Goal: Transaction & Acquisition: Purchase product/service

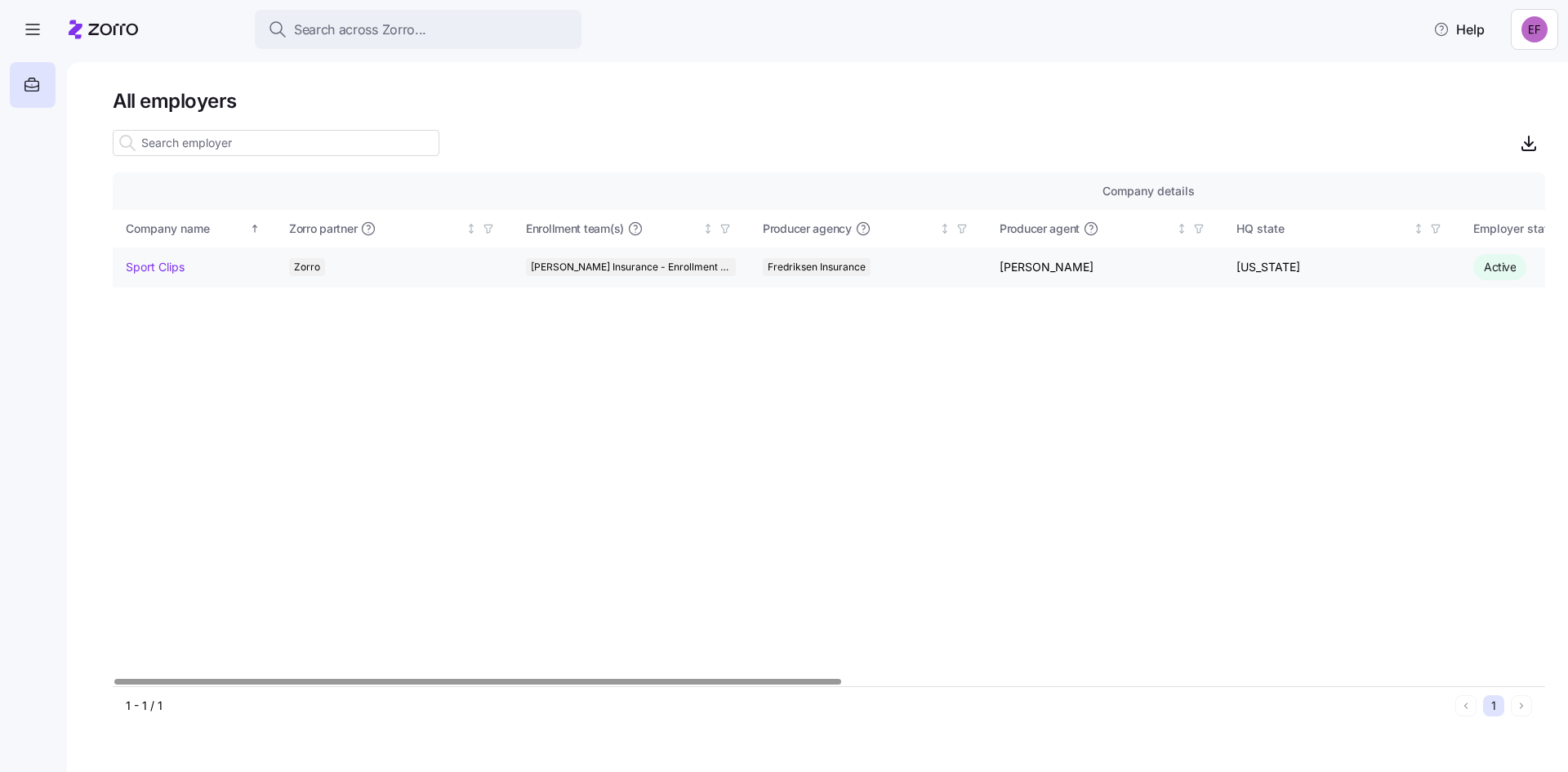
click at [146, 261] on link "Sport Clips" at bounding box center [155, 267] width 59 height 16
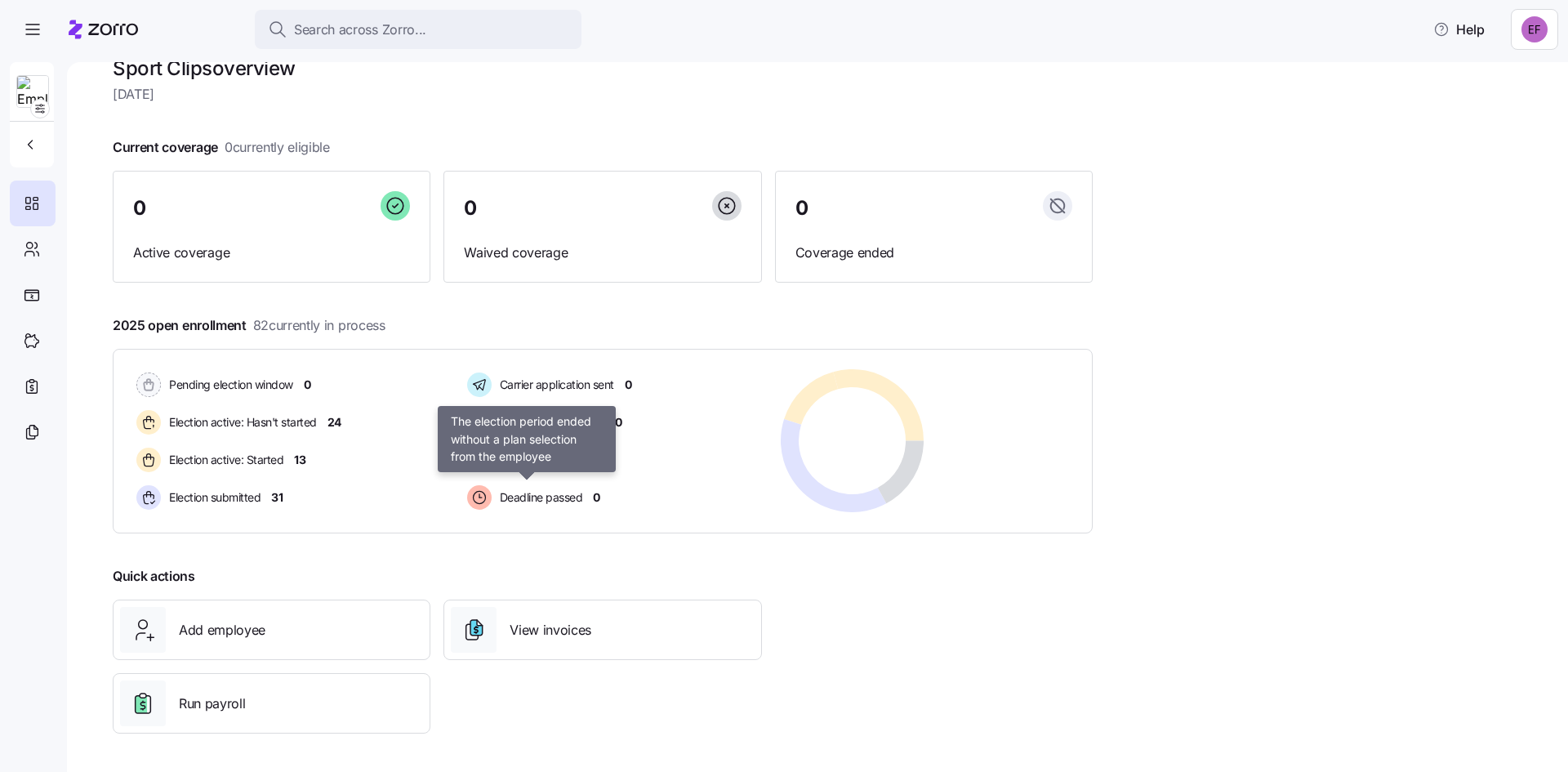
scroll to position [33, 0]
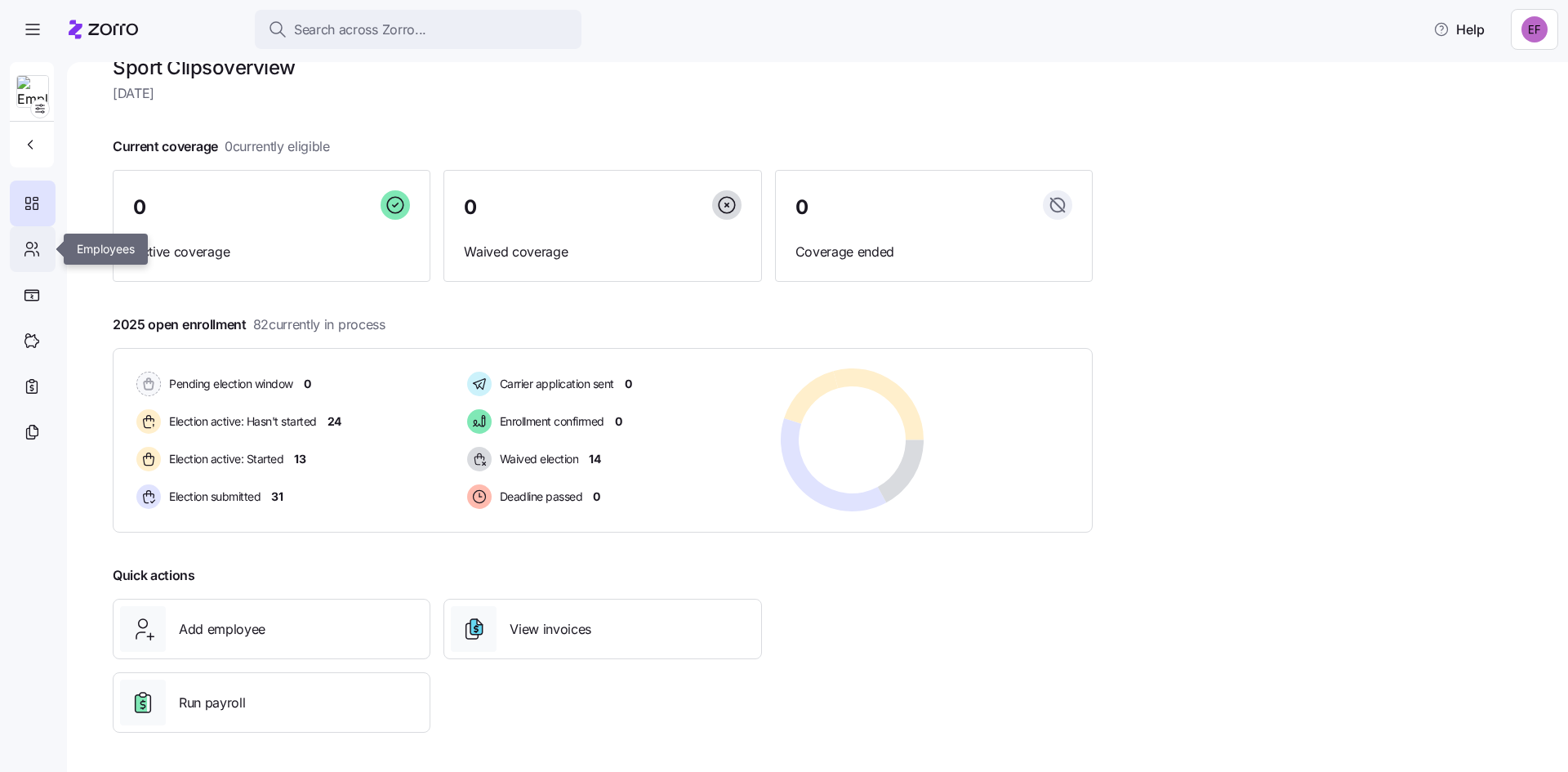
click at [27, 250] on icon at bounding box center [31, 250] width 18 height 20
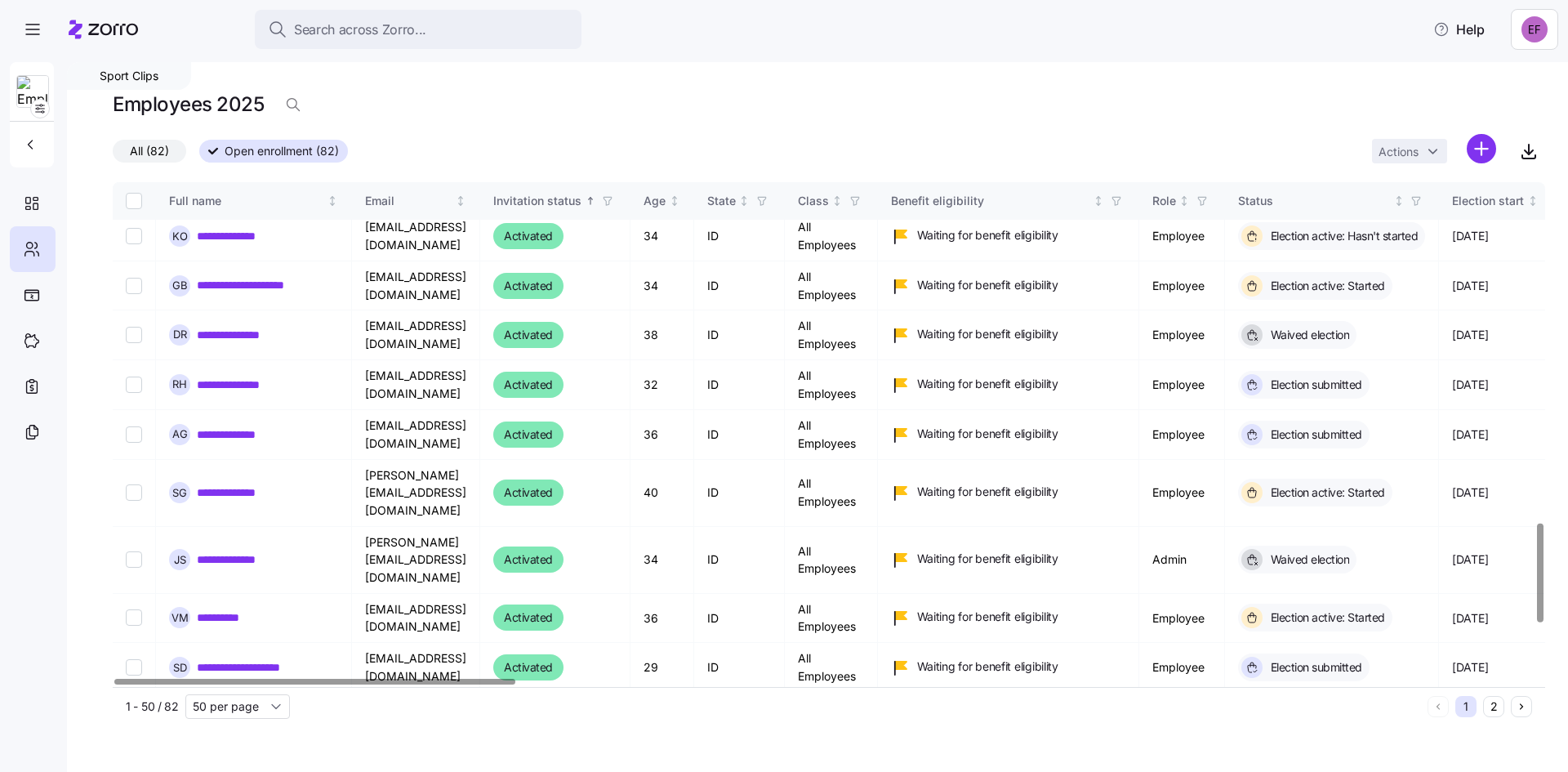
scroll to position [1742, 0]
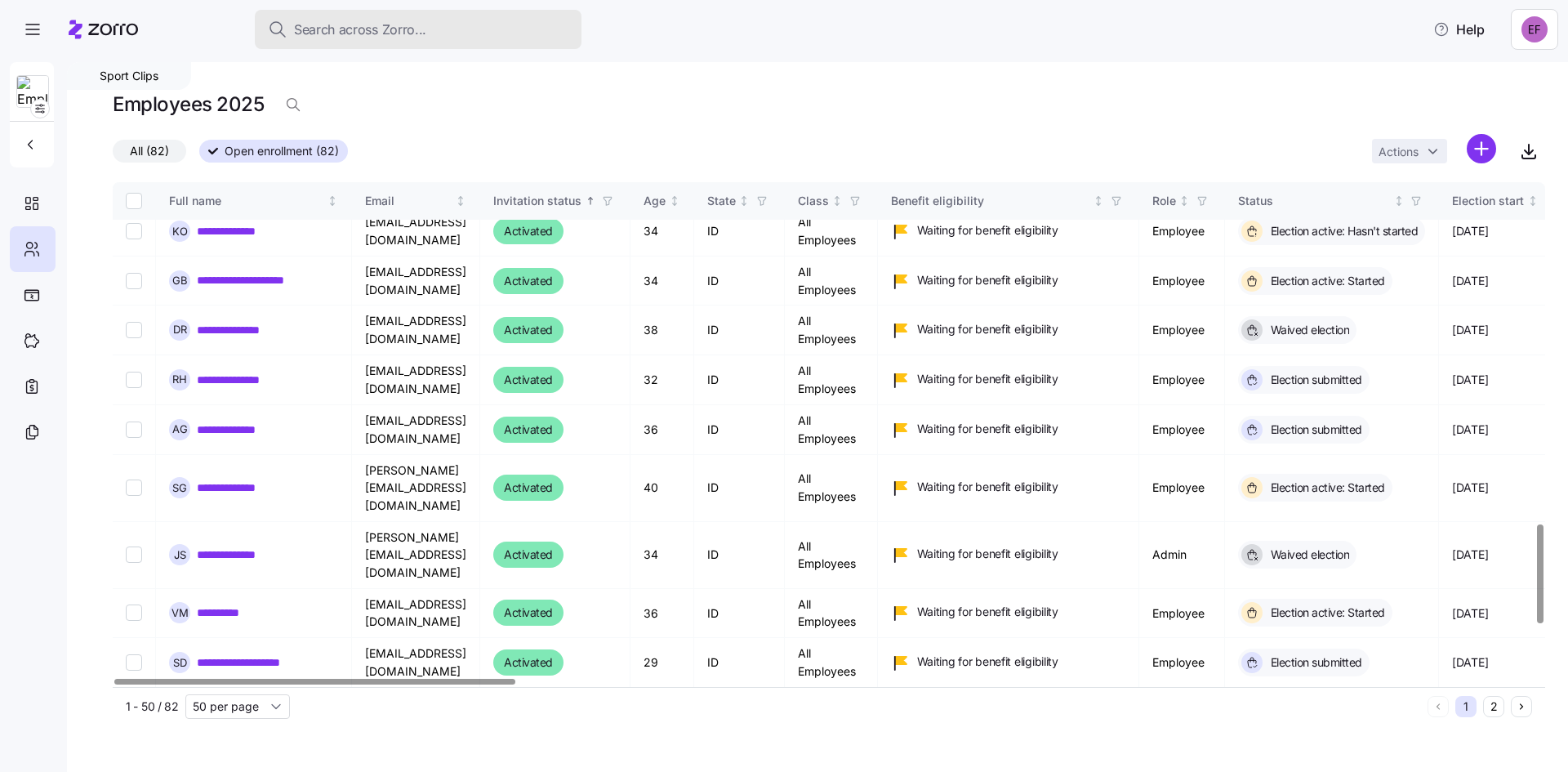
click at [401, 24] on span "Search across Zorro..." at bounding box center [360, 30] width 132 height 21
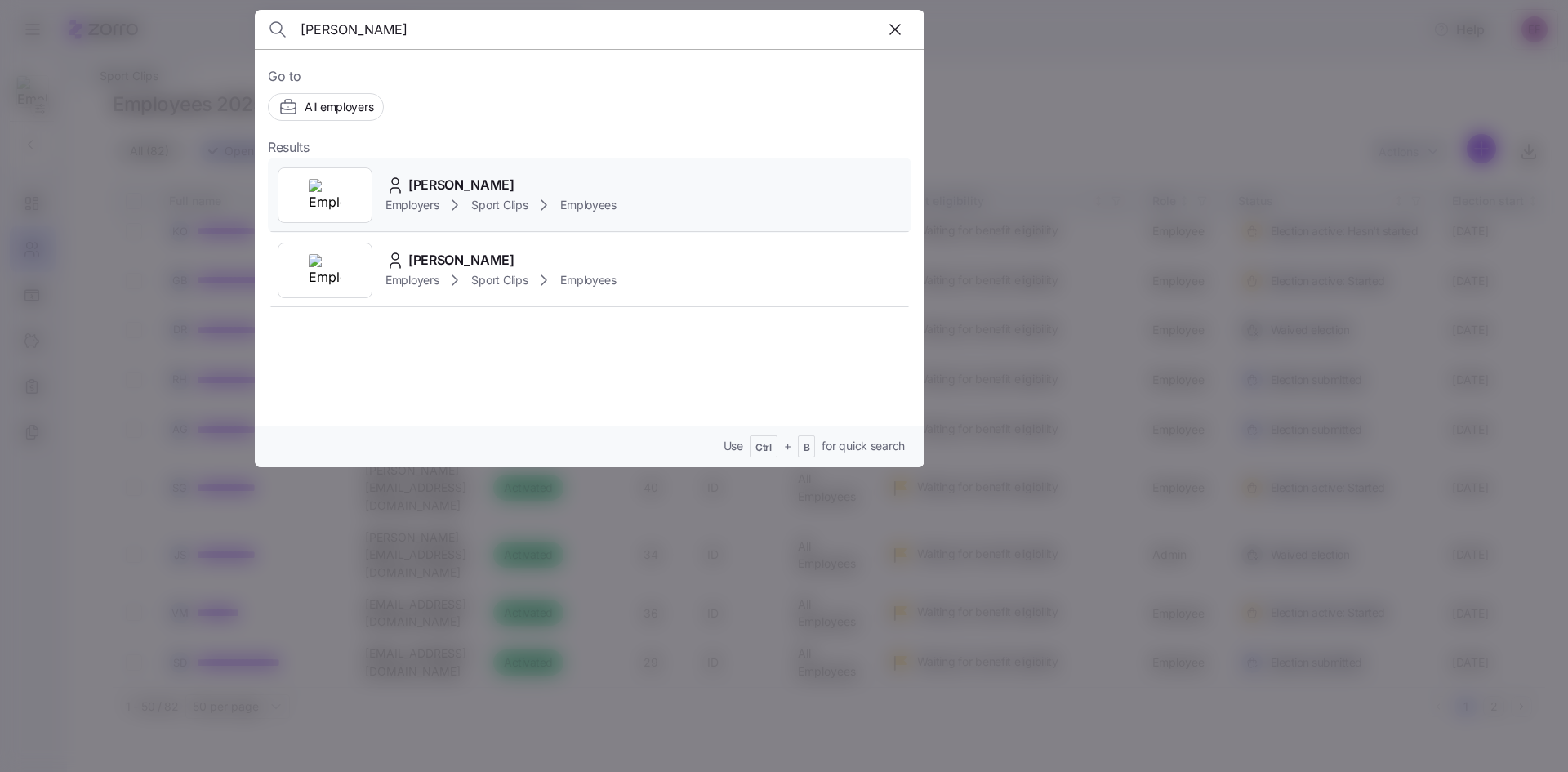
type input "bowman"
click at [496, 178] on span "Jason Bowman" at bounding box center [461, 185] width 106 height 21
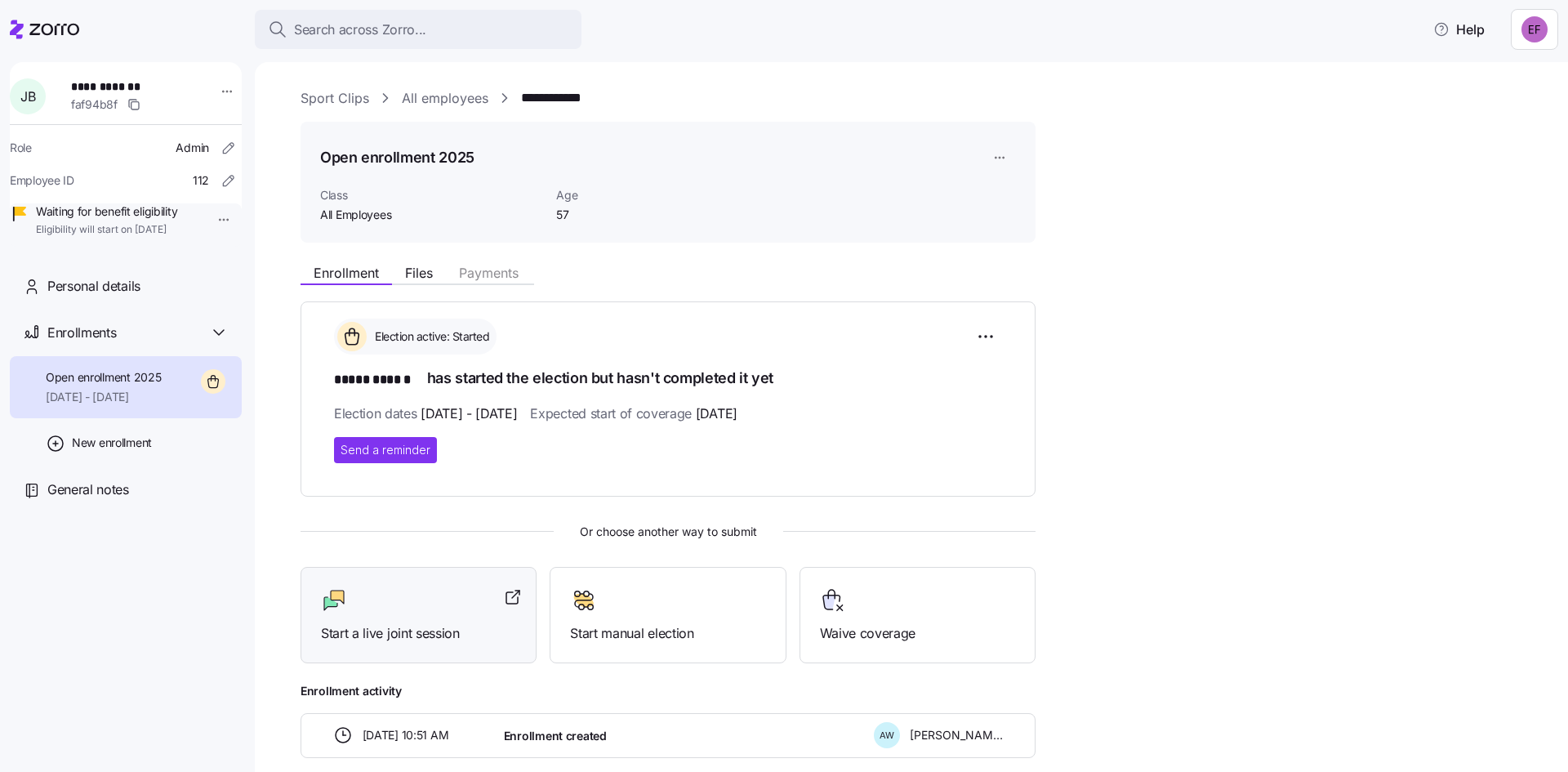
click at [423, 606] on div at bounding box center [418, 600] width 195 height 26
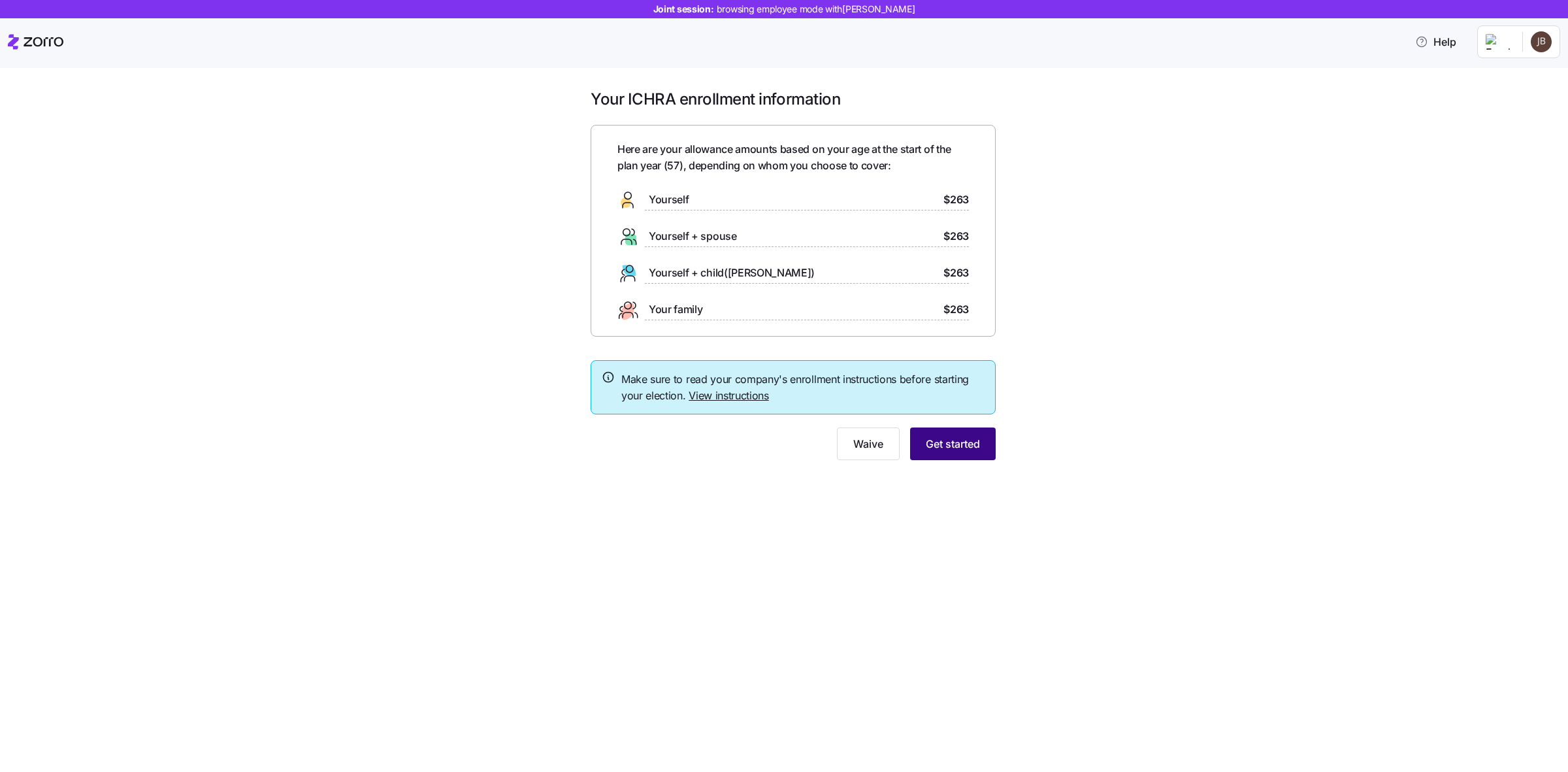
click at [962, 448] on span "Get started" at bounding box center [953, 444] width 55 height 16
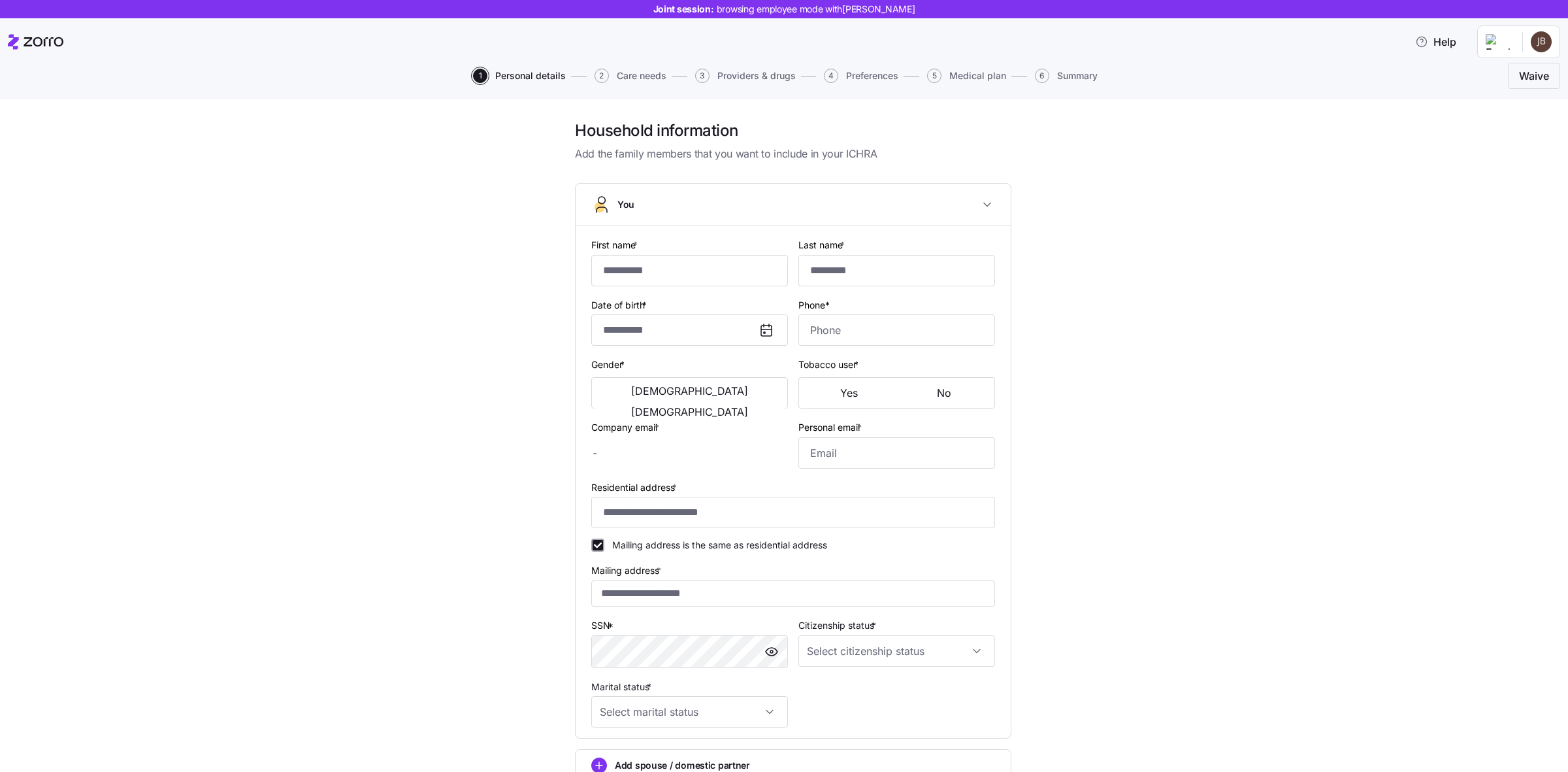
type input "*****"
type input "******"
type input "jason@genesail.com"
type input "**********"
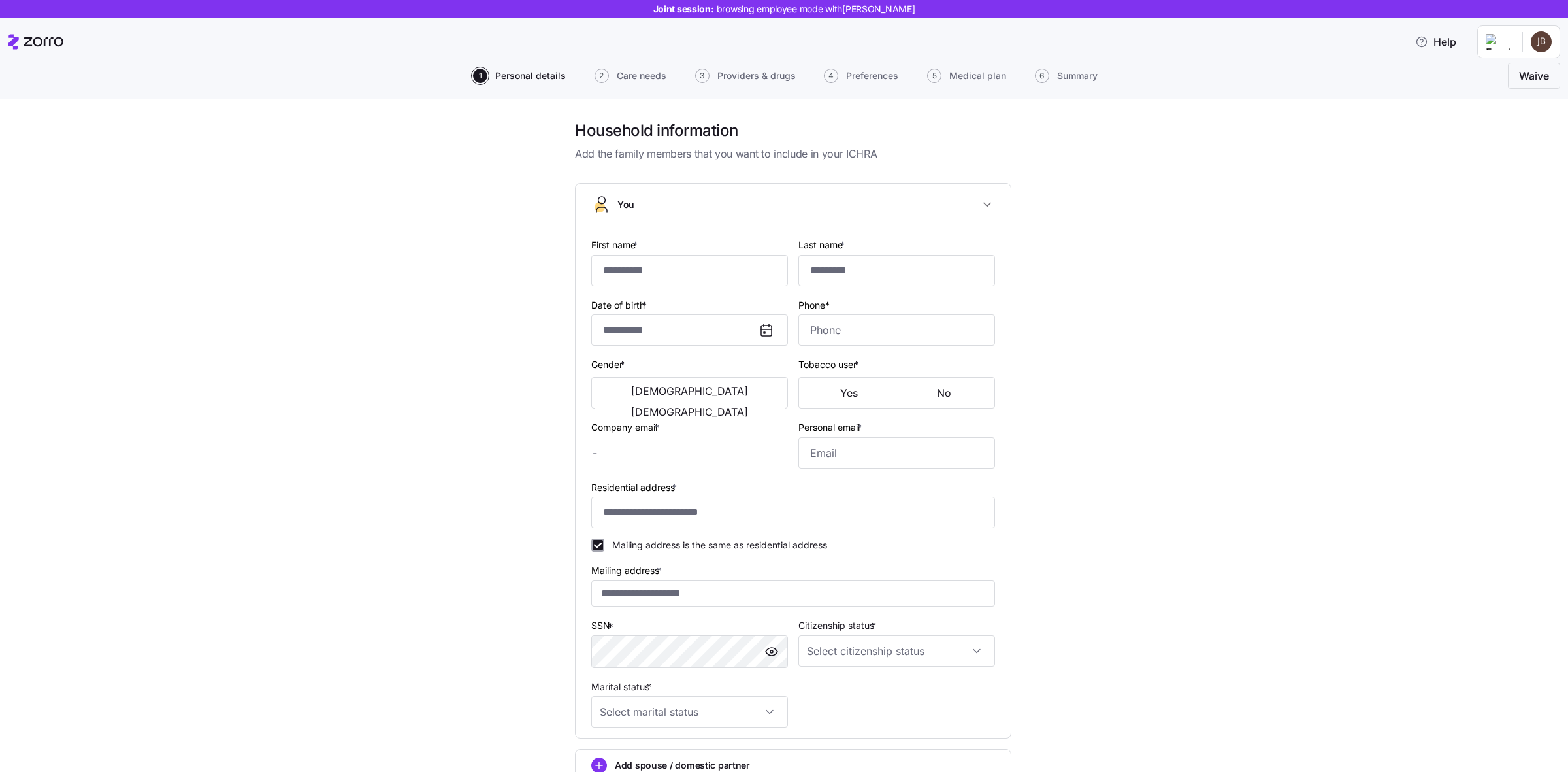
checkbox input "true"
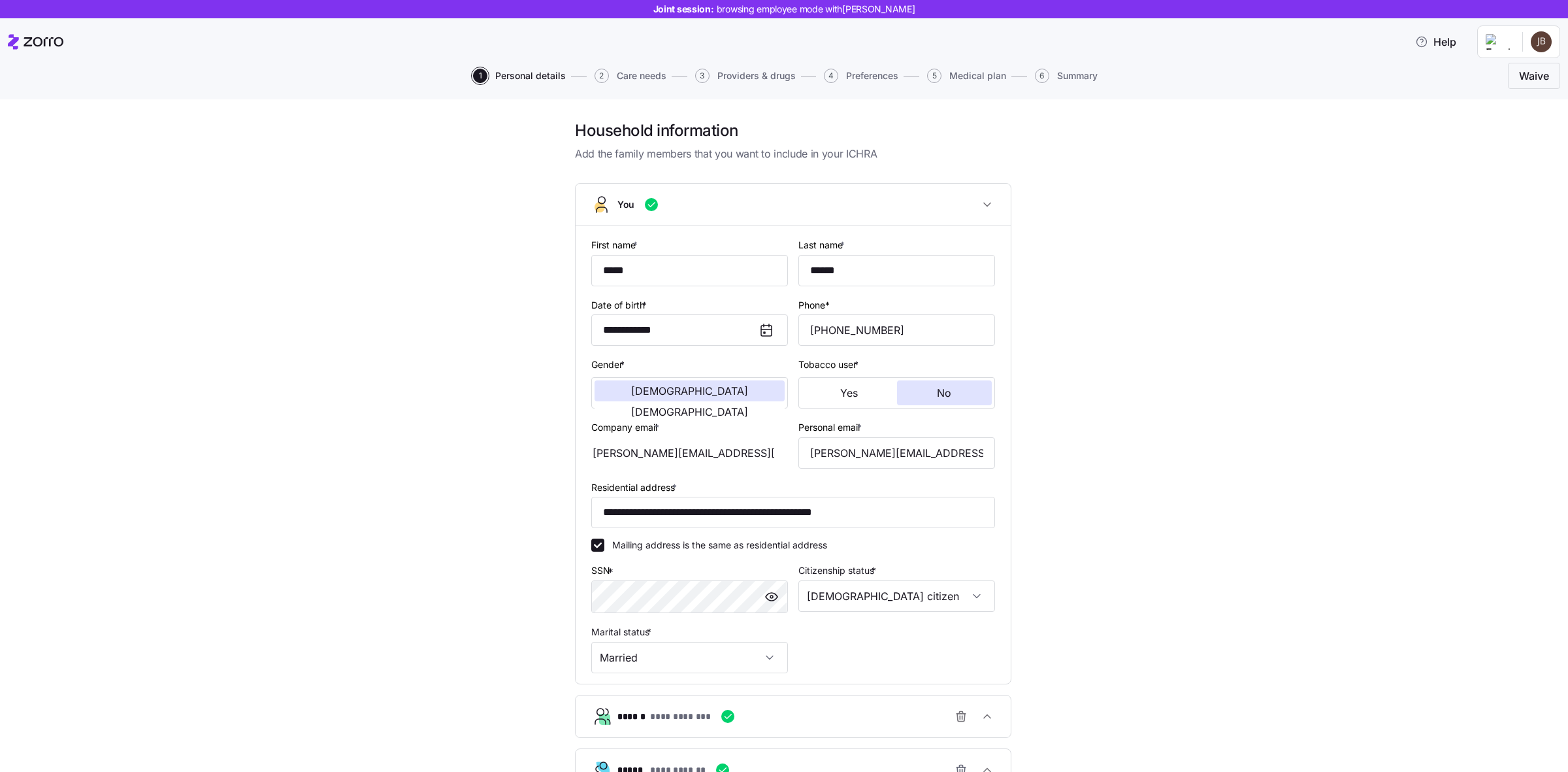
type input "**********"
type input "(208) 859-9358"
type input "US citizen"
type input "Married"
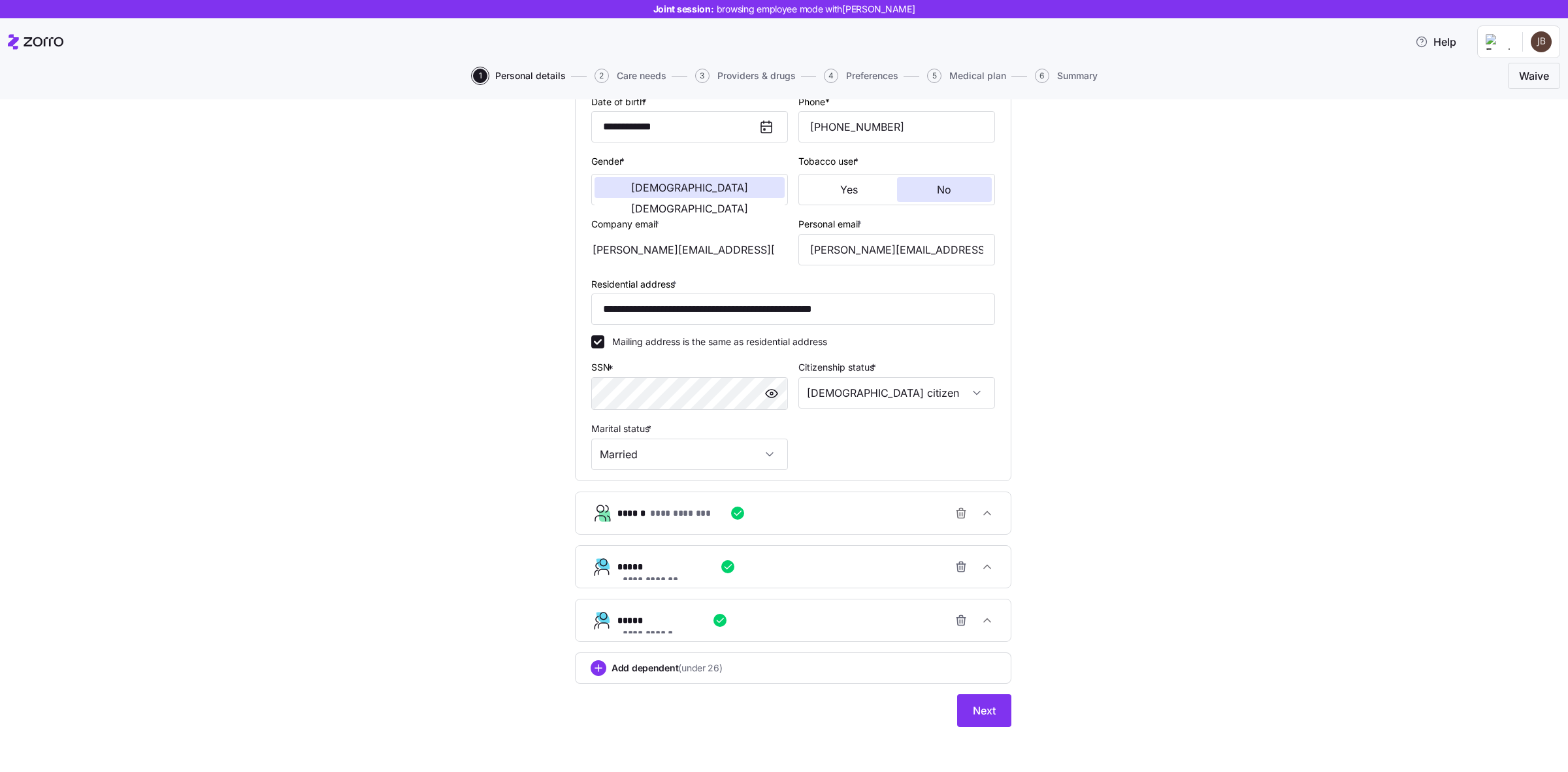
scroll to position [208, 0]
click at [976, 708] on span "Next" at bounding box center [984, 709] width 23 height 16
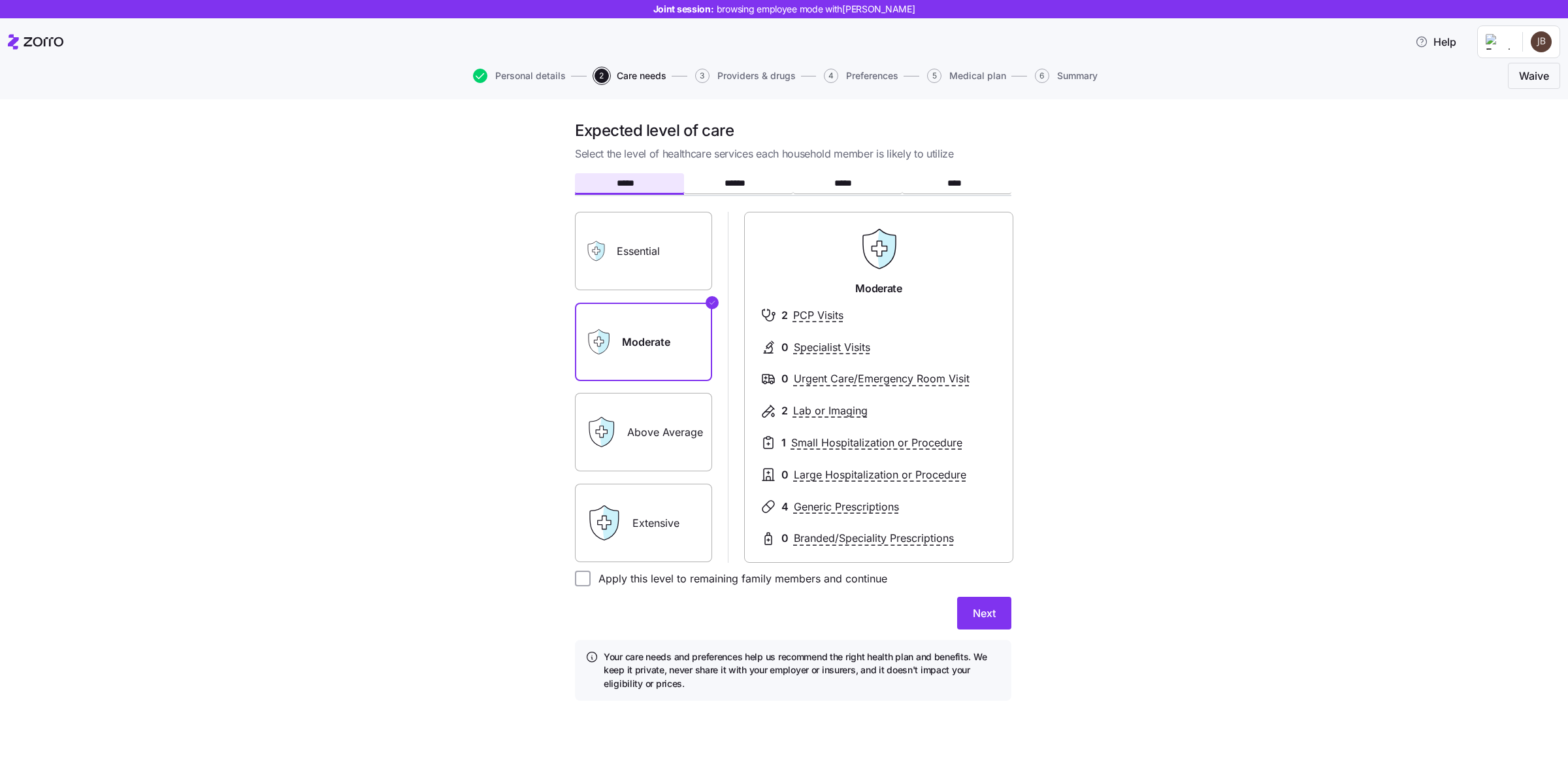
click at [670, 534] on label "Extensive" at bounding box center [643, 522] width 137 height 78
click at [0, 0] on input "Extensive" at bounding box center [0, 0] width 0 height 0
click at [616, 224] on label "Essential" at bounding box center [643, 251] width 137 height 78
click at [0, 0] on input "Essential" at bounding box center [0, 0] width 0 height 0
click at [984, 602] on button "Next" at bounding box center [984, 613] width 55 height 33
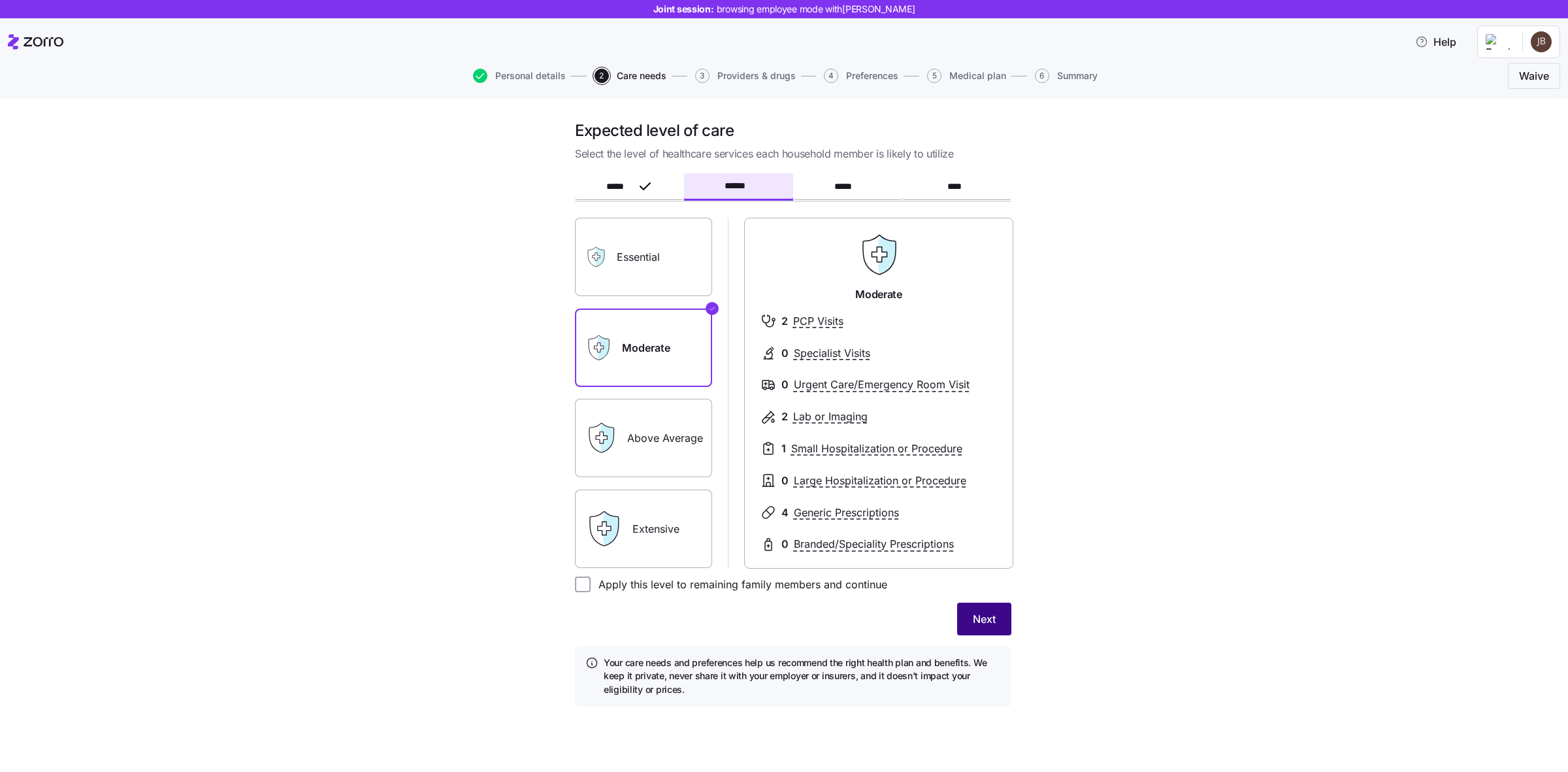
click at [991, 615] on span "Next" at bounding box center [984, 619] width 23 height 16
click at [635, 505] on label "Extensive" at bounding box center [643, 529] width 137 height 78
click at [689, 525] on label "Extensive" at bounding box center [643, 529] width 137 height 78
click at [0, 0] on input "Extensive" at bounding box center [0, 0] width 0 height 0
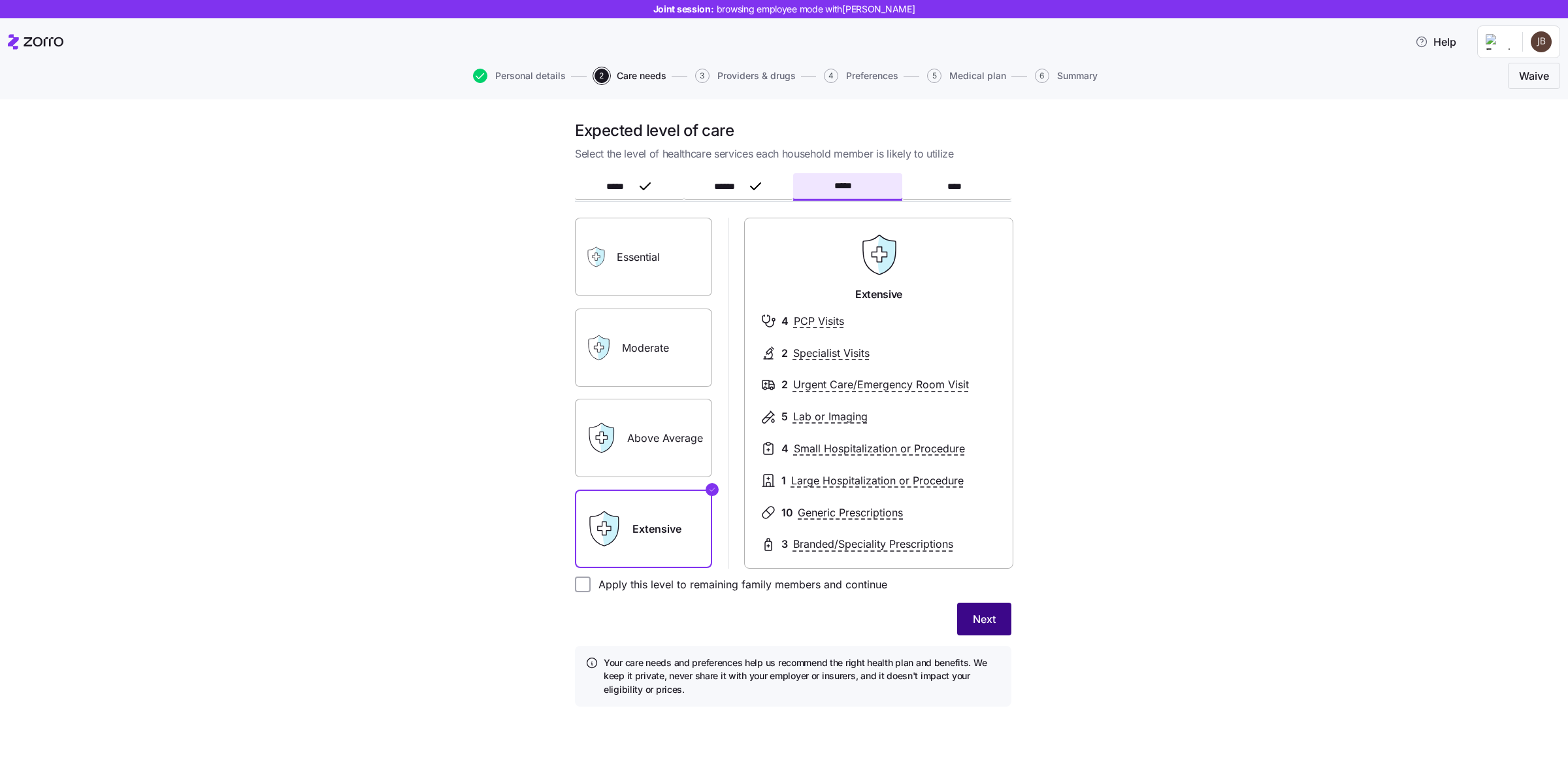
click at [985, 614] on span "Next" at bounding box center [984, 619] width 23 height 16
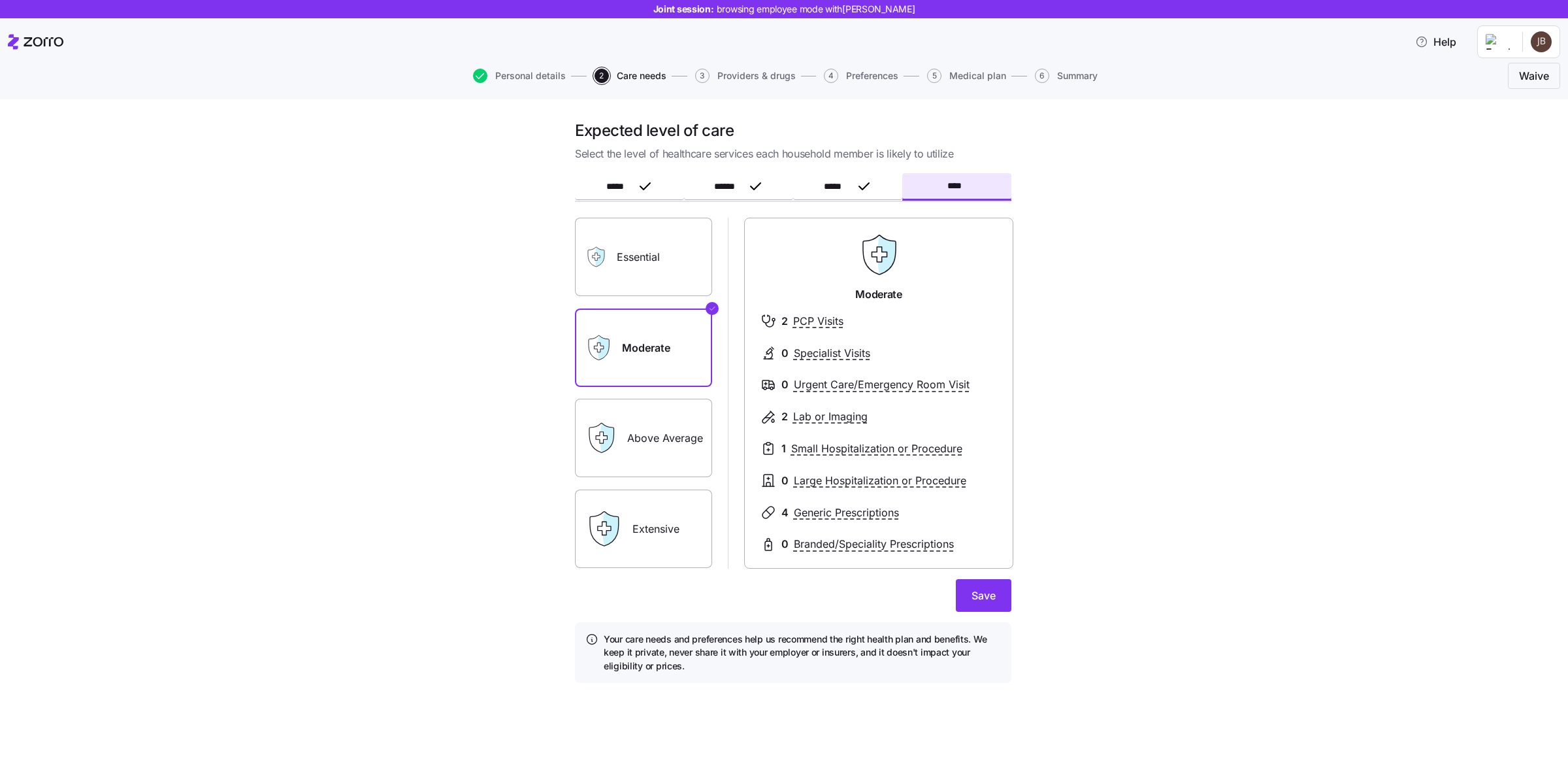
click at [628, 263] on label "Essential" at bounding box center [643, 256] width 137 height 78
click at [0, 0] on input "Essential" at bounding box center [0, 0] width 0 height 0
click at [980, 596] on span "Save" at bounding box center [984, 595] width 24 height 16
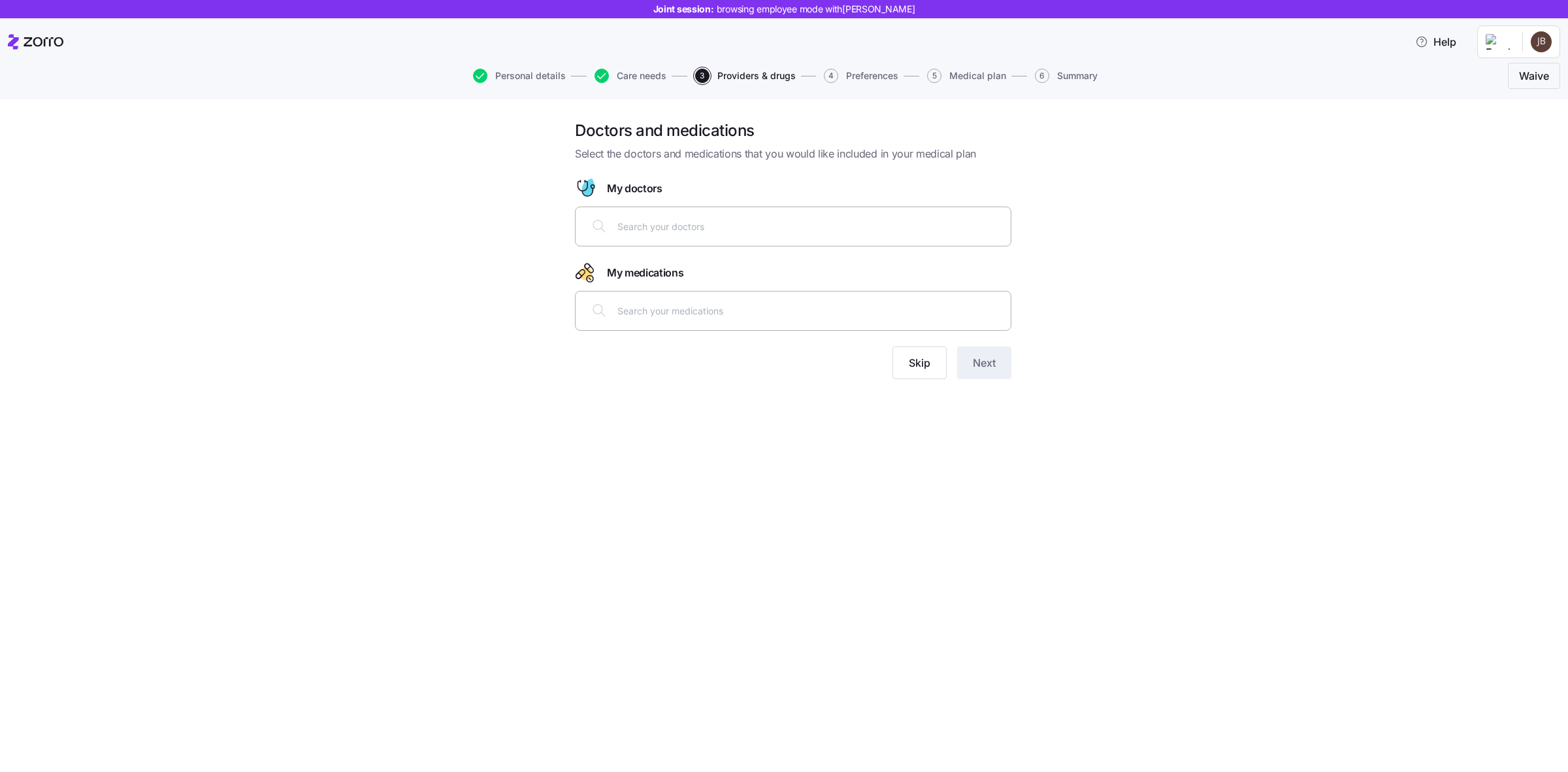
click at [727, 233] on input "text" at bounding box center [810, 226] width 386 height 14
type input "smith"
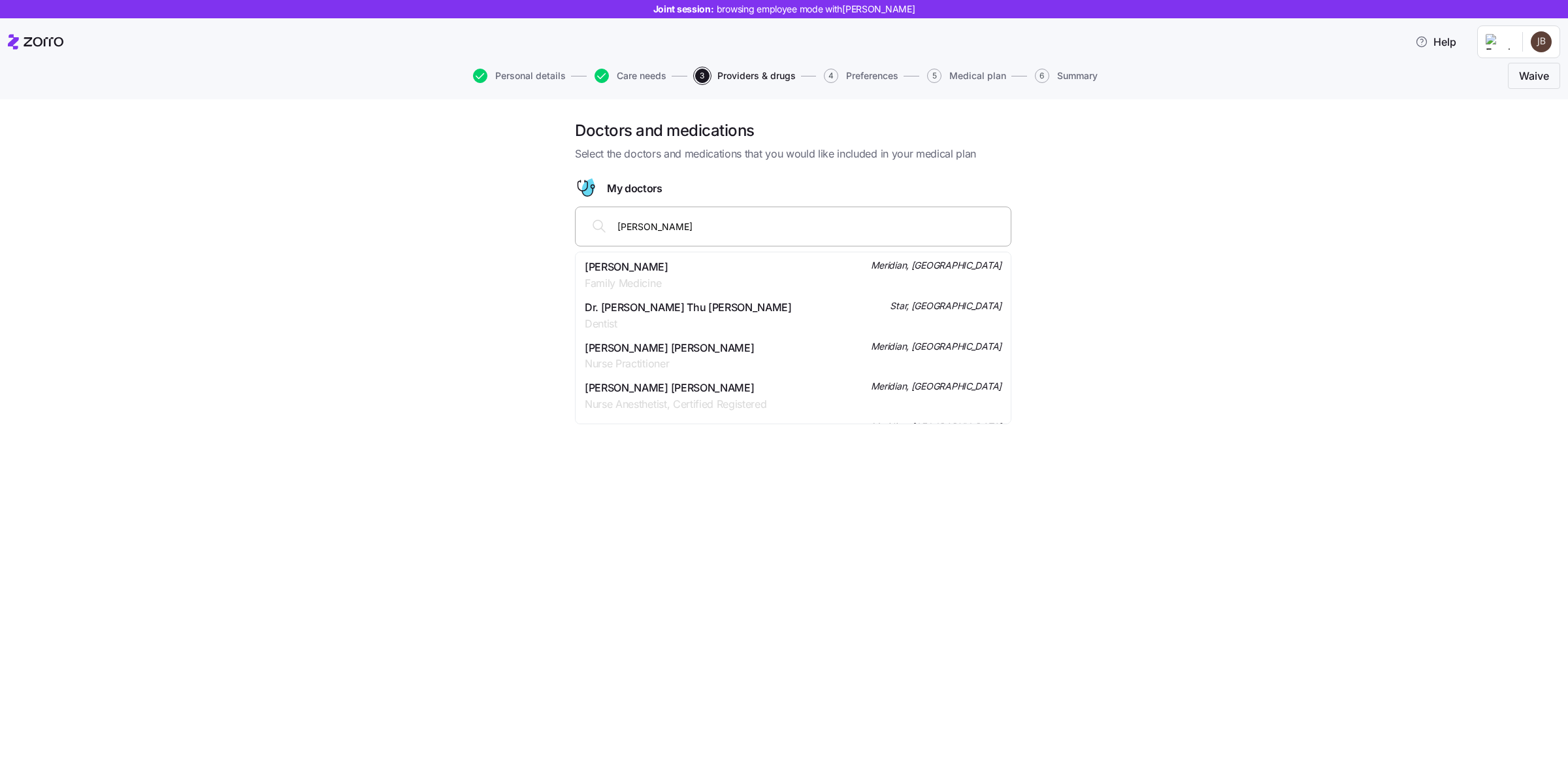
click at [653, 271] on span "Jacob Smith" at bounding box center [626, 266] width 83 height 17
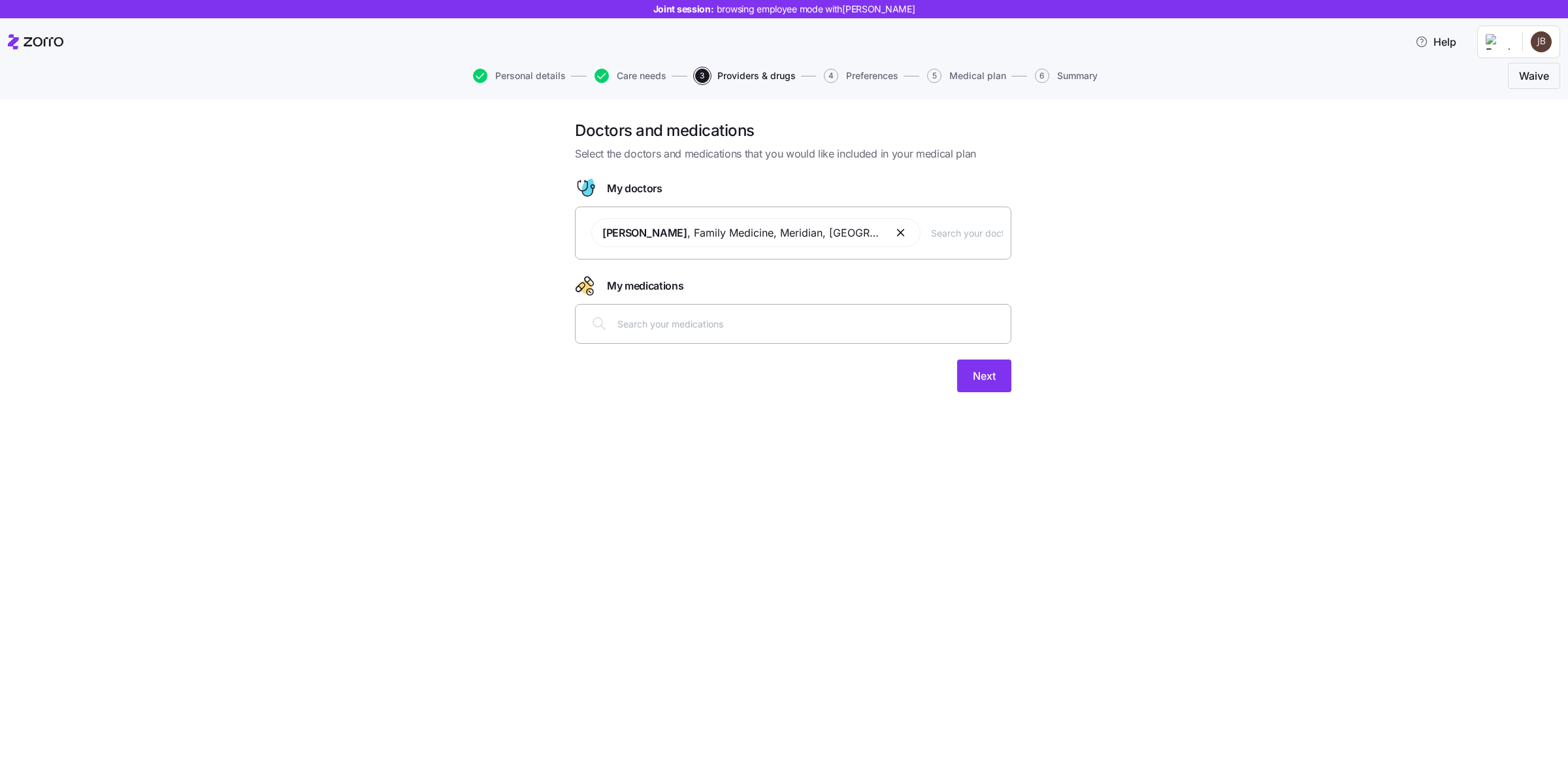
click at [706, 342] on div at bounding box center [793, 324] width 437 height 40
type input "thy"
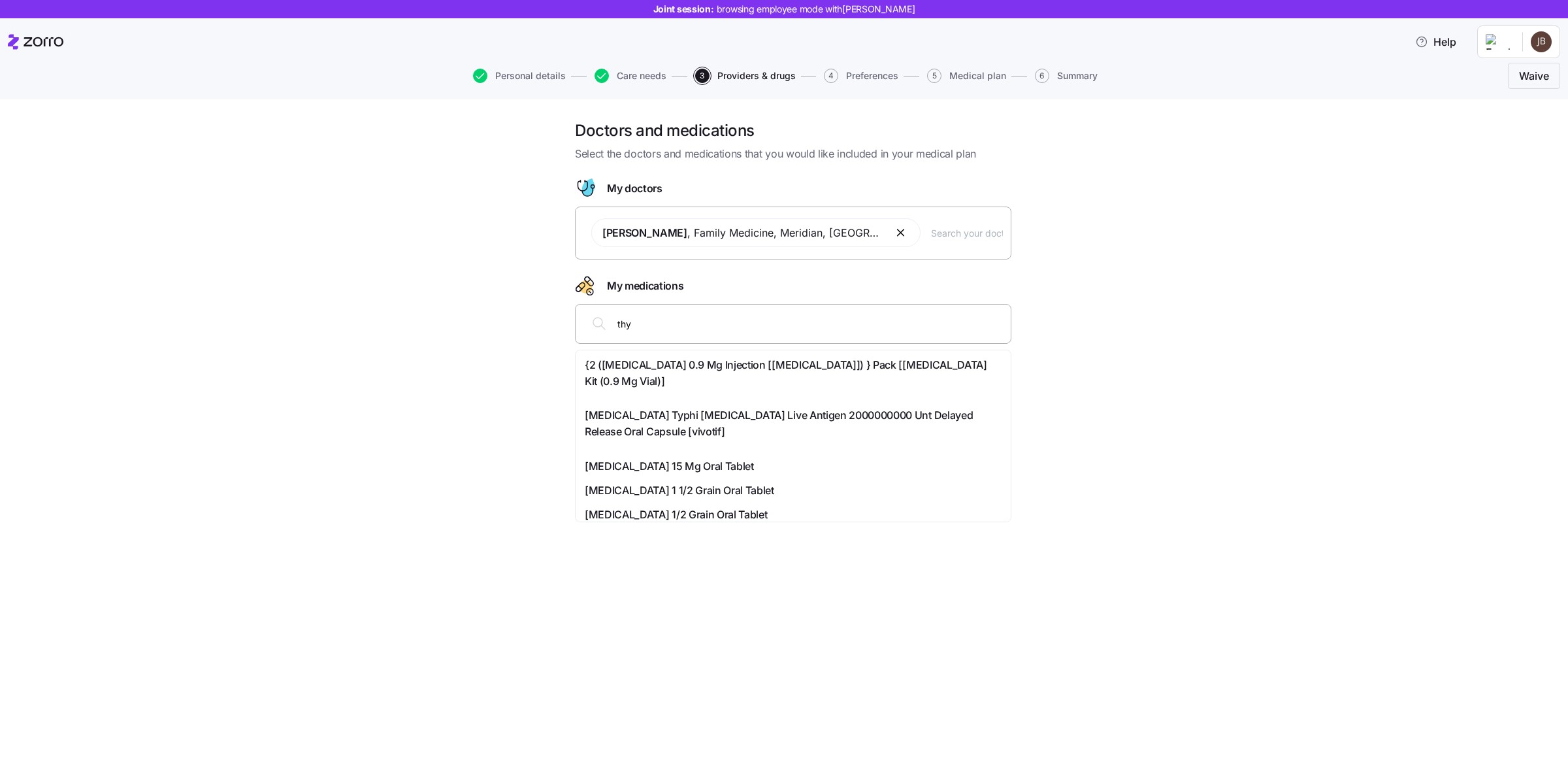
click at [685, 458] on span "Np Thyroid 15 Mg Oral Tablet" at bounding box center [669, 466] width 169 height 17
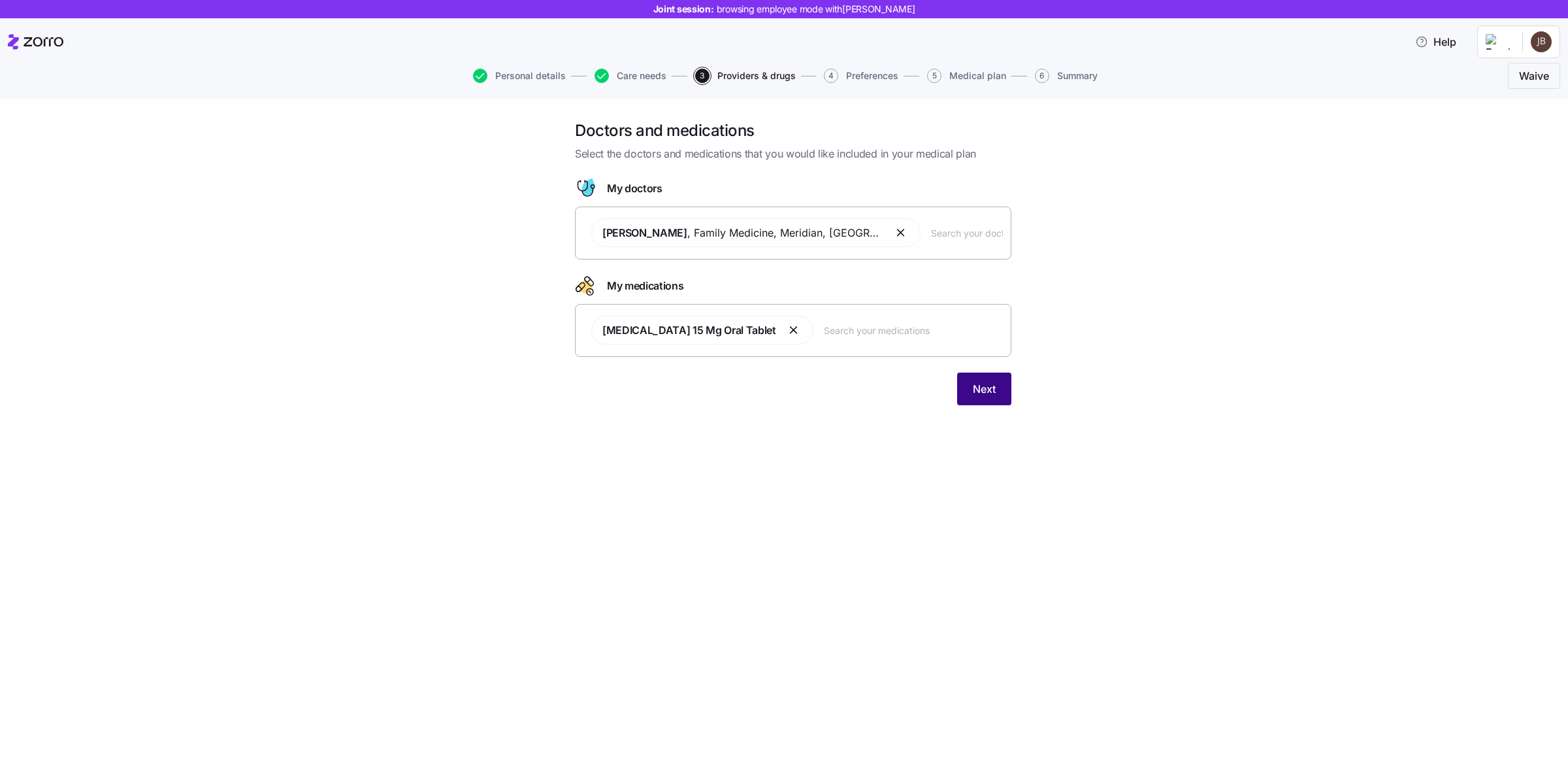
click at [987, 393] on span "Next" at bounding box center [984, 389] width 23 height 16
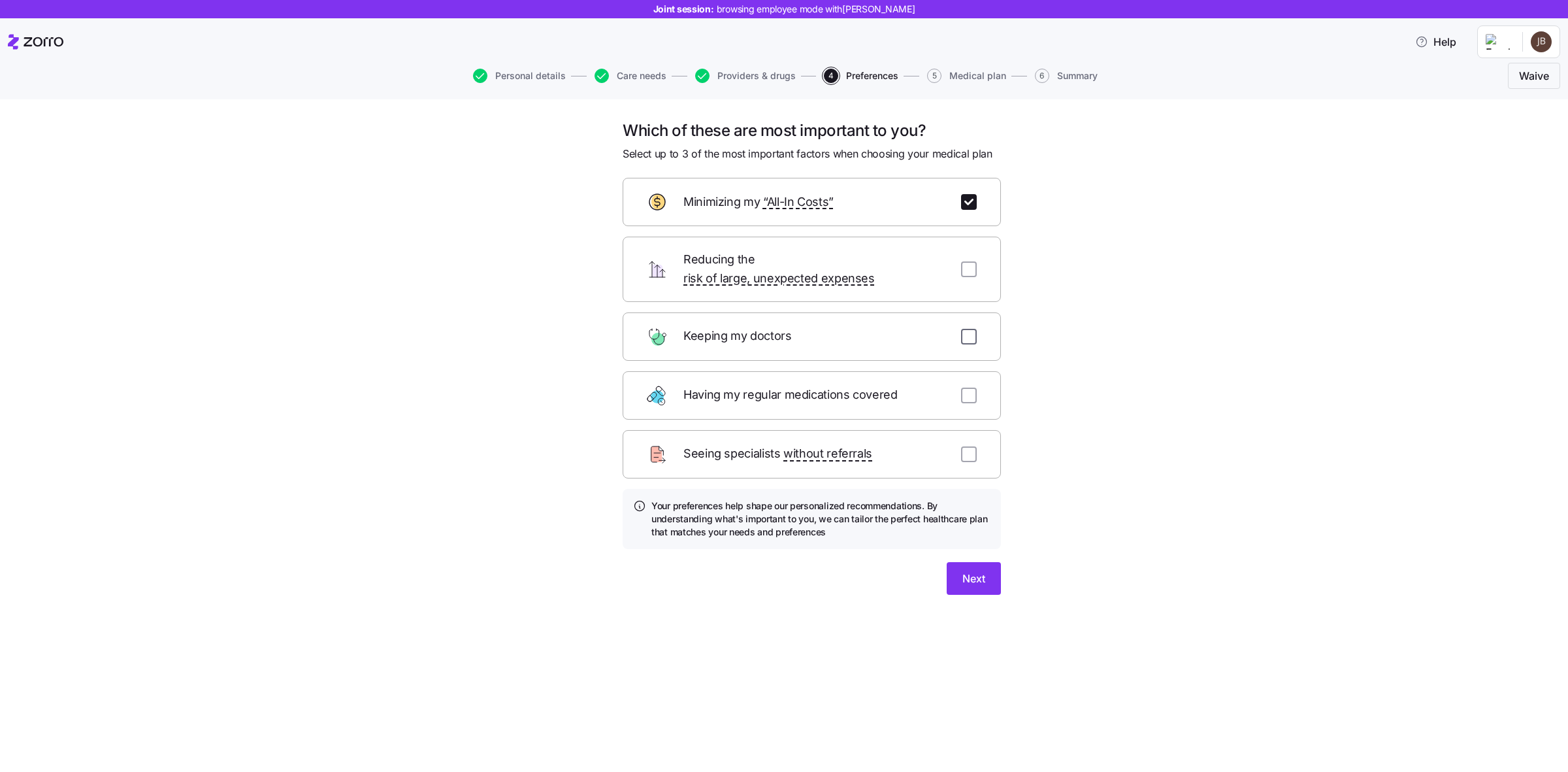
click at [964, 329] on input "checkbox" at bounding box center [969, 337] width 16 height 16
checkbox input "true"
click at [974, 388] on input "checkbox" at bounding box center [969, 396] width 16 height 16
checkbox input "true"
click at [984, 570] on span "Next" at bounding box center [974, 578] width 23 height 16
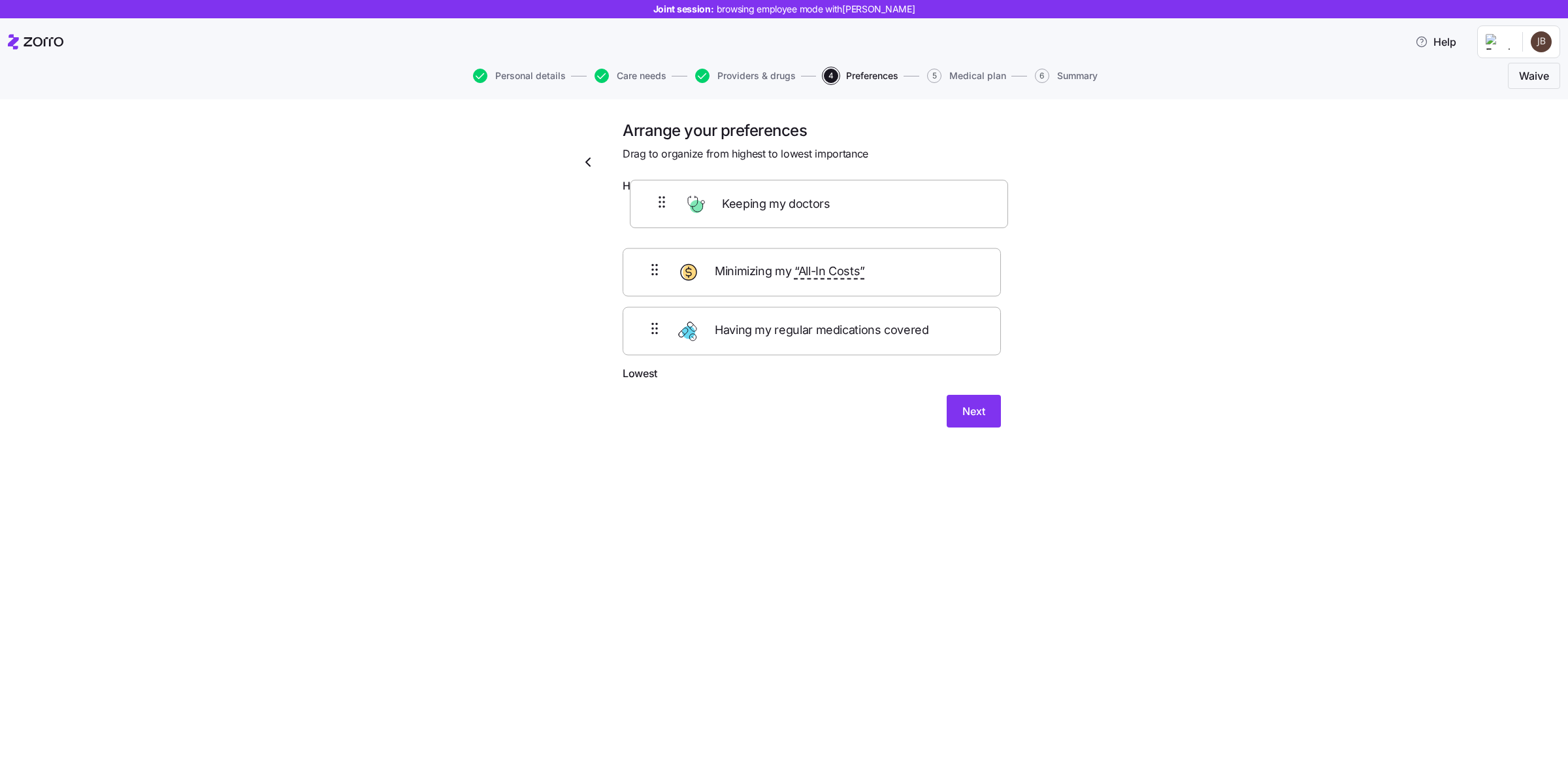
drag, startPoint x: 631, startPoint y: 279, endPoint x: 638, endPoint y: 194, distance: 85.3
click at [638, 194] on form "Highest Minimizing my “All-In Costs” Keeping my doctors Having my regular medic…" at bounding box center [811, 303] width 378 height 250
drag, startPoint x: 928, startPoint y: 287, endPoint x: 923, endPoint y: 354, distance: 67.2
click at [923, 353] on div "Keeping my doctors Minimizing my “All-In Costs” Having my regular medications c…" at bounding box center [811, 282] width 378 height 166
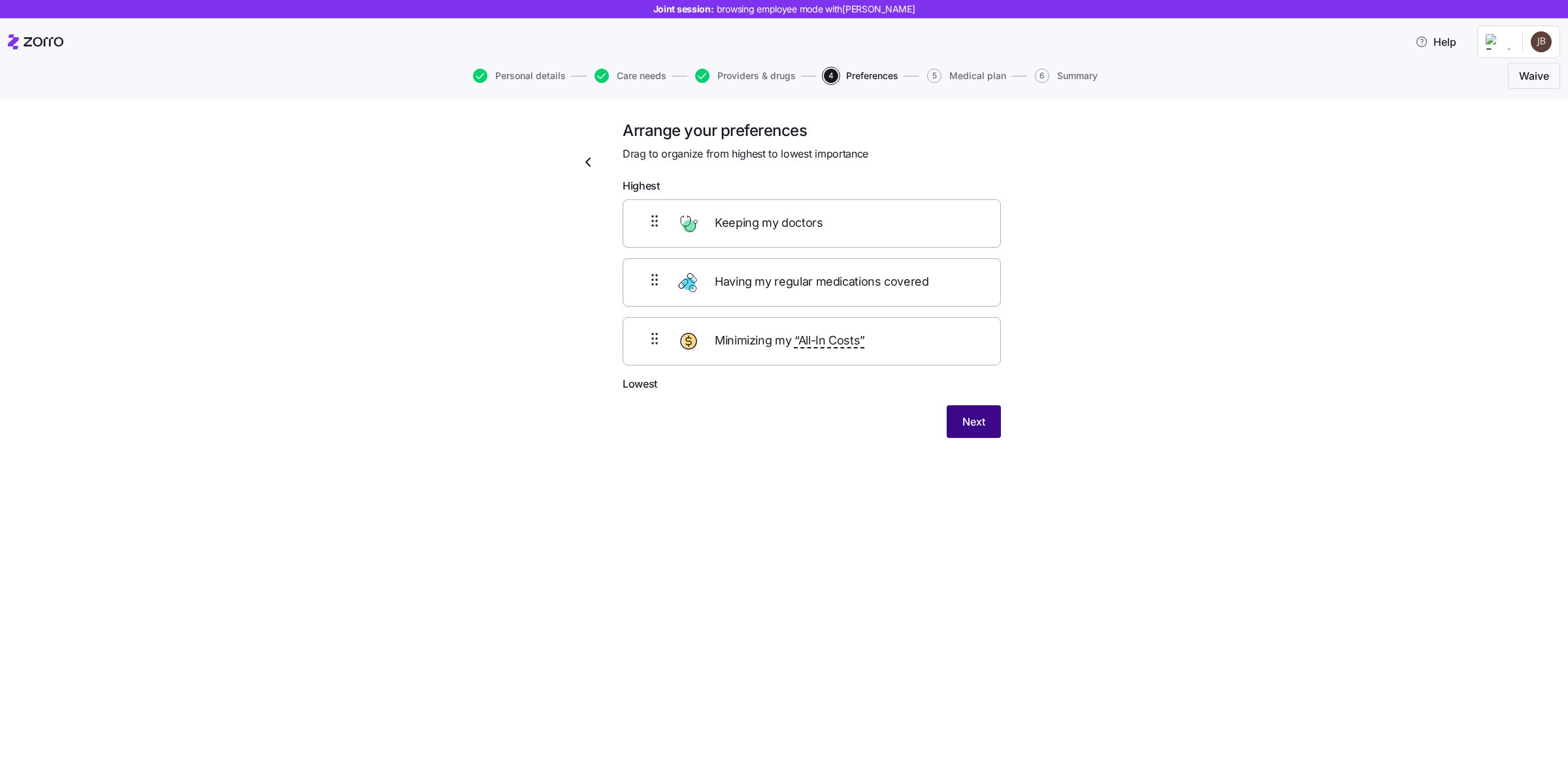
click at [969, 419] on span "Next" at bounding box center [974, 422] width 23 height 16
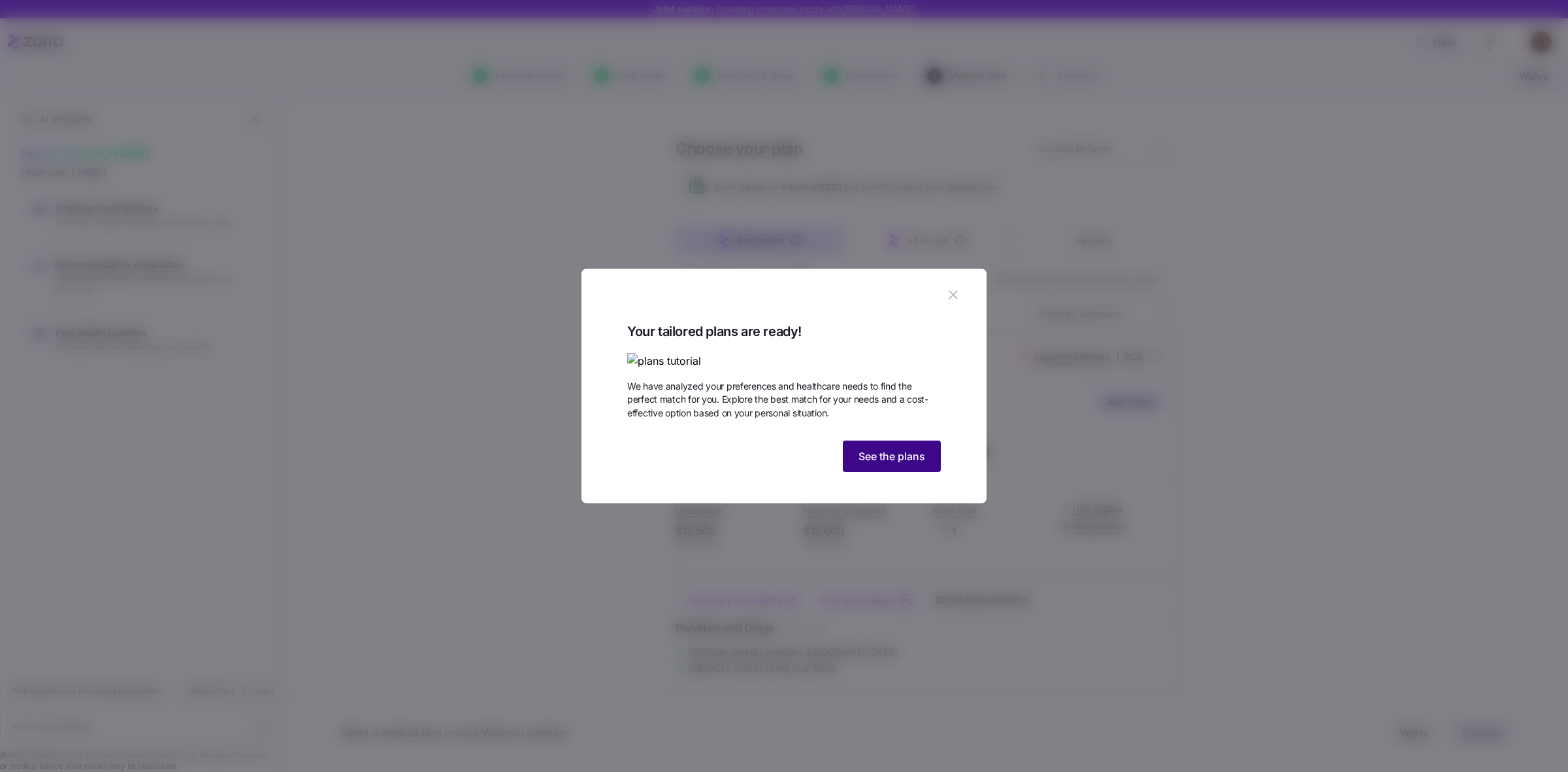
click at [879, 464] on span "See the plans" at bounding box center [892, 456] width 67 height 16
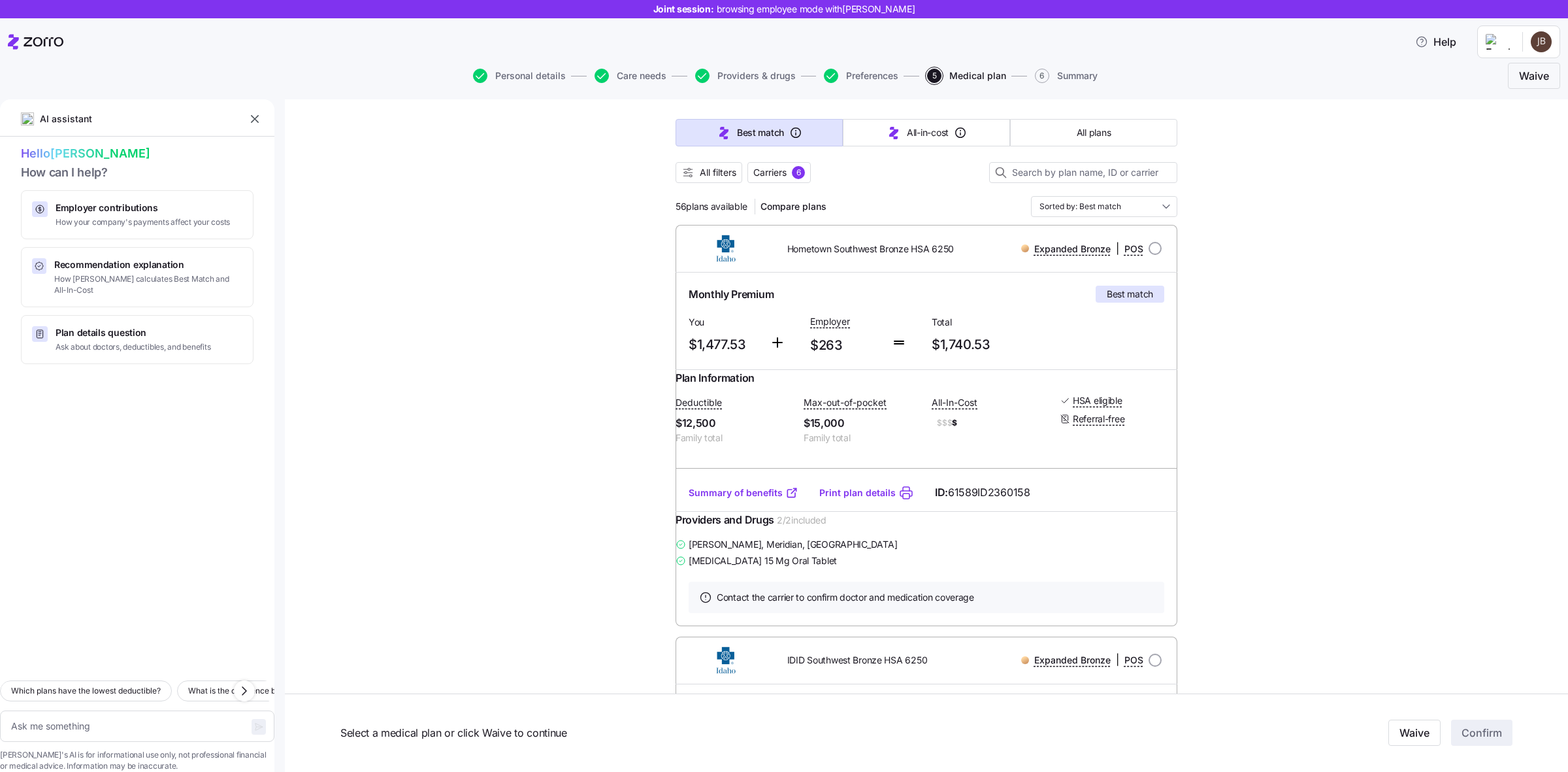
scroll to position [108, 0]
click at [737, 498] on link "Summary of benefits" at bounding box center [743, 492] width 110 height 13
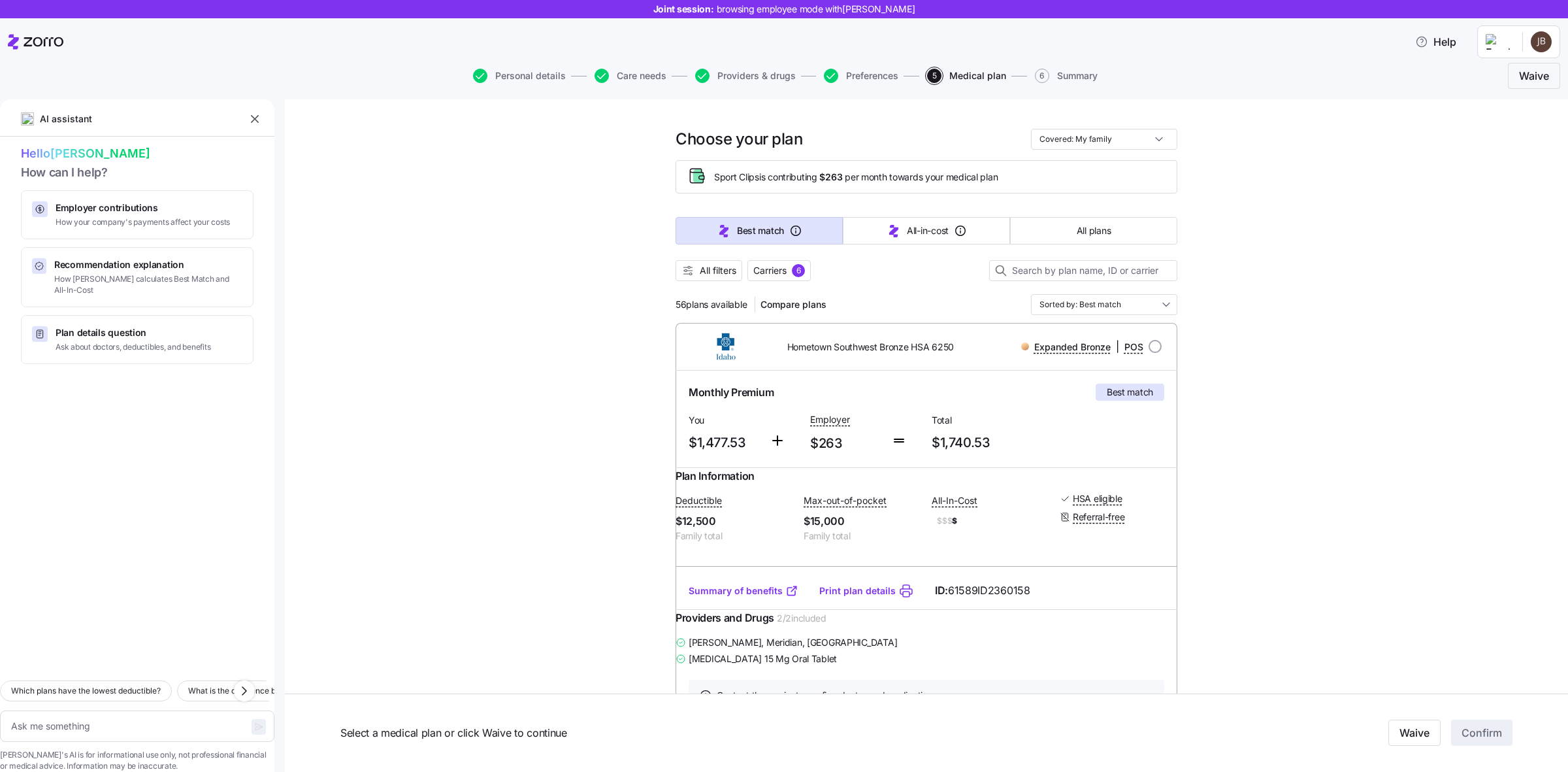
scroll to position [0, 0]
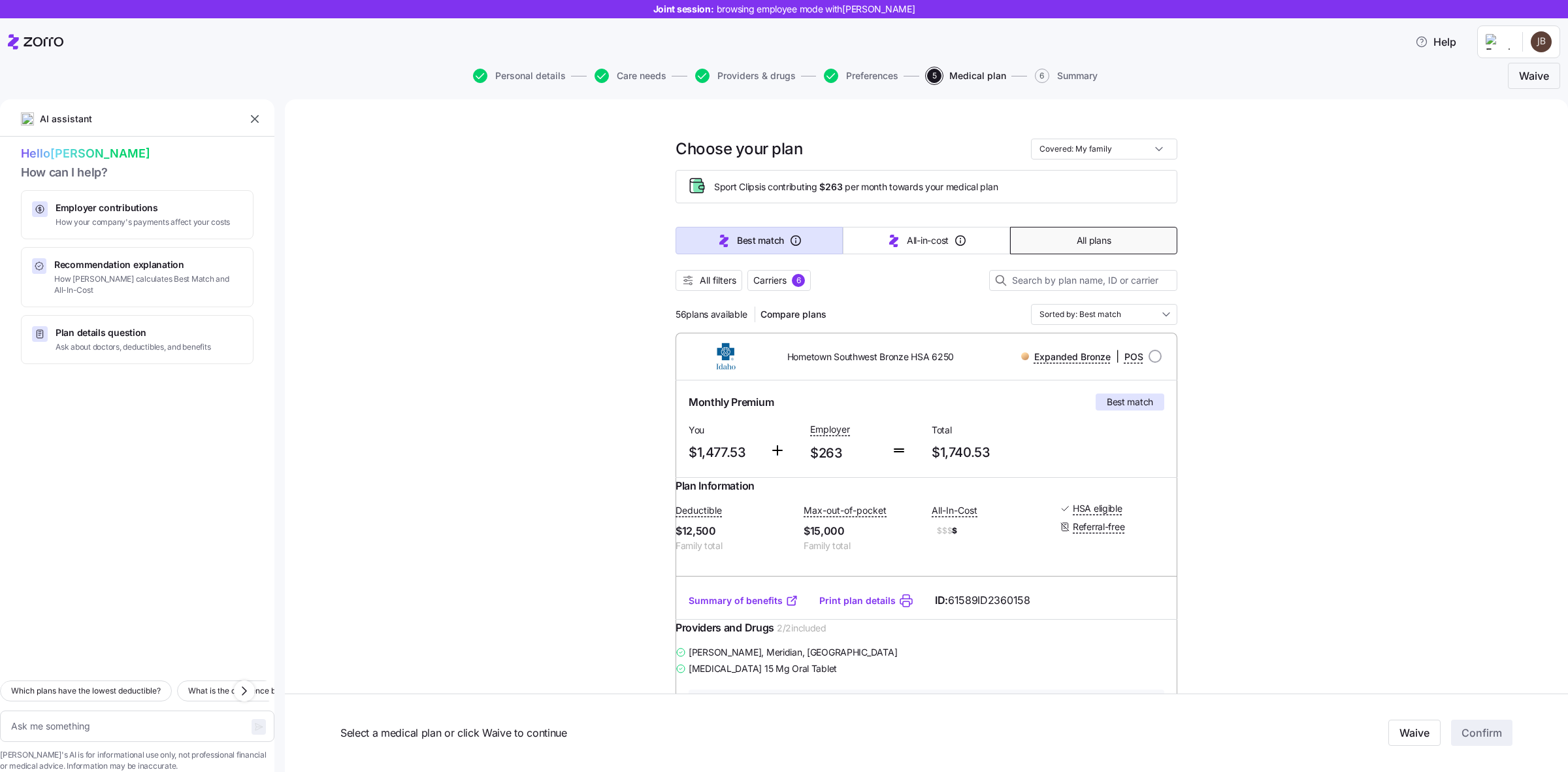
click at [1098, 239] on span "All plans" at bounding box center [1093, 241] width 34 height 13
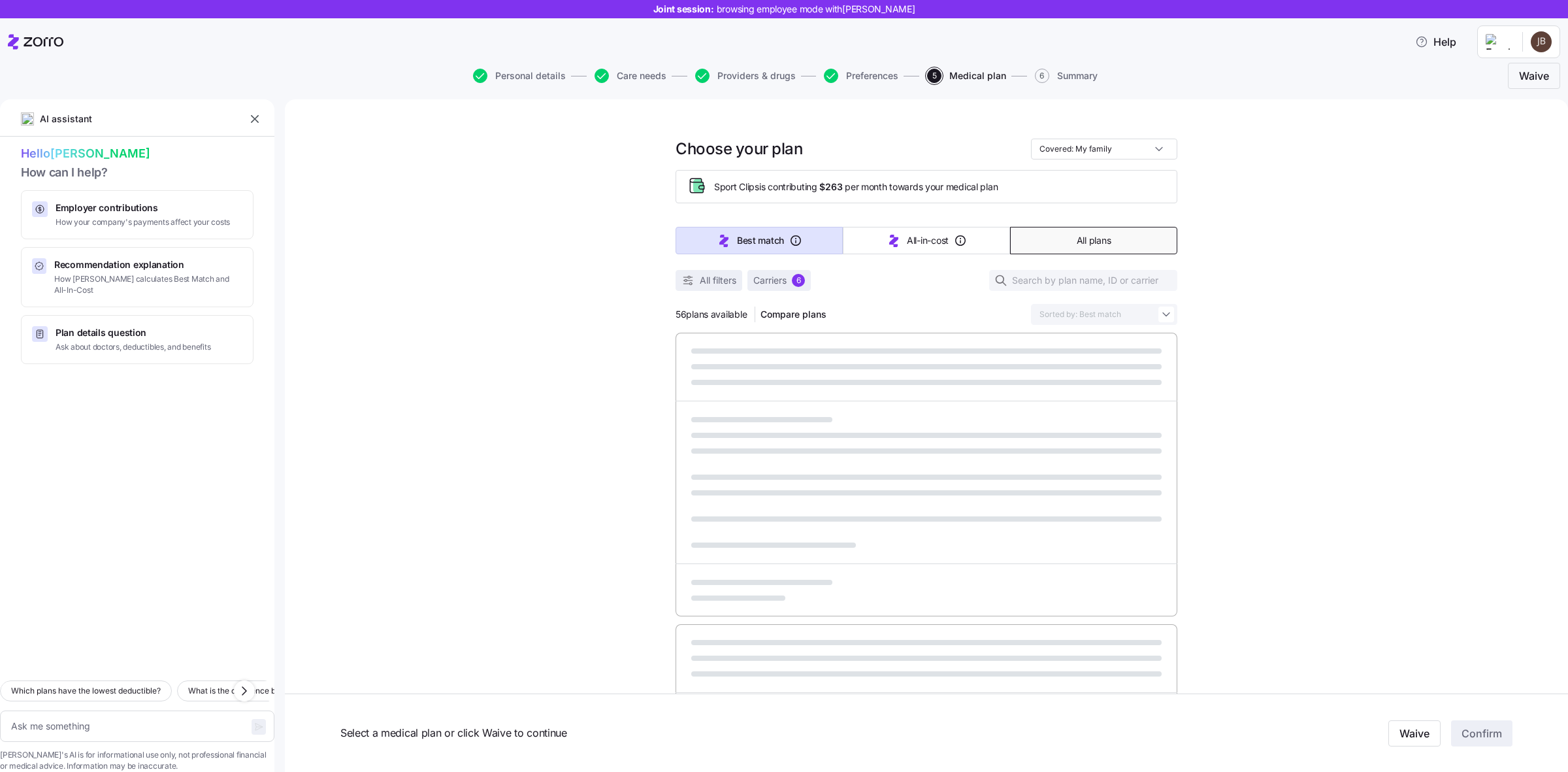
type textarea "x"
type input "Sorted by: Premium"
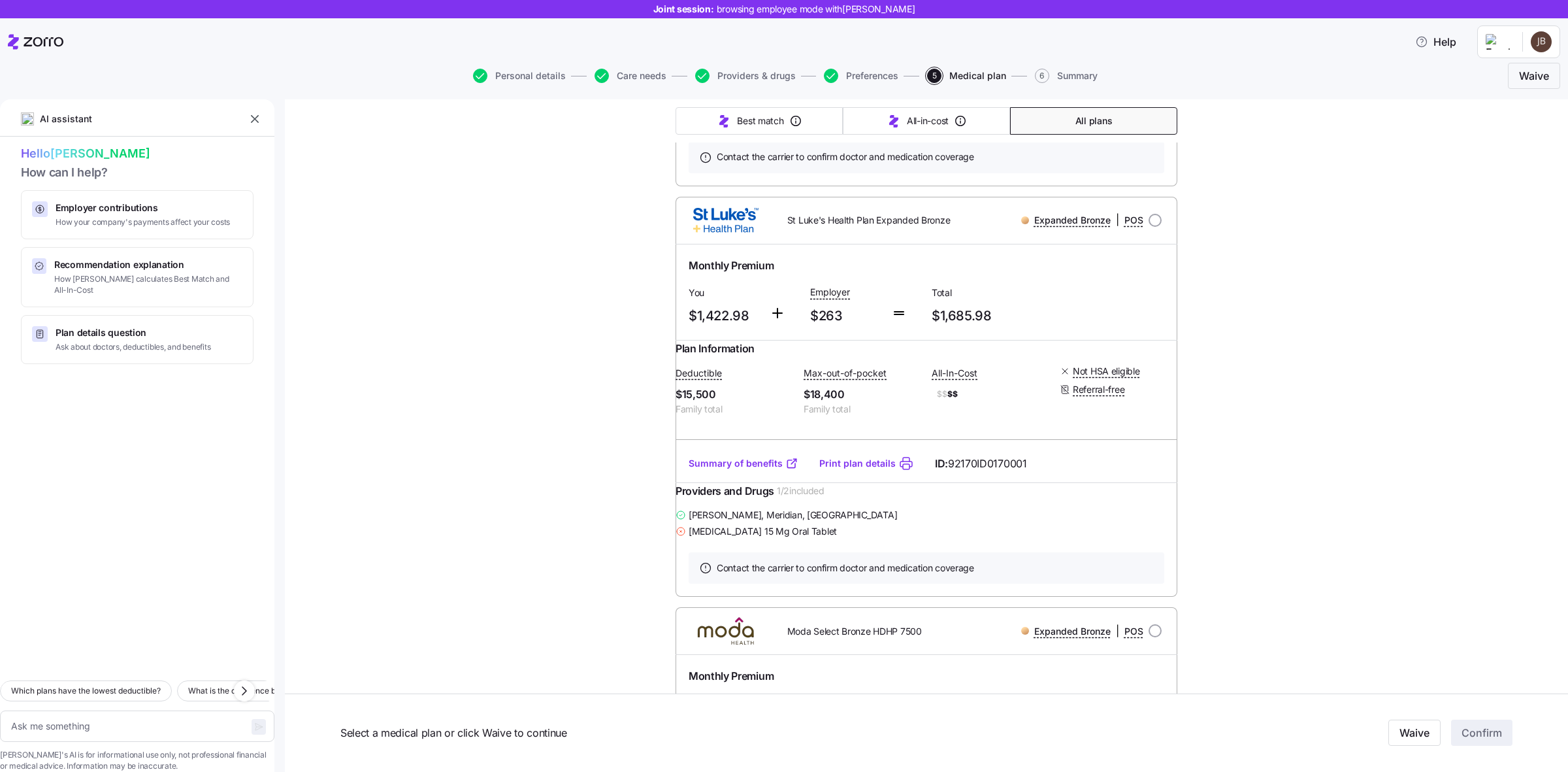
scroll to position [1443, 0]
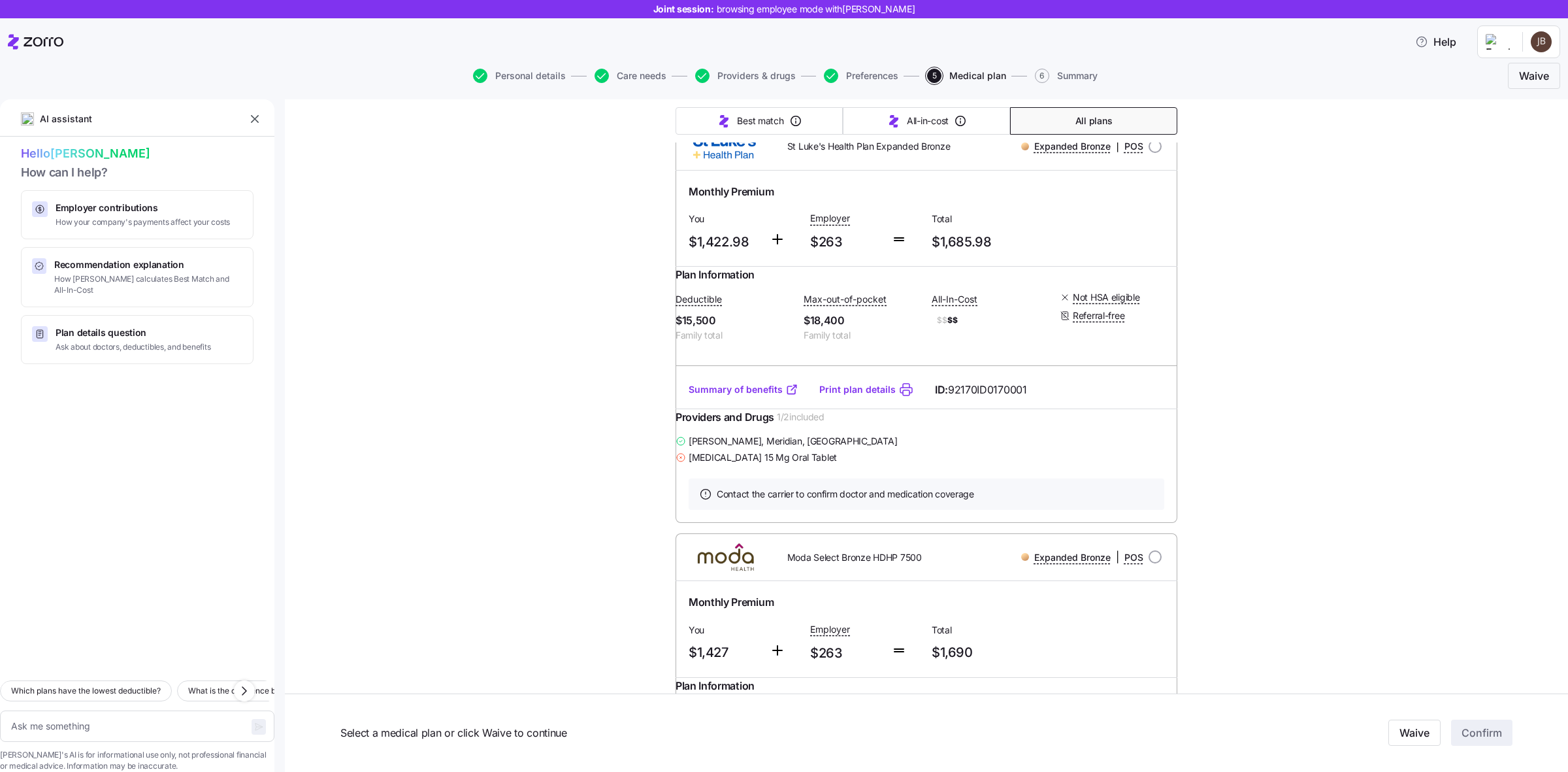
click at [729, 396] on link "Summary of benefits" at bounding box center [743, 389] width 110 height 13
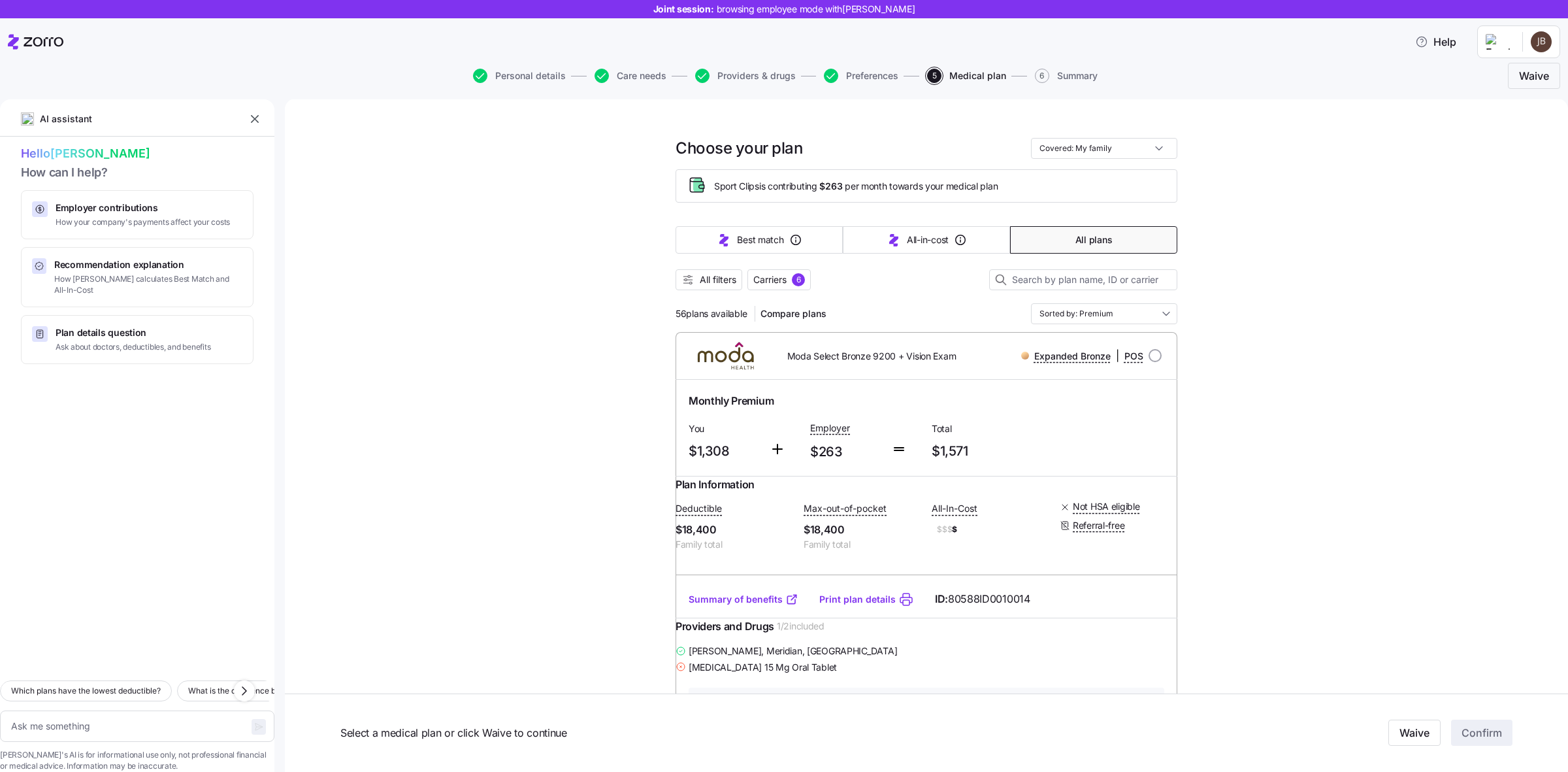
scroll to position [0, 0]
click at [1101, 147] on input "Covered: My family" at bounding box center [1104, 149] width 146 height 21
click at [1081, 181] on div "Just me" at bounding box center [1098, 181] width 136 height 22
type textarea "x"
type input "Covered: Just me"
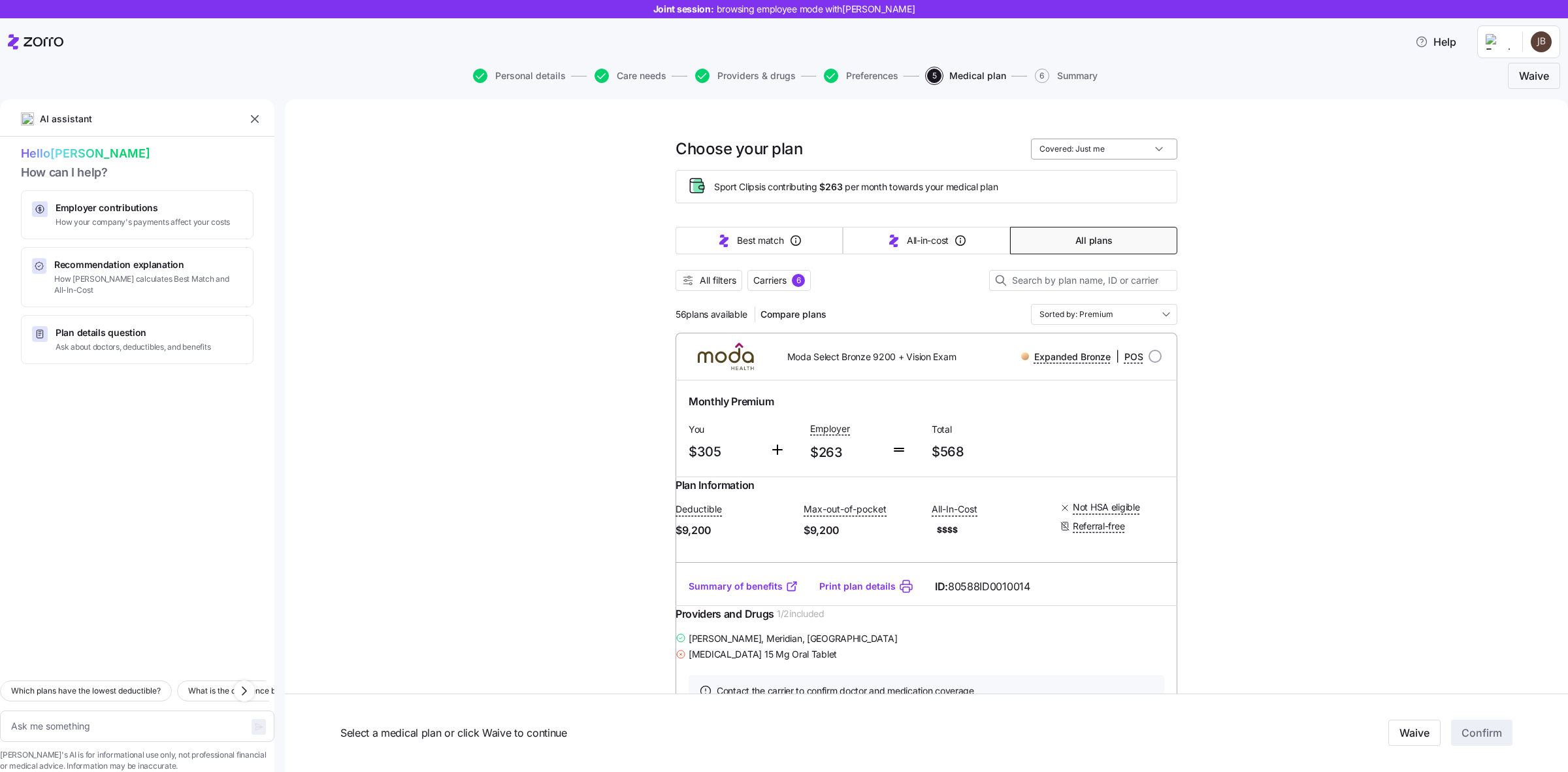
click at [1101, 152] on input "Covered: Just me" at bounding box center [1104, 149] width 146 height 21
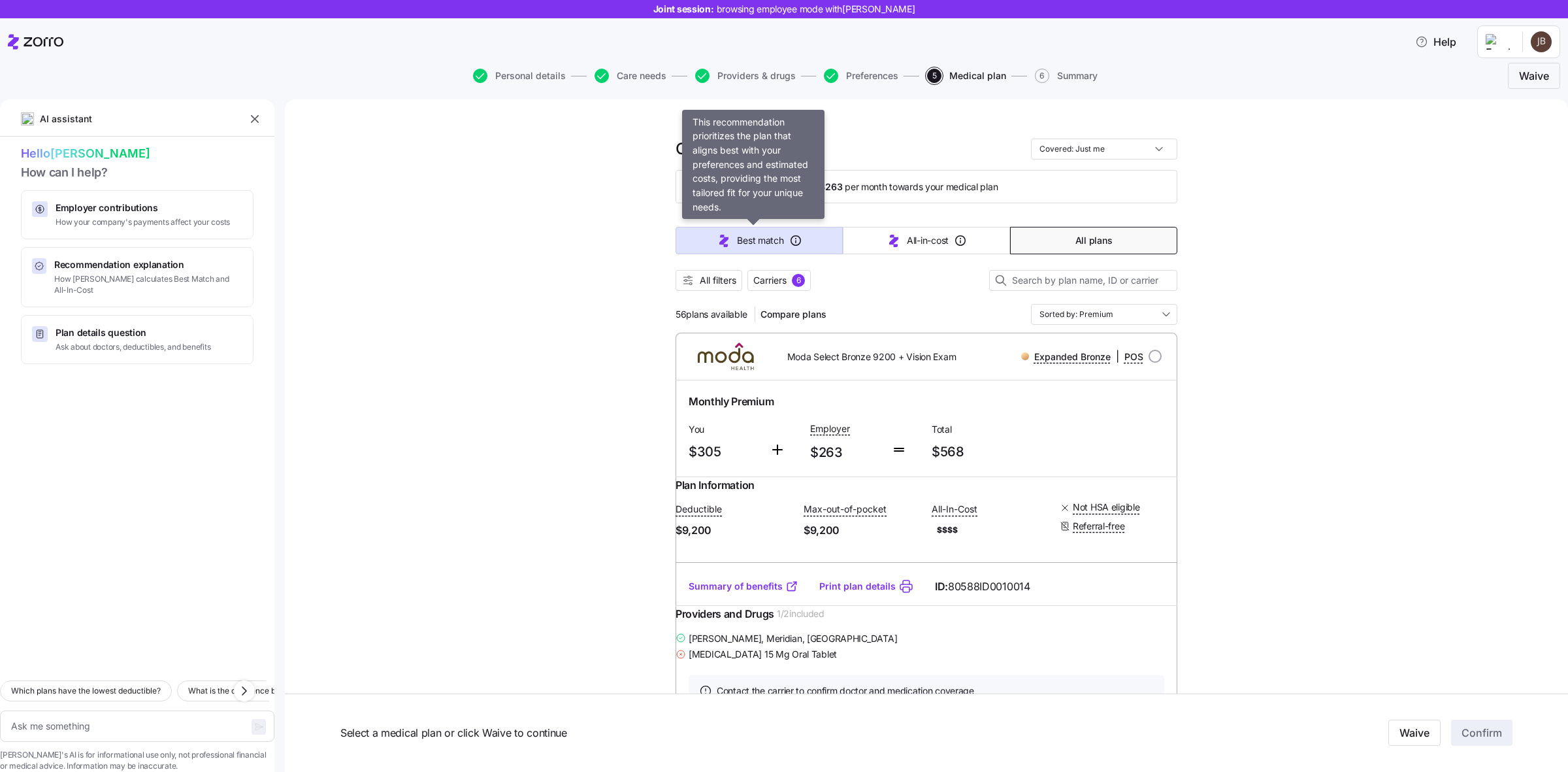
click at [747, 238] on span "Best match" at bounding box center [760, 241] width 47 height 13
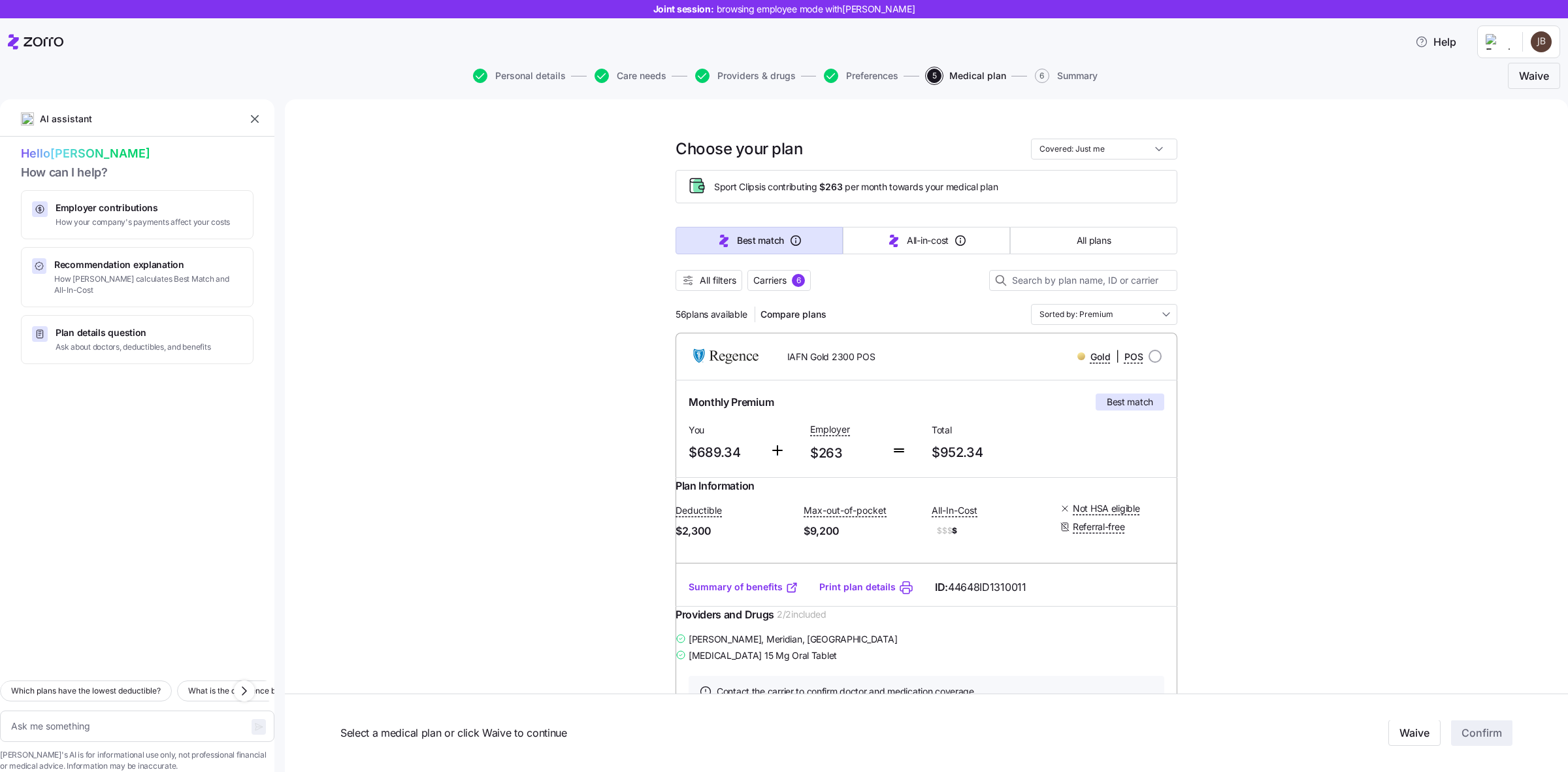
type textarea "x"
type input "Sorted by: Best match"
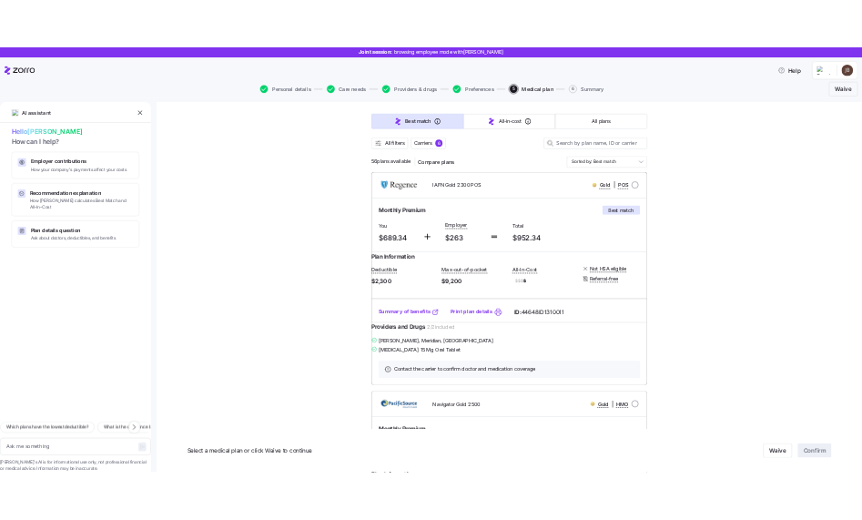
scroll to position [151, 0]
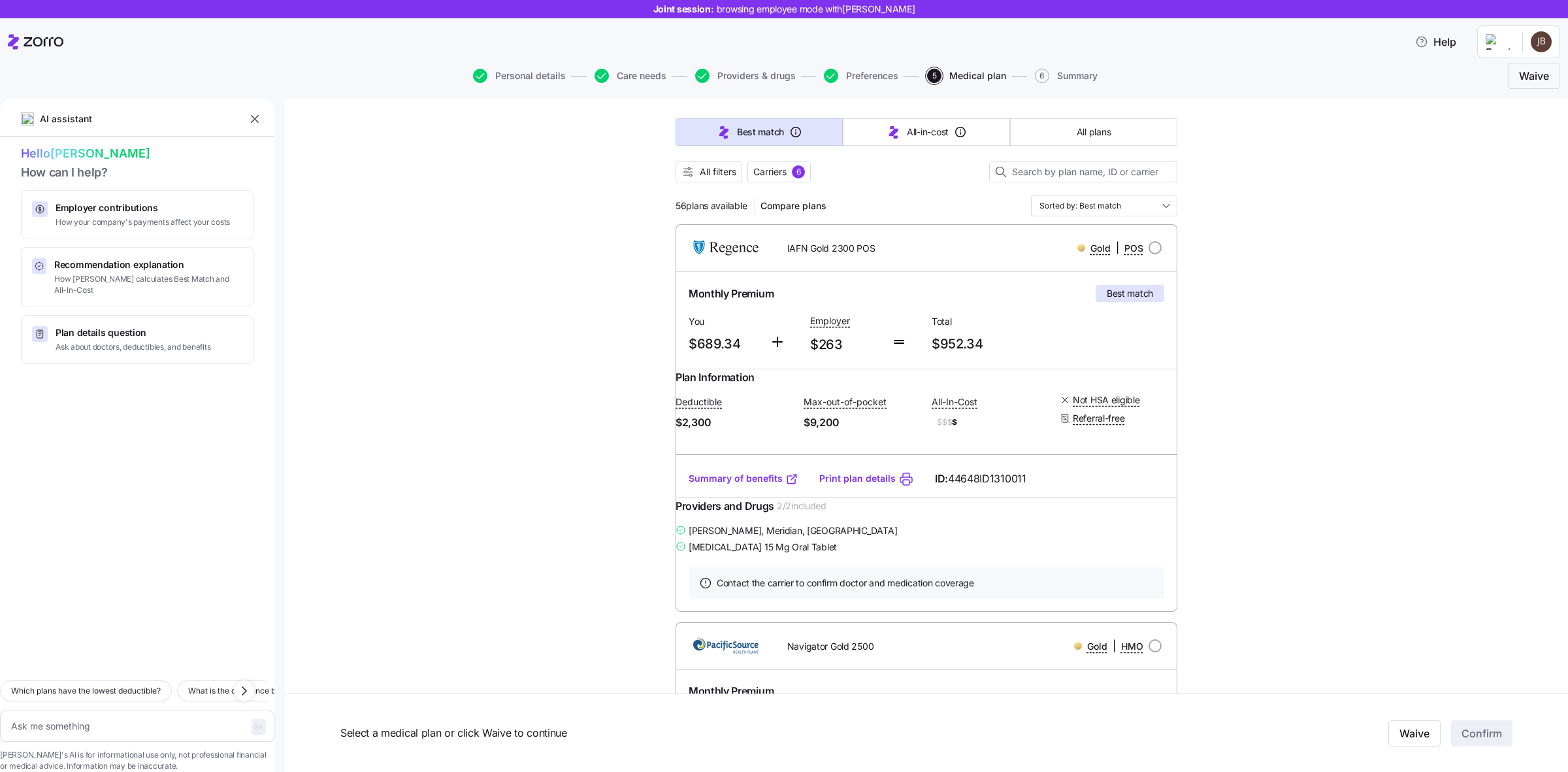
click at [759, 485] on link "Summary of benefits" at bounding box center [743, 478] width 110 height 13
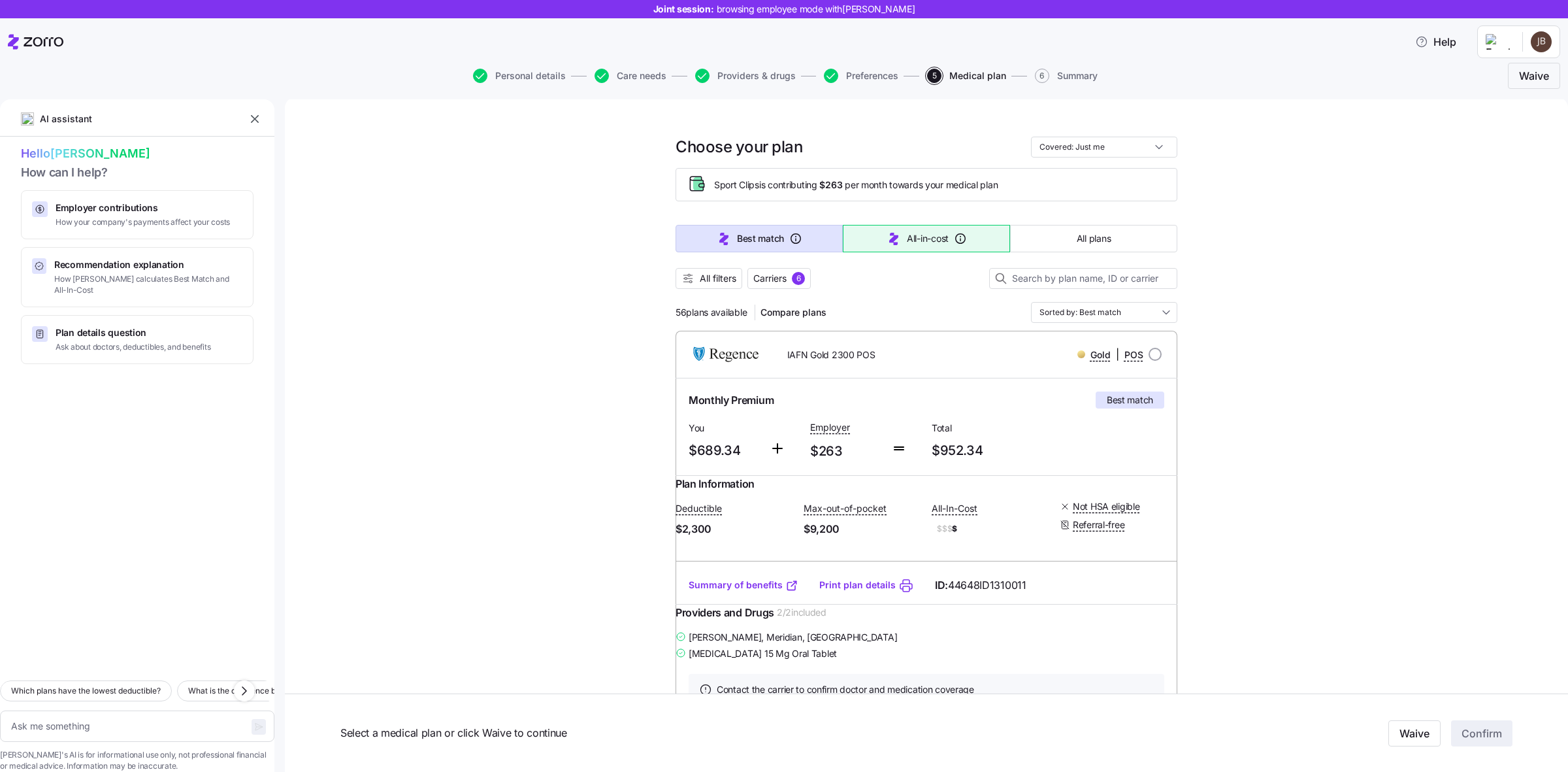
scroll to position [0, 0]
click at [691, 275] on span "All filters" at bounding box center [709, 280] width 55 height 13
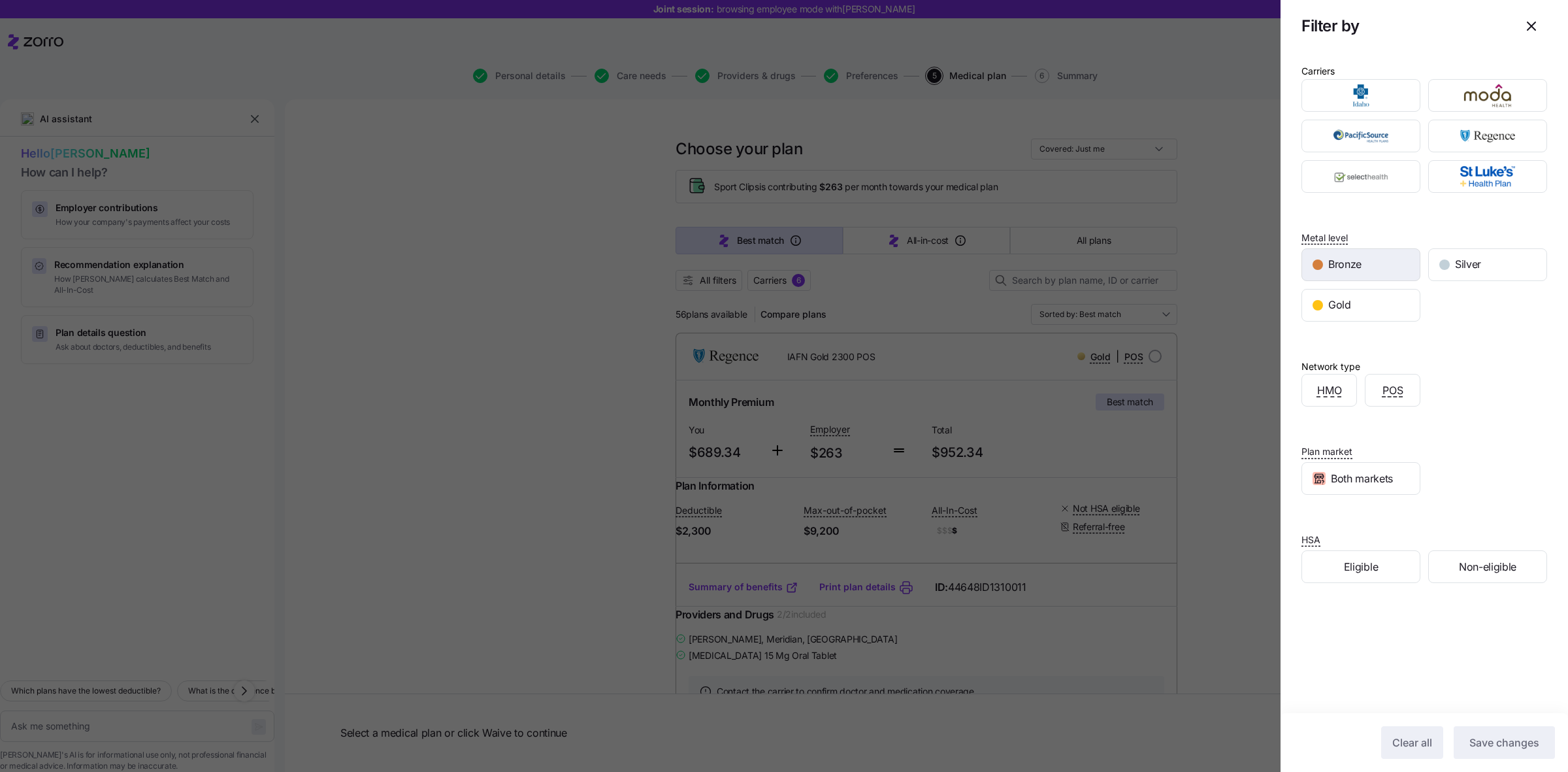
click at [1336, 258] on span "Bronze" at bounding box center [1345, 264] width 33 height 17
click at [1506, 744] on span "Save changes" at bounding box center [1504, 743] width 70 height 16
type textarea "x"
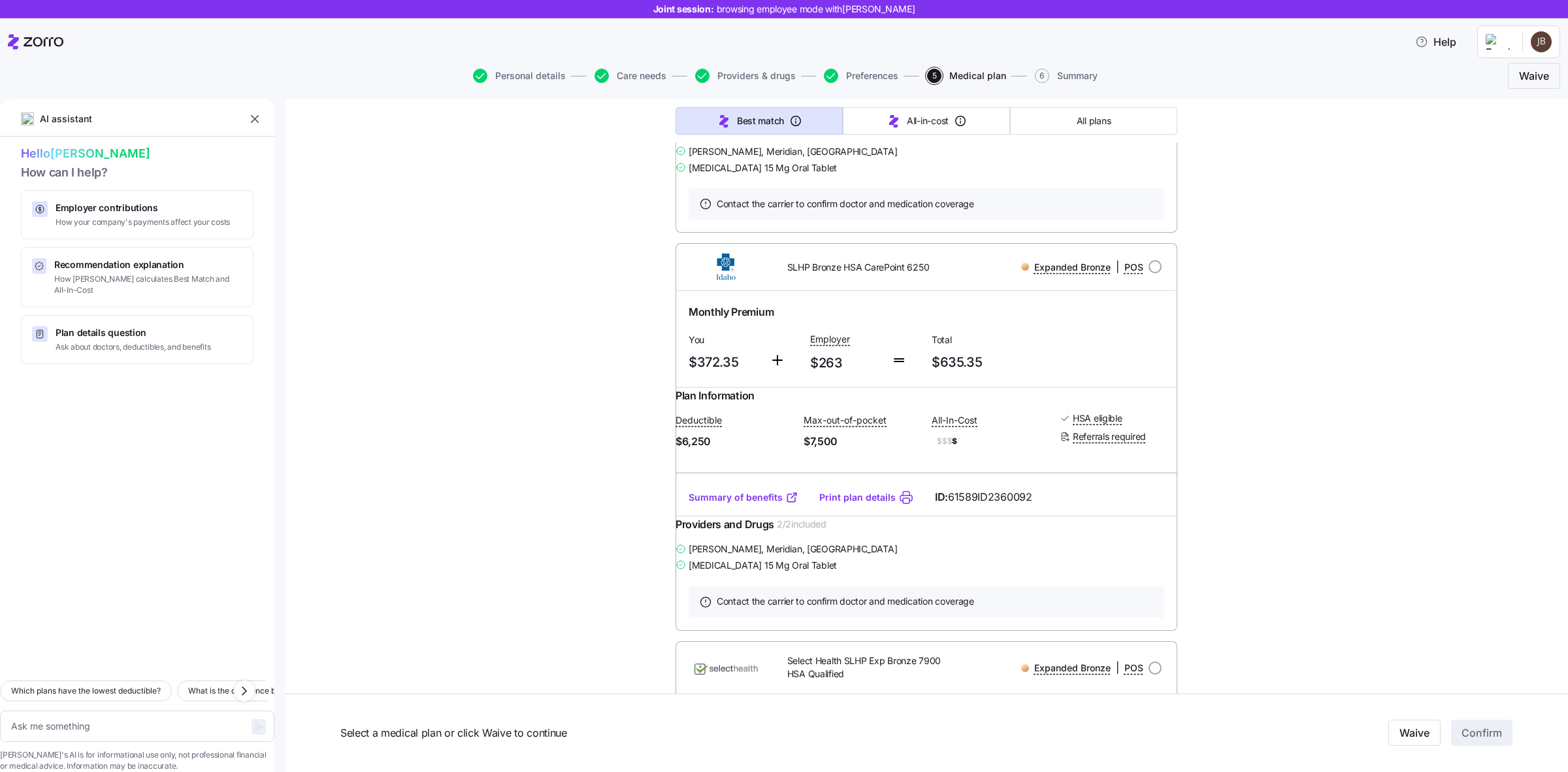
scroll to position [980, 0]
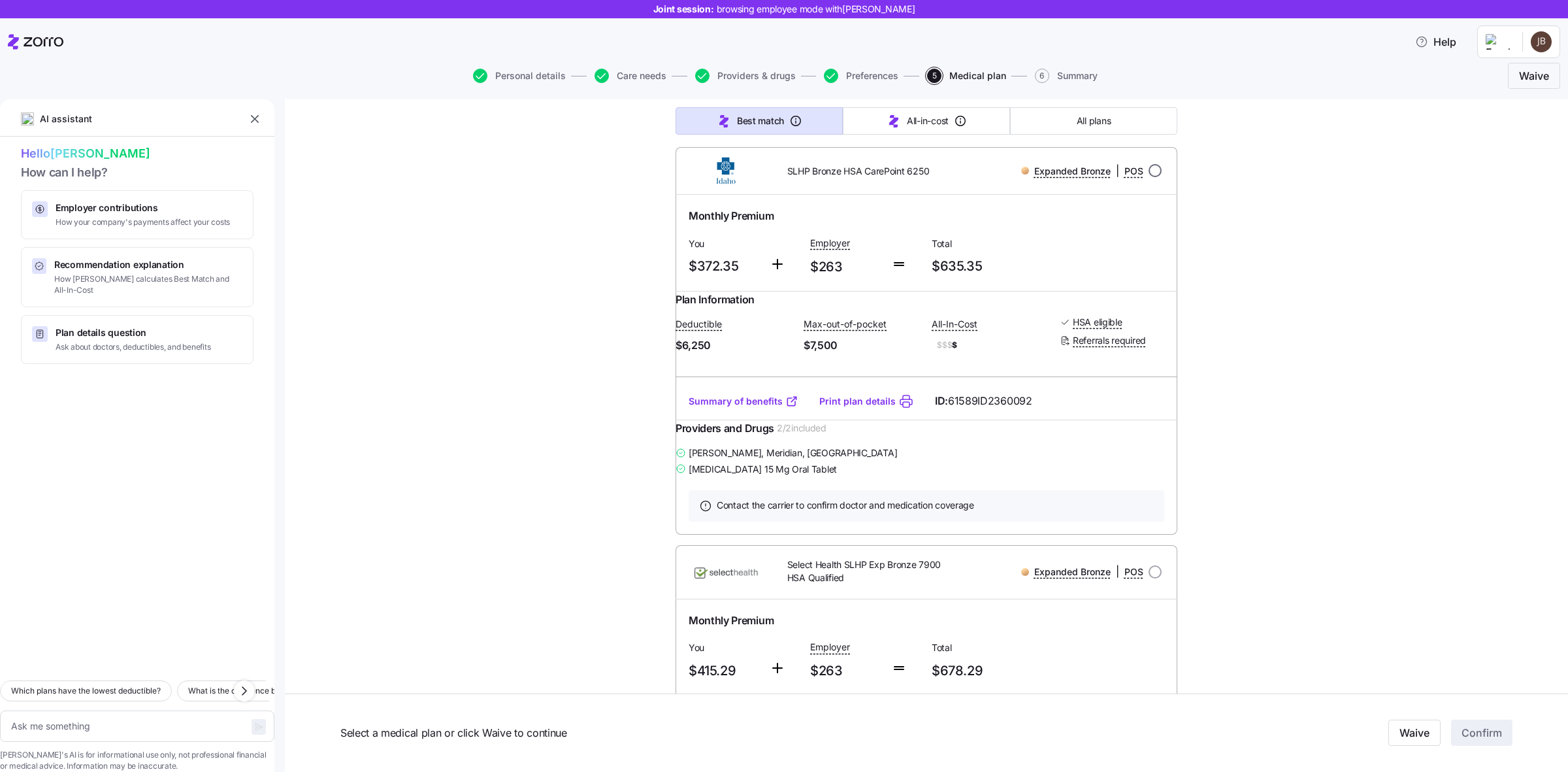
click at [1149, 177] on input "radio" at bounding box center [1155, 170] width 13 height 13
radio input "true"
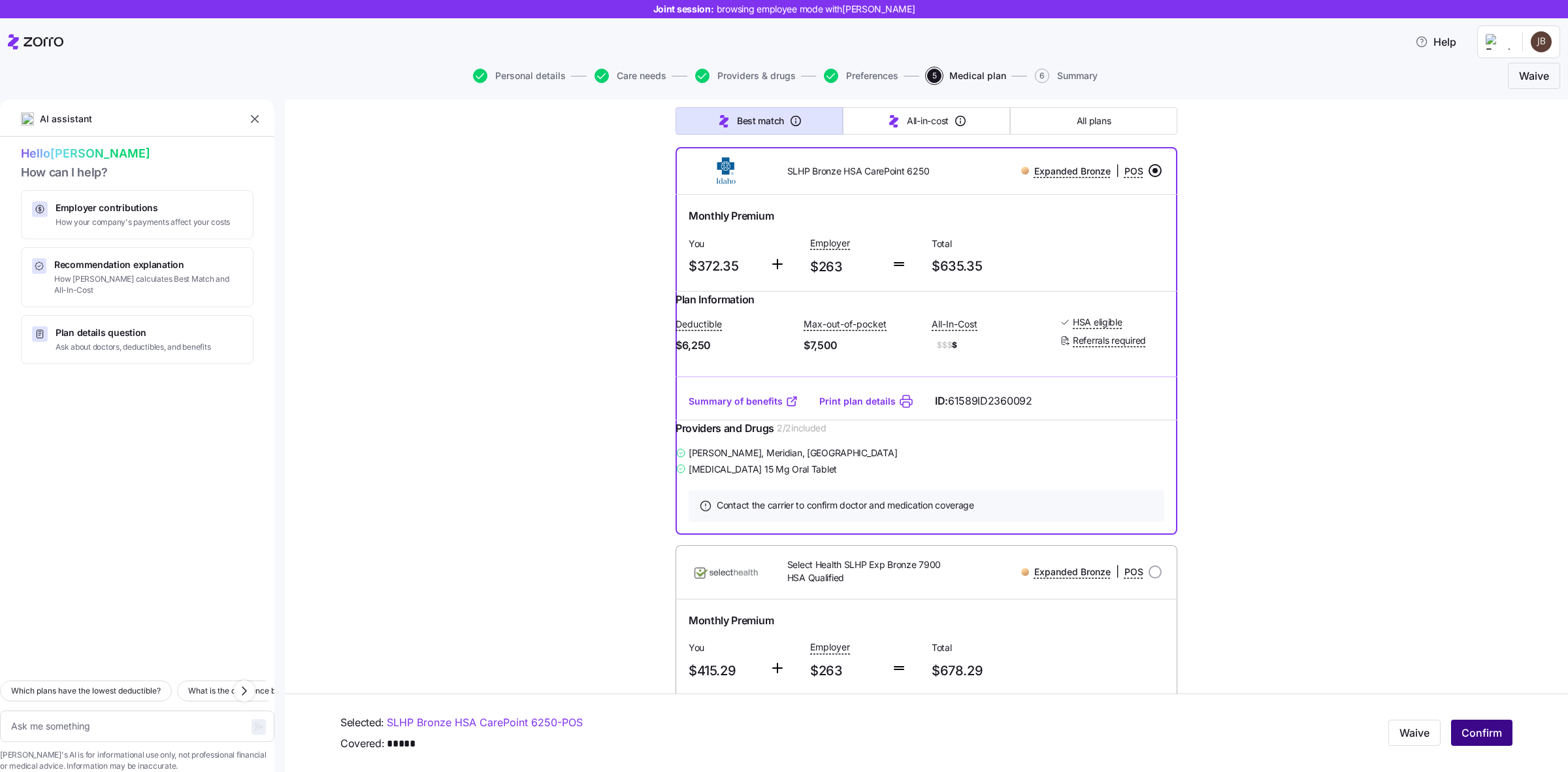
click at [1478, 733] on span "Confirm" at bounding box center [1482, 733] width 40 height 16
type textarea "x"
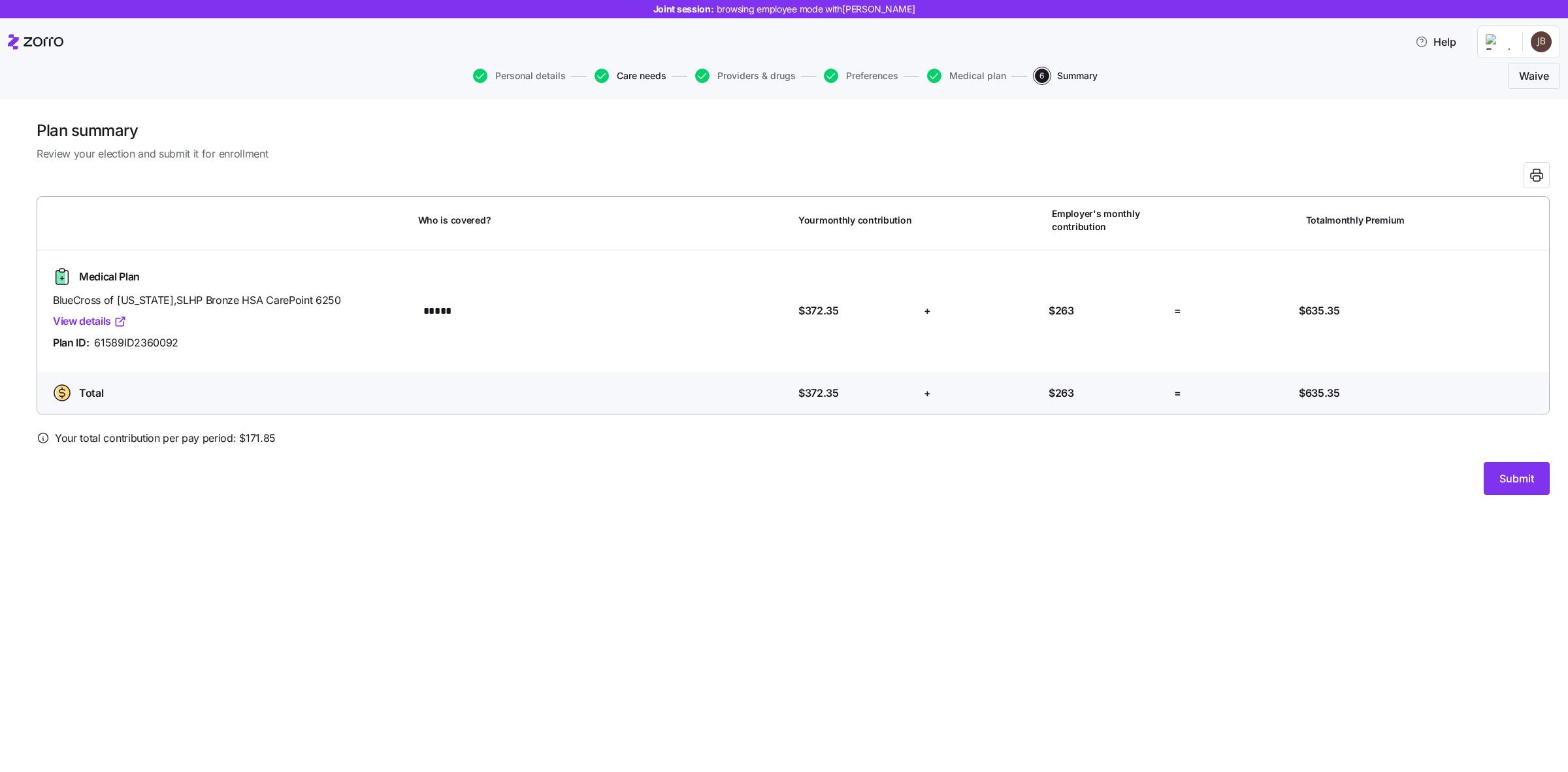
click at [641, 76] on span "Care needs" at bounding box center [641, 75] width 50 height 9
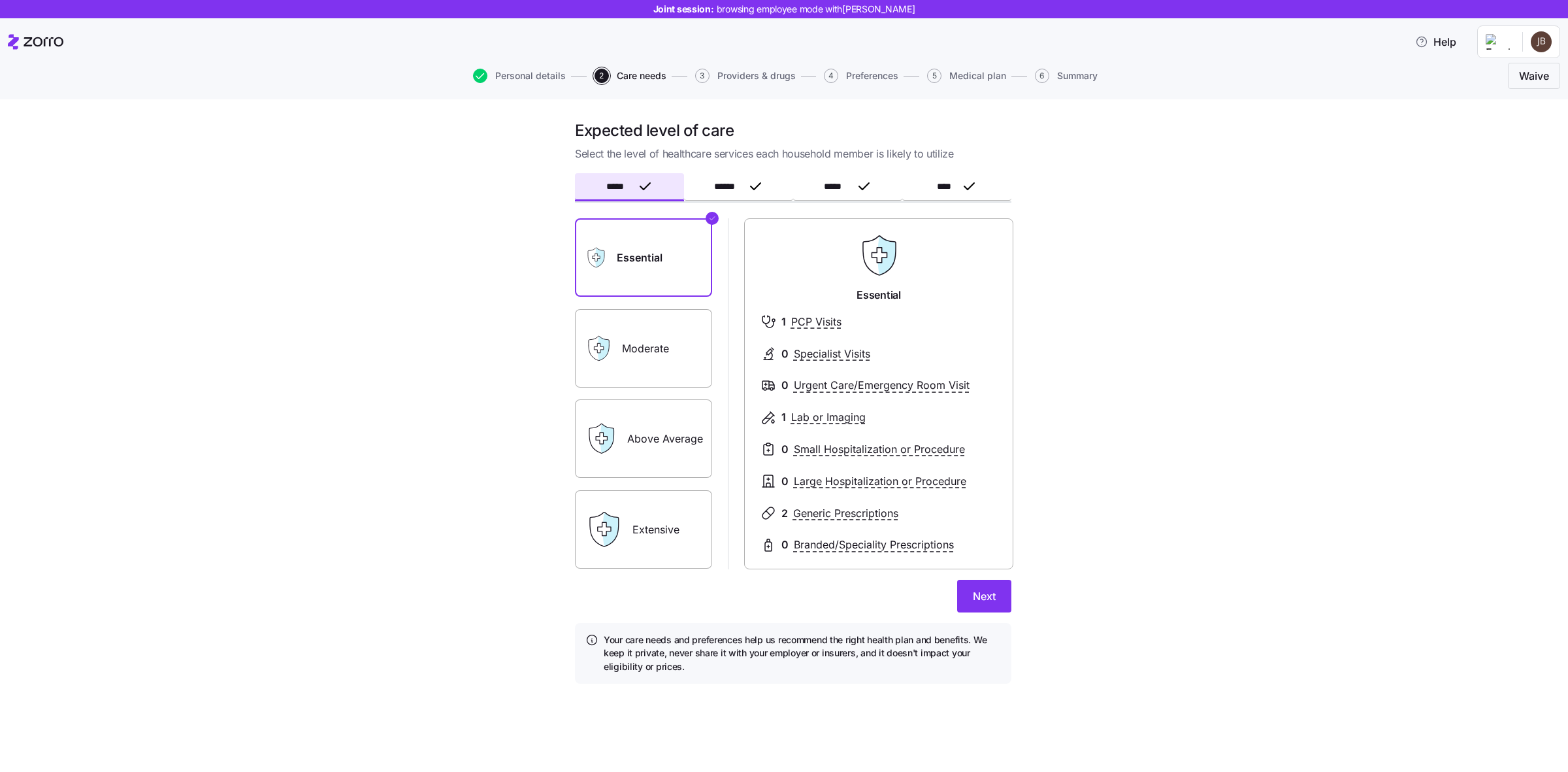
click at [742, 66] on div "Personal details 2 Care needs 3 Providers & drugs 4 Preferences 5 Medical plan …" at bounding box center [784, 76] width 1552 height 32
click at [739, 75] on span "Providers & drugs" at bounding box center [756, 75] width 78 height 9
click at [993, 588] on button "Next" at bounding box center [984, 596] width 55 height 33
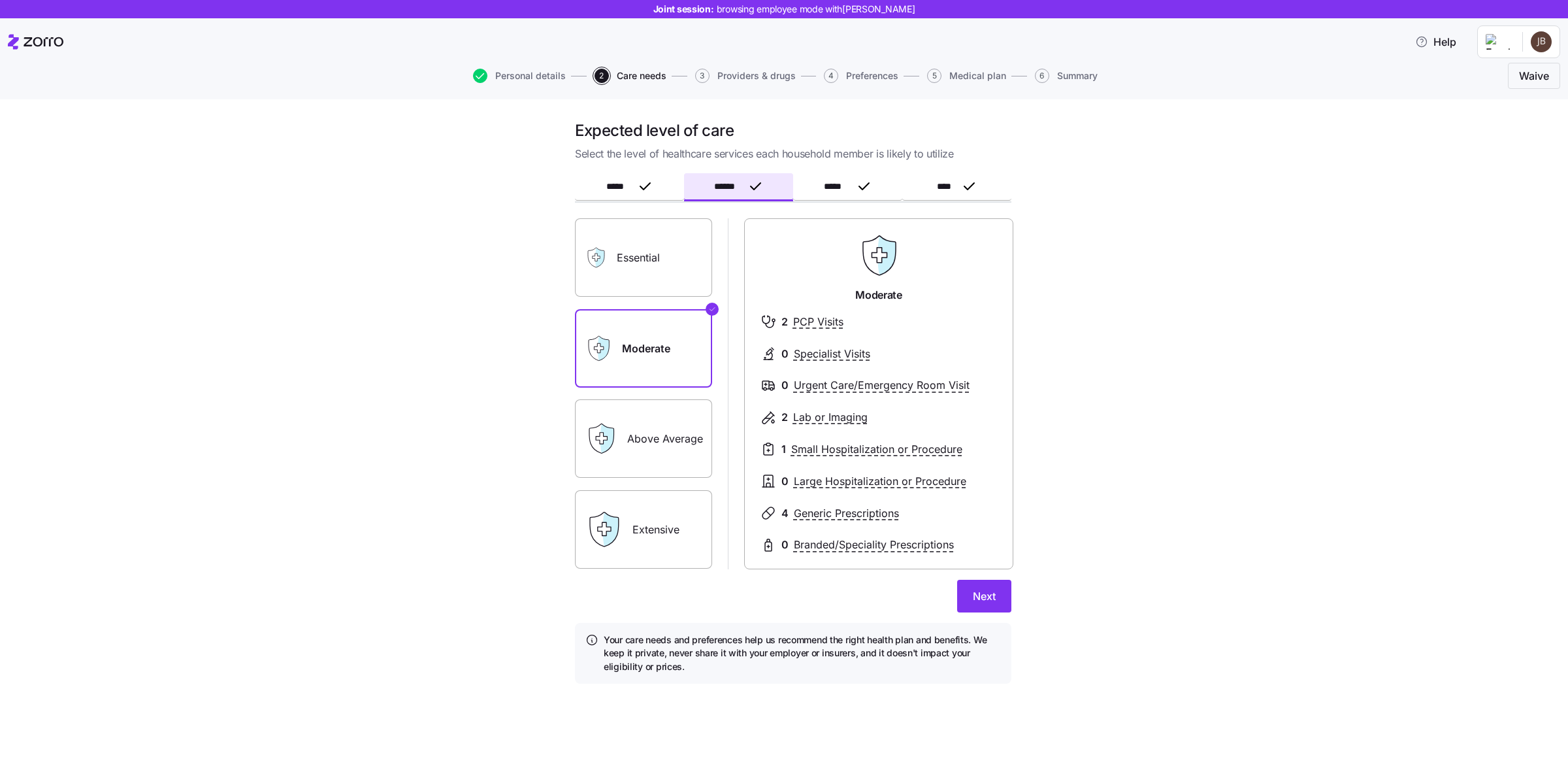
click at [993, 588] on button "Next" at bounding box center [984, 596] width 55 height 33
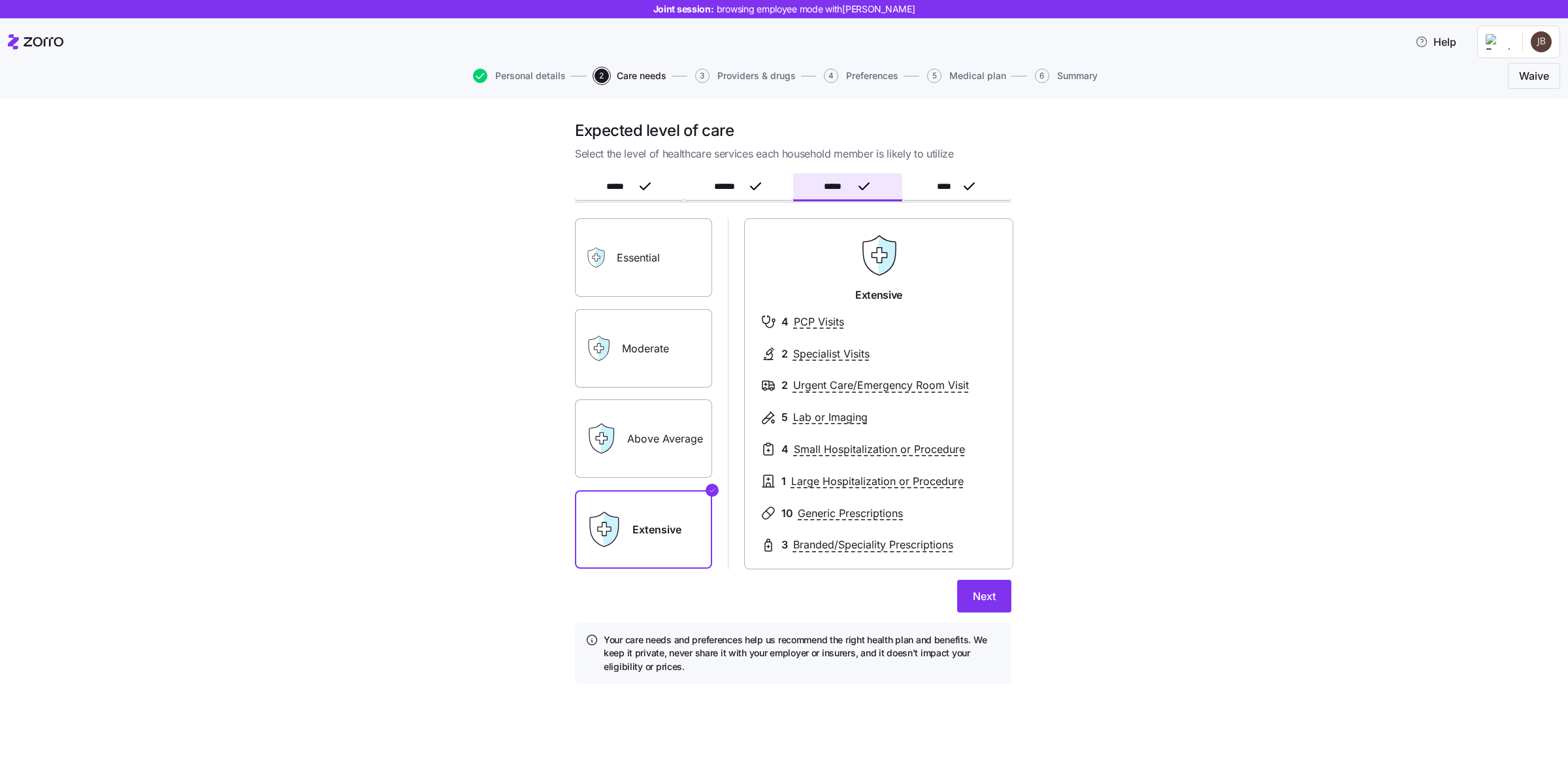
click at [993, 588] on button "Next" at bounding box center [984, 596] width 55 height 33
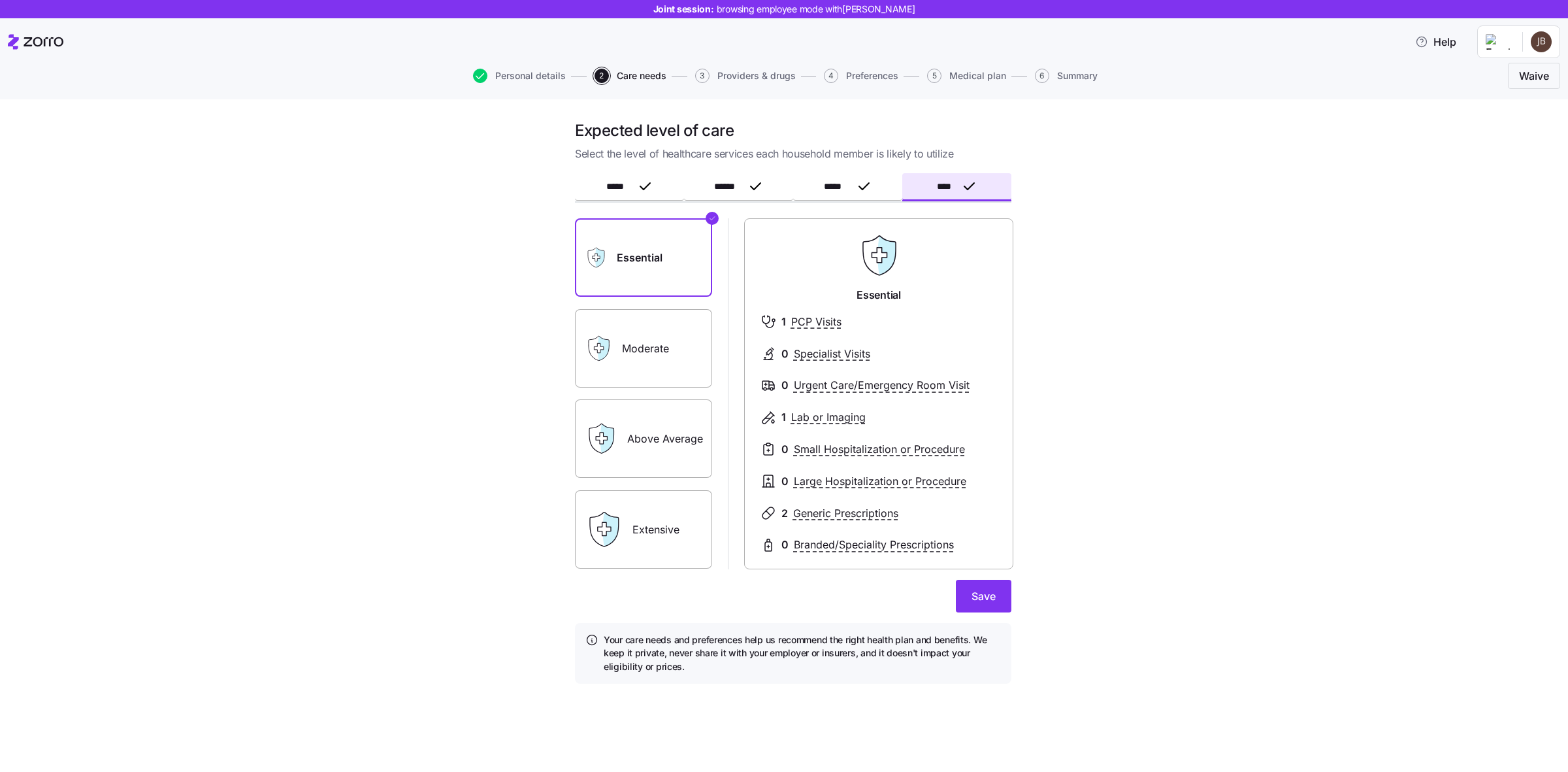
click at [993, 588] on button "Save" at bounding box center [983, 596] width 55 height 33
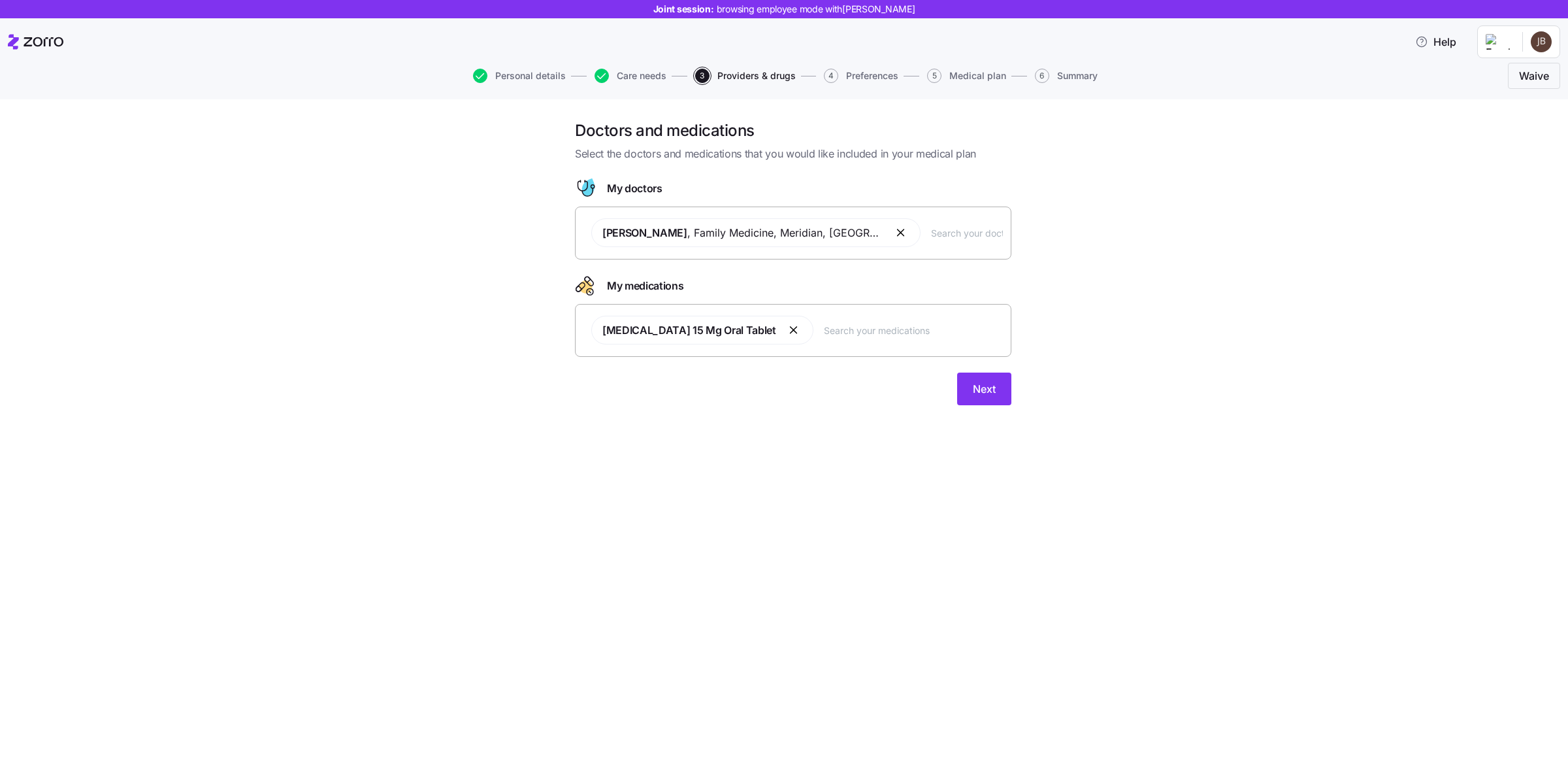
click at [834, 322] on div "Np Thyroid 15 Mg Oral Tablet" at bounding box center [793, 330] width 419 height 45
type input "at"
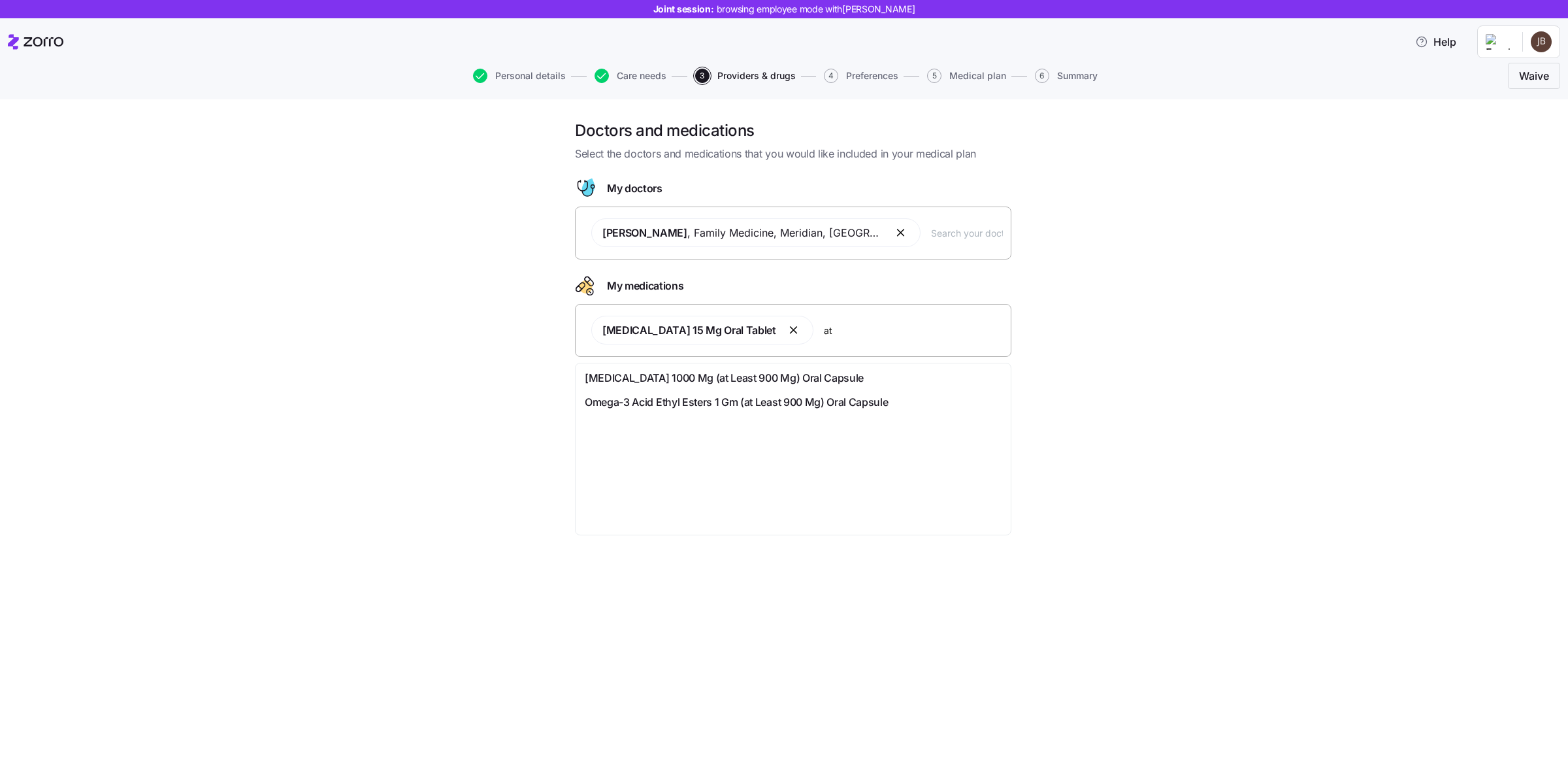
click at [708, 403] on span "Omega-3 Acid Ethyl Esters 1 Gm (at Least 900 Mg) Oral Capsule" at bounding box center [736, 402] width 303 height 17
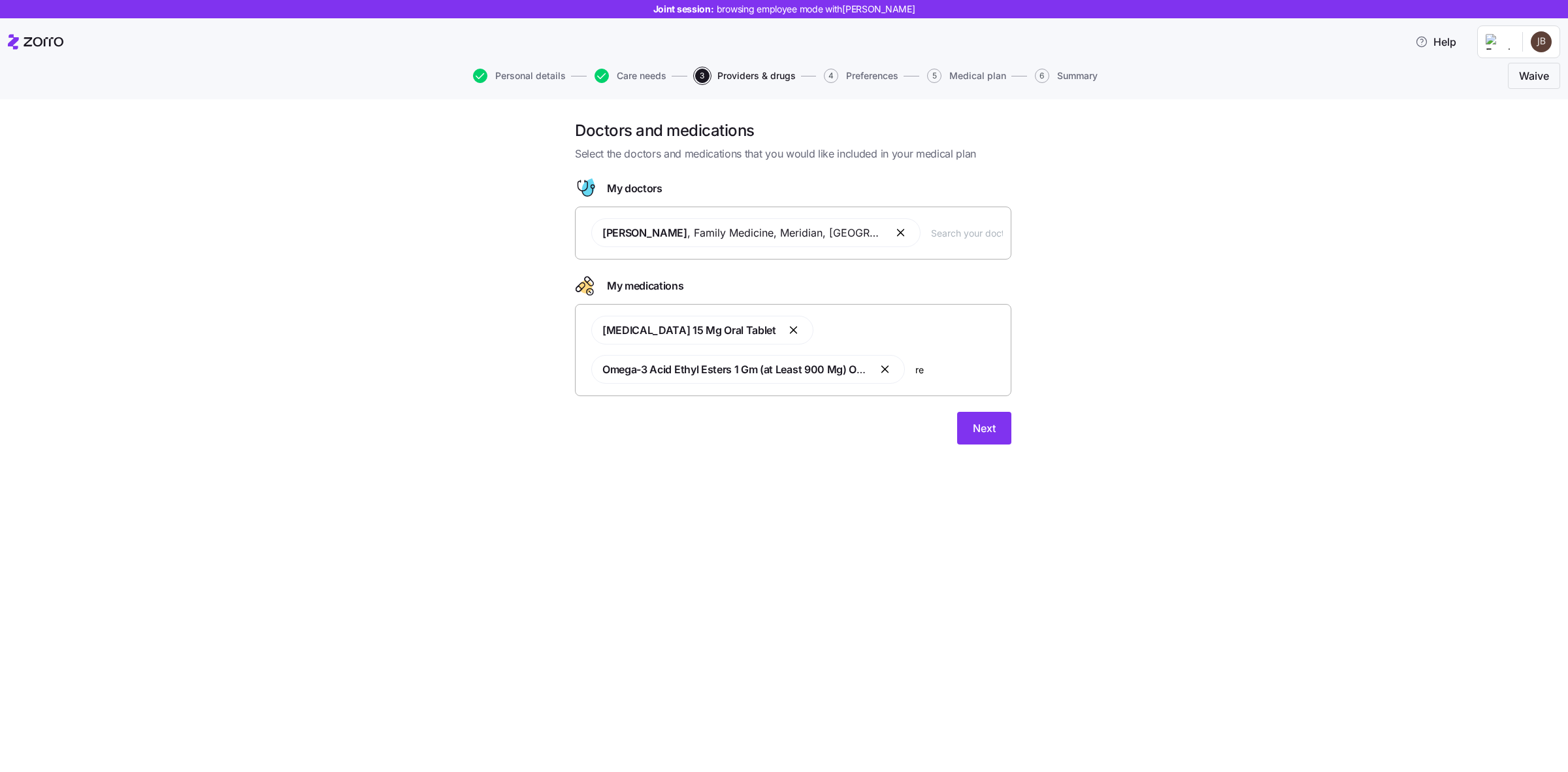
type input "red"
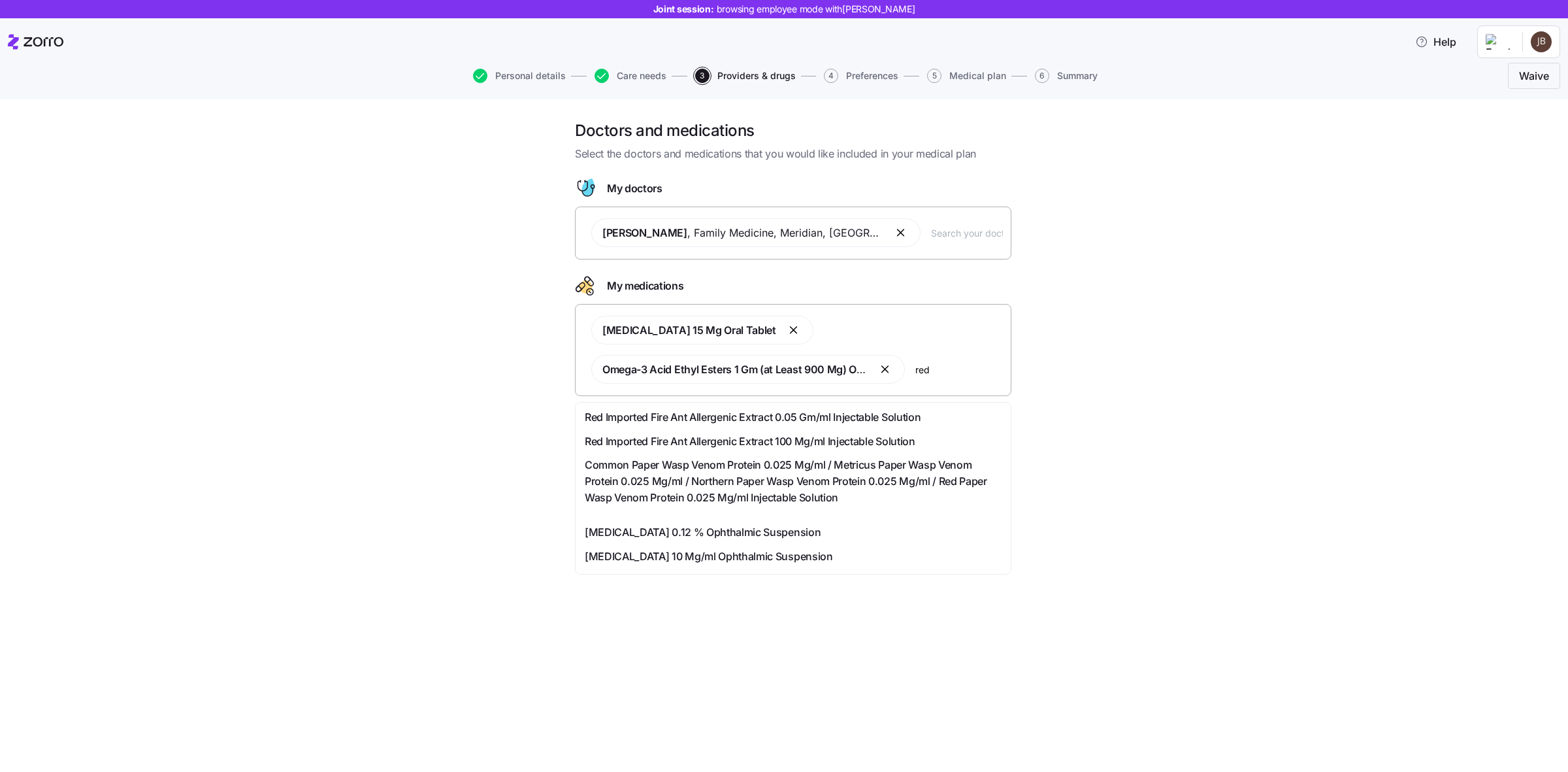
click at [680, 527] on span "Pred Mild 0.12 % Ophthalmic Suspension" at bounding box center [702, 532] width 236 height 17
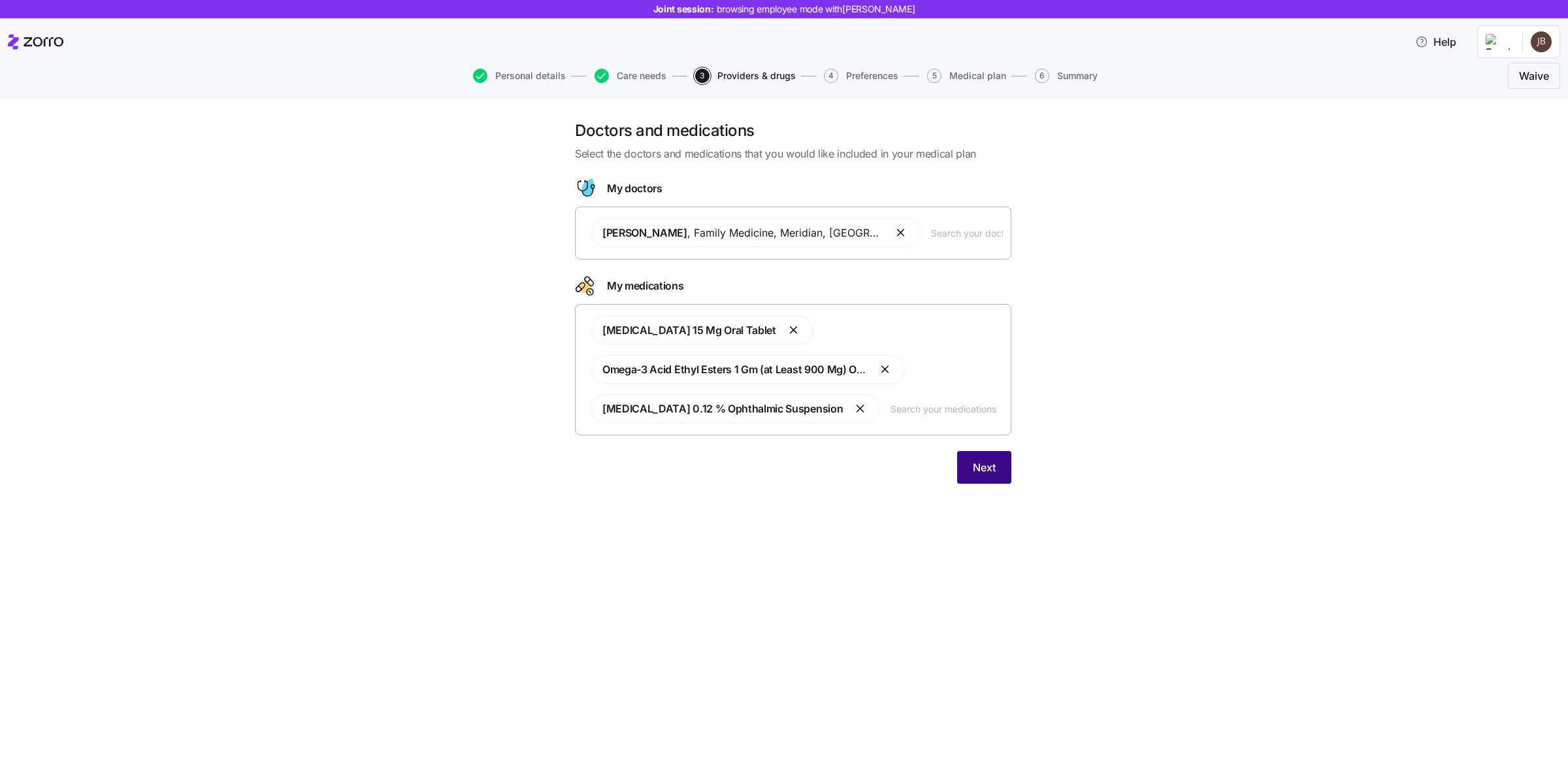
click at [991, 475] on span "Next" at bounding box center [984, 468] width 23 height 16
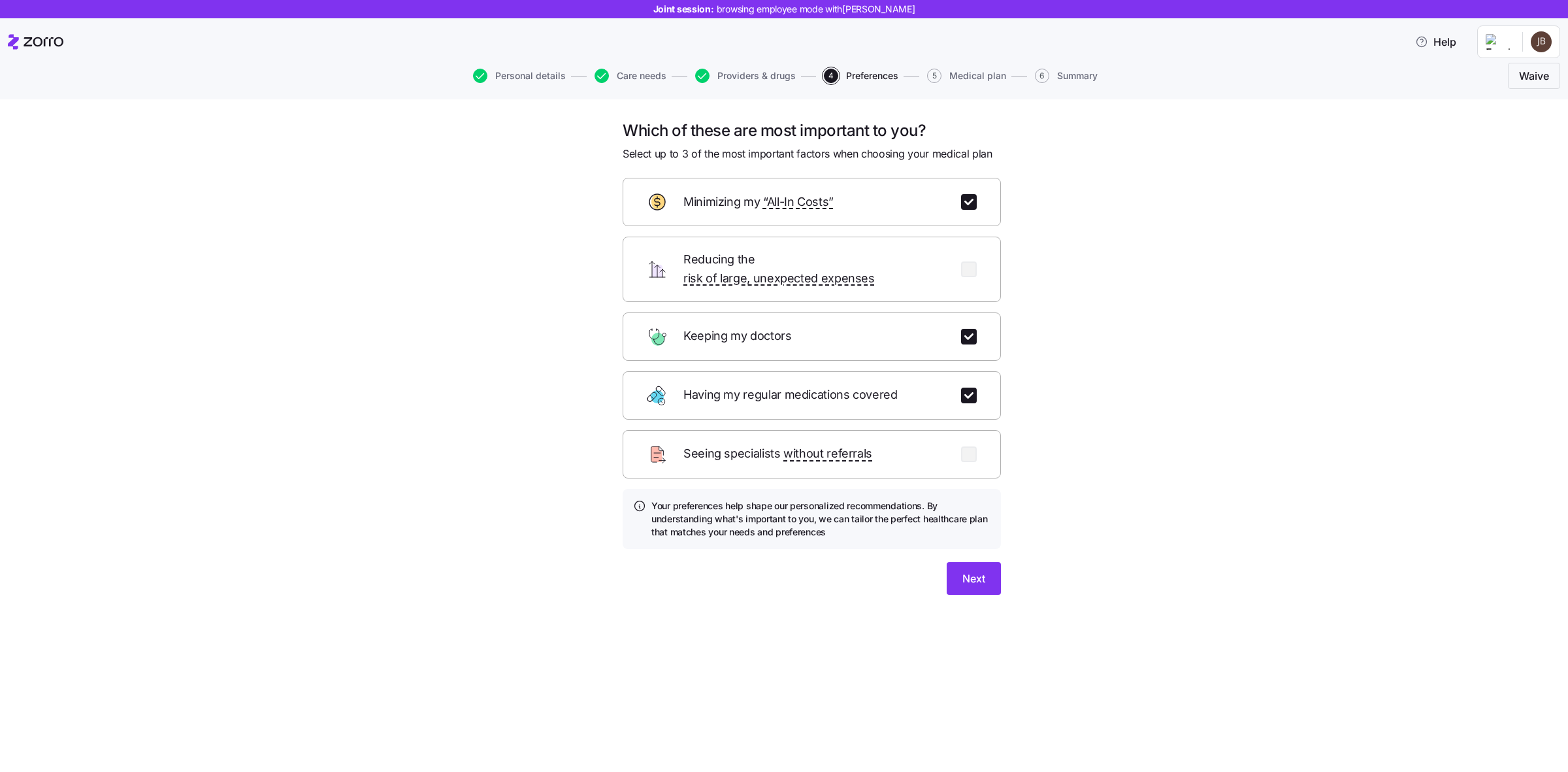
click at [987, 584] on div "Which of these are most important to you? Select up to 3 of the most important …" at bounding box center [812, 365] width 399 height 490
click at [976, 570] on span "Next" at bounding box center [974, 578] width 23 height 16
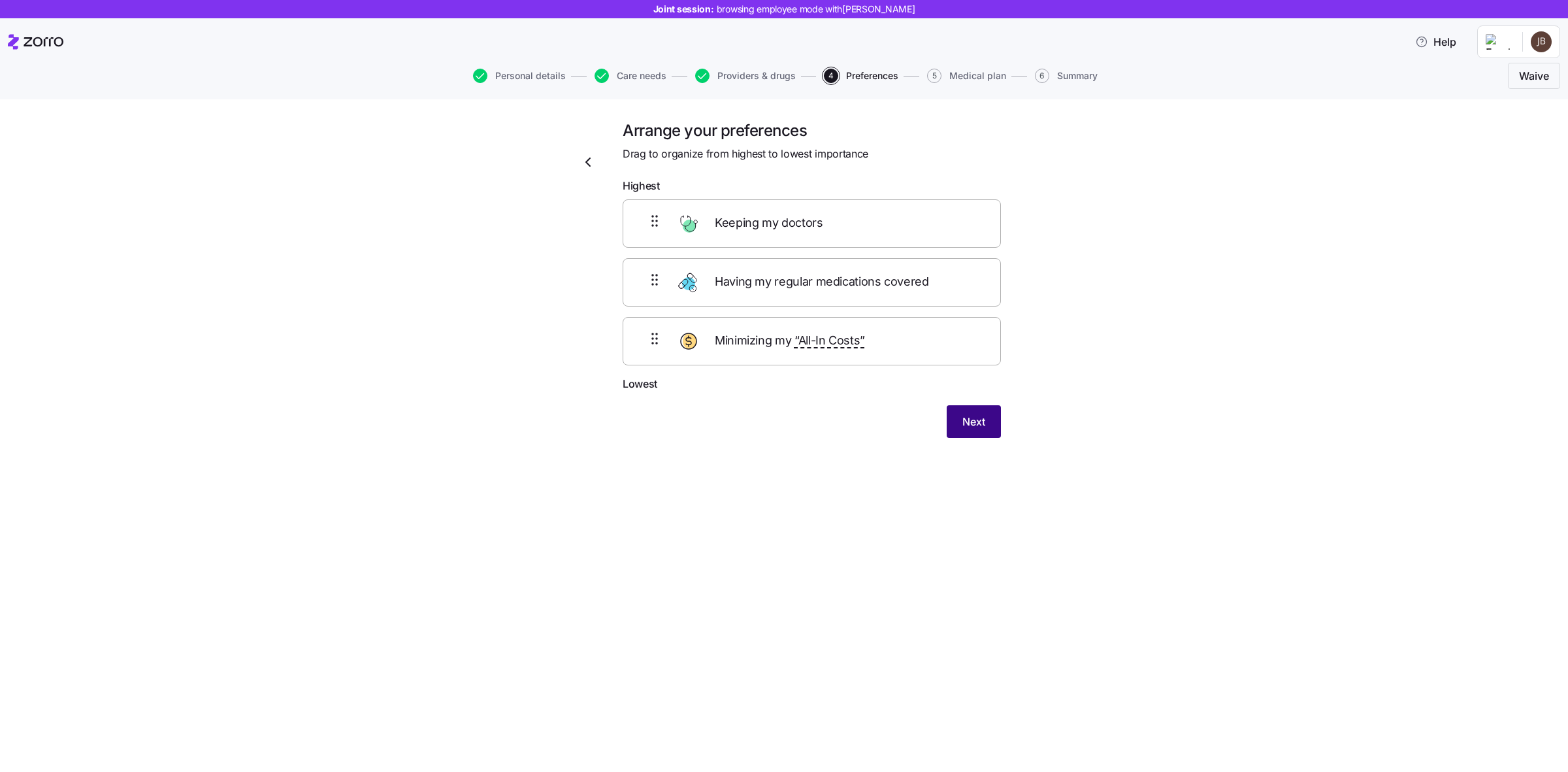
click at [974, 423] on span "Next" at bounding box center [974, 422] width 23 height 16
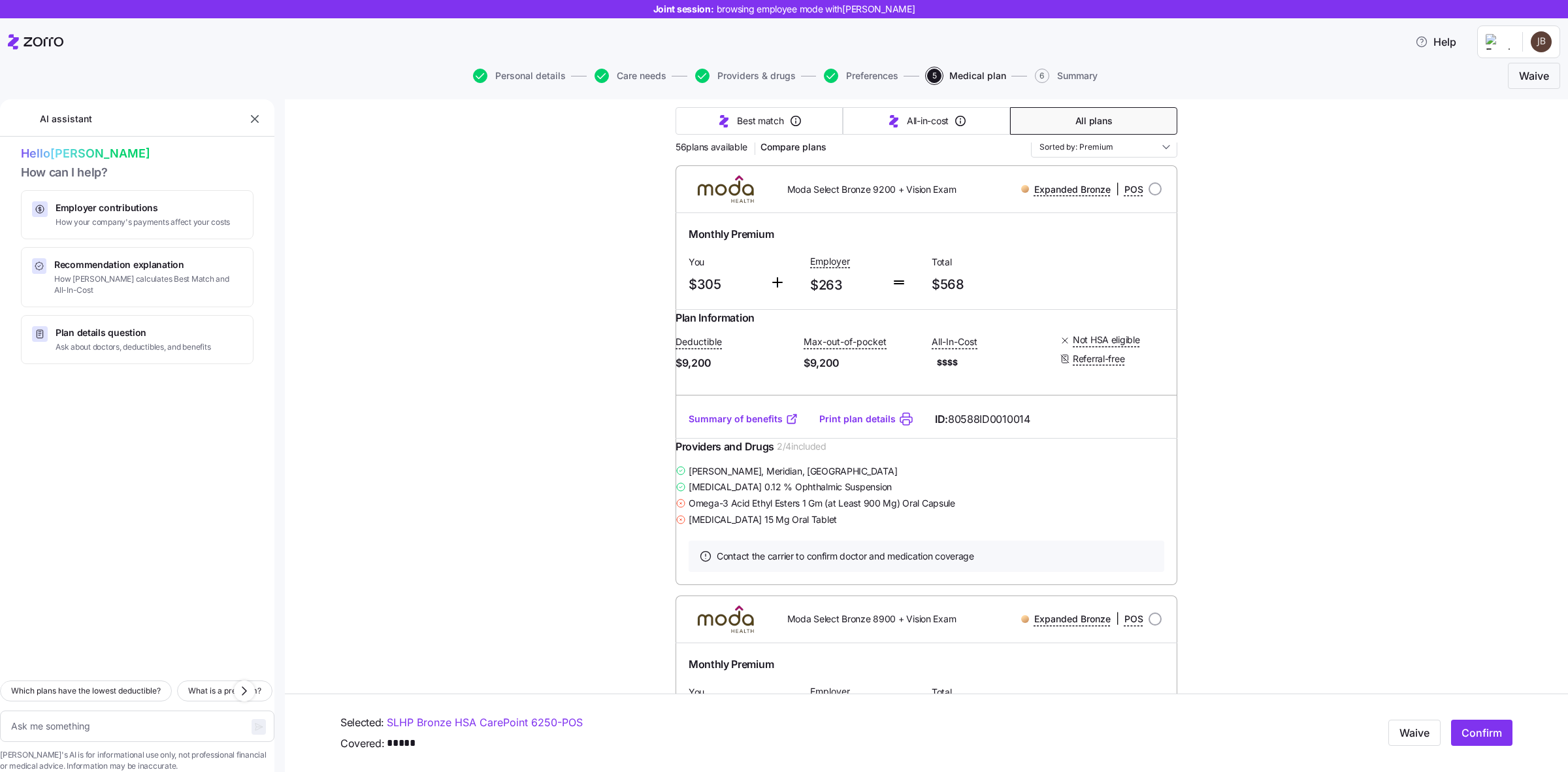
scroll to position [218, 0]
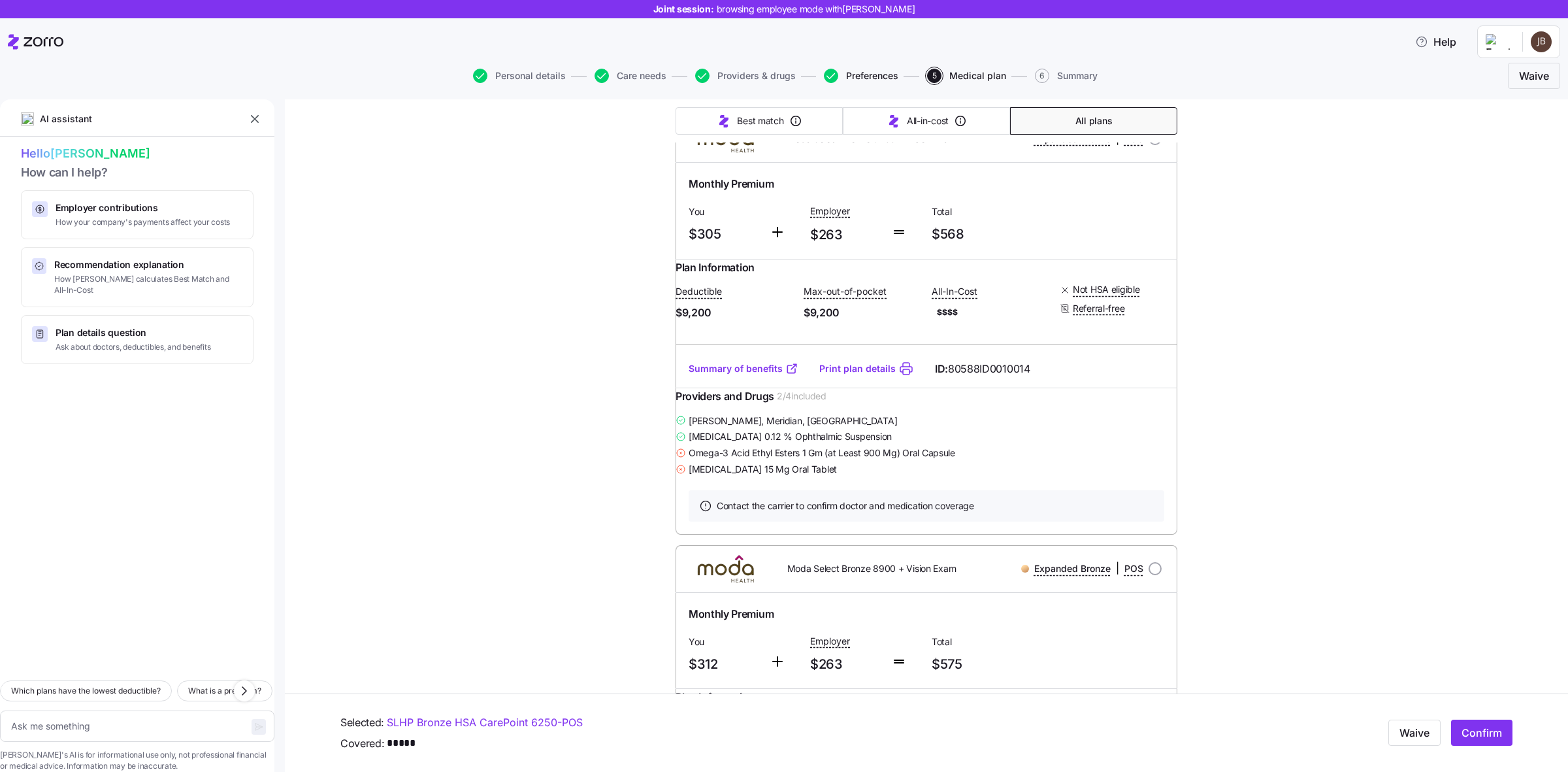
click at [869, 74] on span "Preferences" at bounding box center [872, 75] width 52 height 9
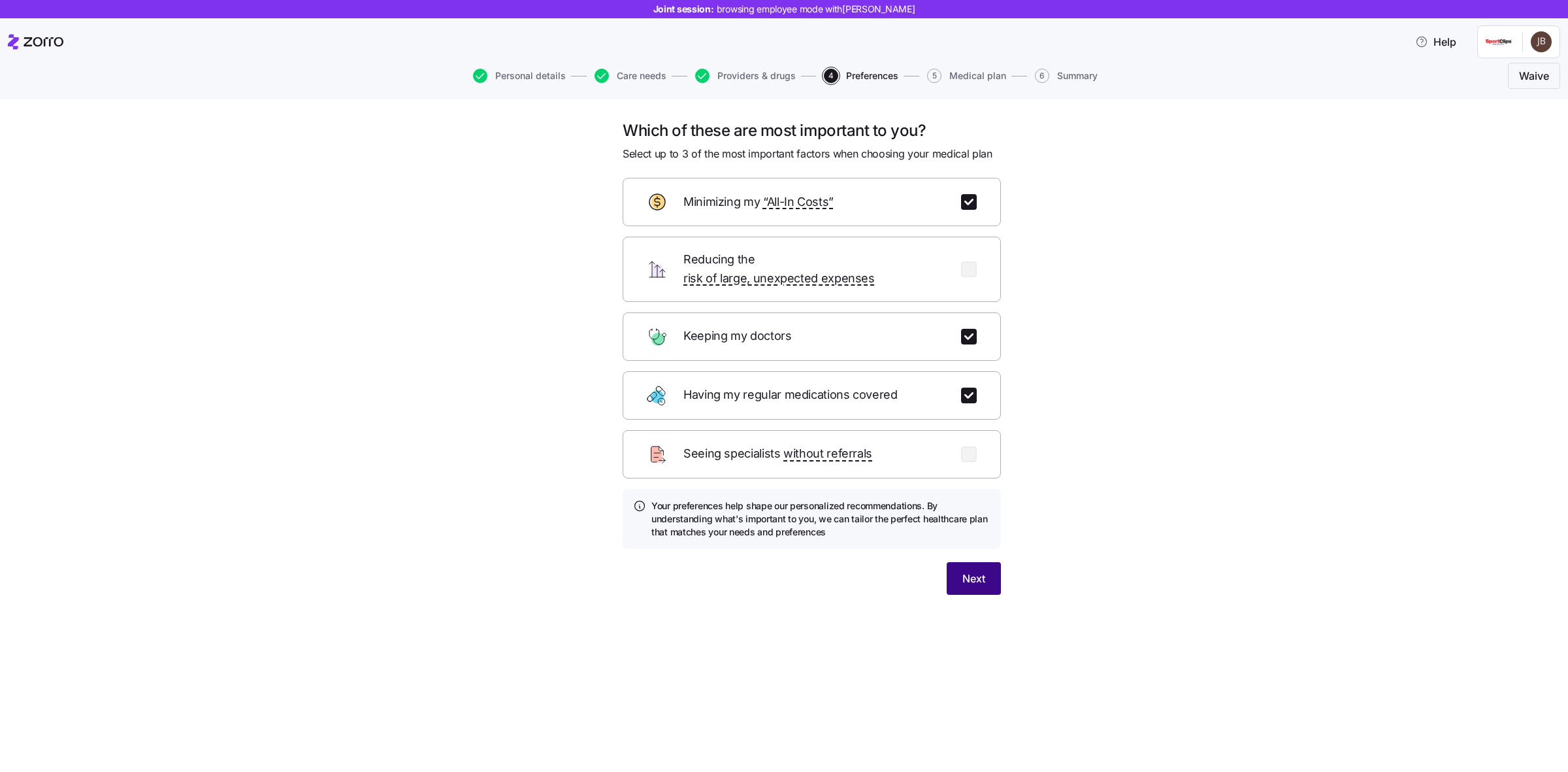
click at [974, 562] on button "Next" at bounding box center [974, 579] width 55 height 33
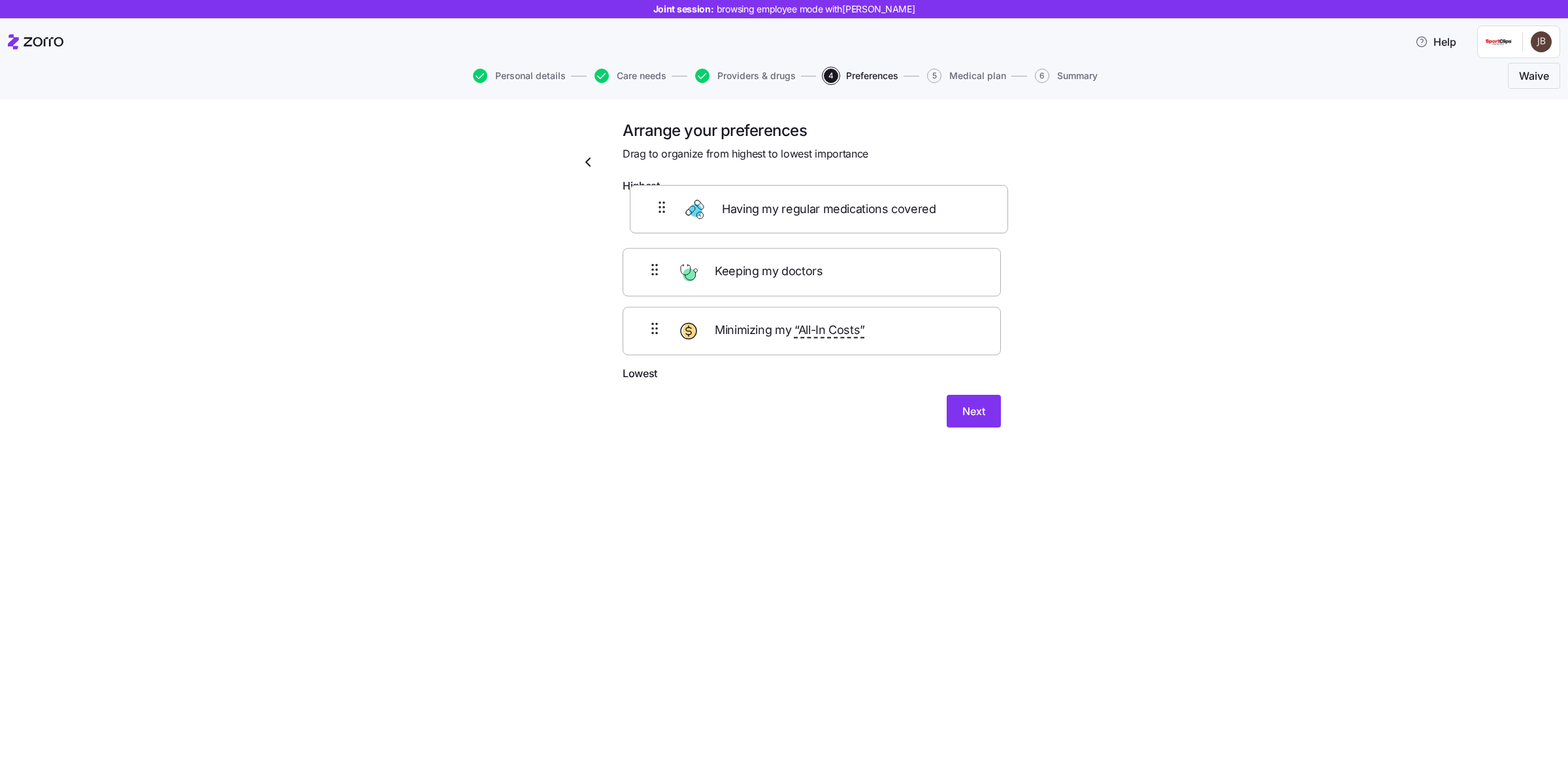
drag, startPoint x: 742, startPoint y: 295, endPoint x: 749, endPoint y: 218, distance: 77.3
click at [749, 218] on div "Keeping my doctors Having my regular medications covered Minimizing my “All-In …" at bounding box center [811, 282] width 378 height 166
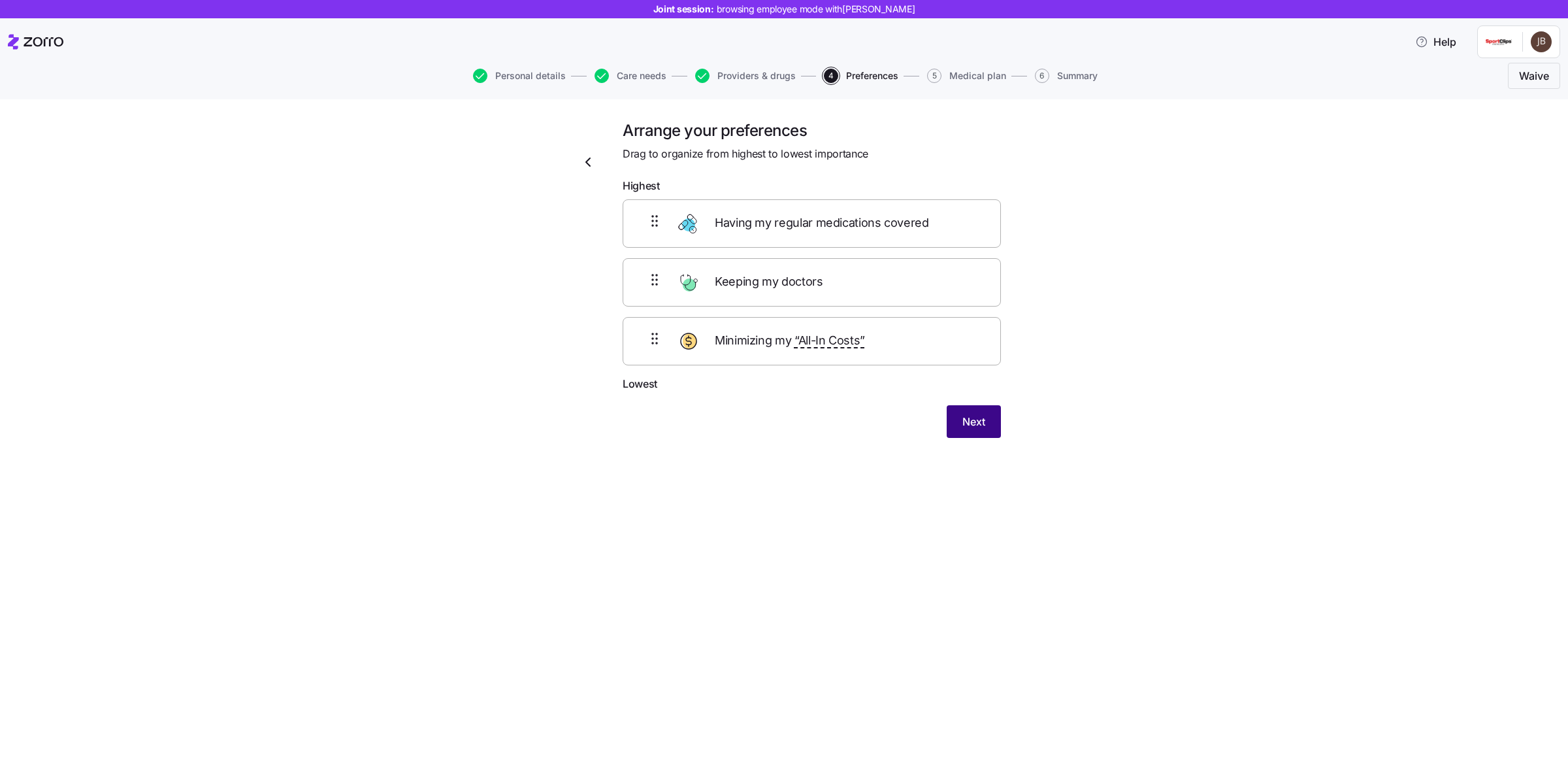
click at [967, 422] on span "Next" at bounding box center [974, 422] width 23 height 16
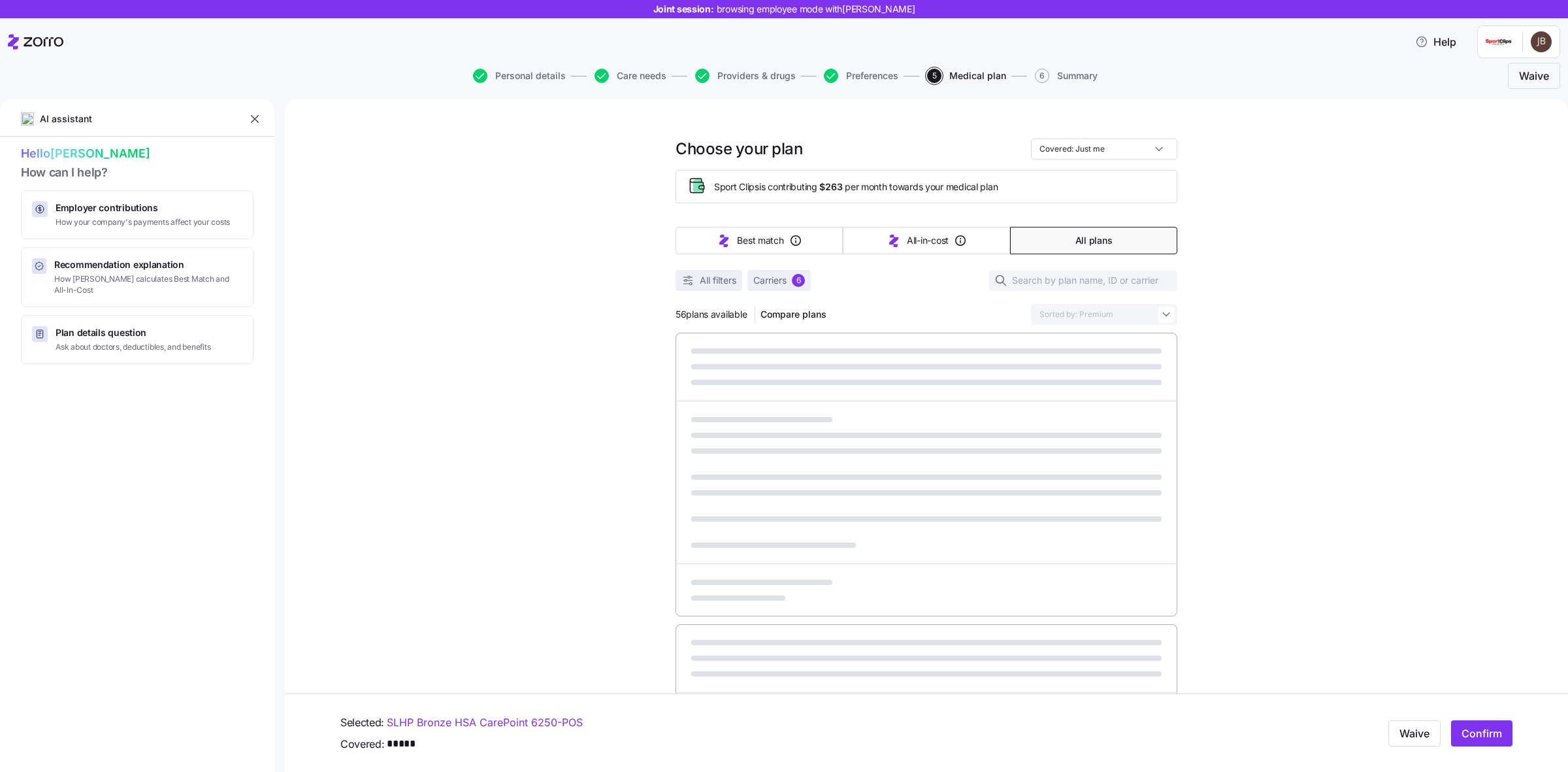
click at [1205, 488] on div "Choose your plan Covered: Just me Sport Clips is contributing $263 per month to…" at bounding box center [926, 709] width 1283 height 1220
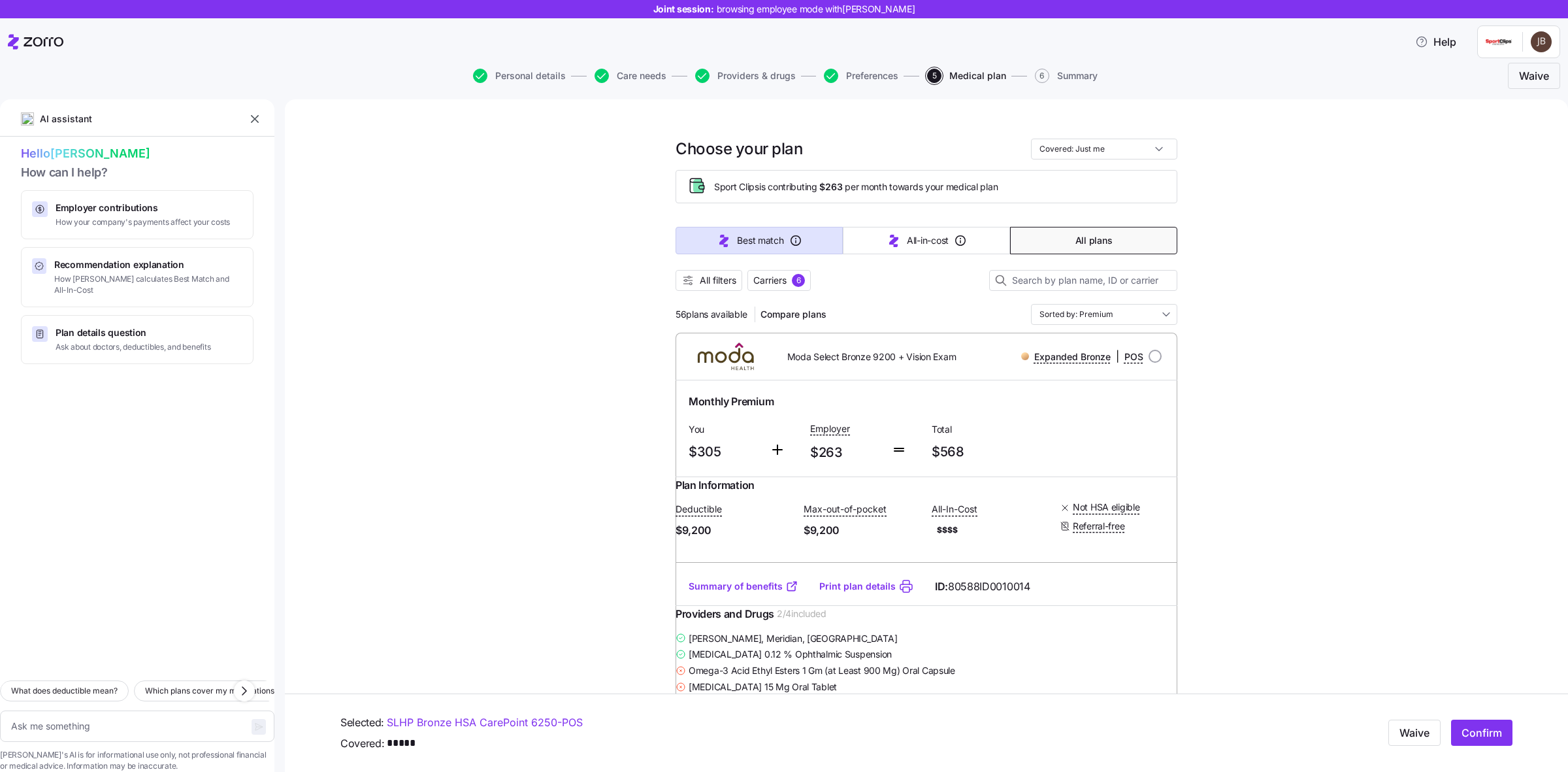
click at [773, 253] on button "Best match" at bounding box center [759, 241] width 167 height 27
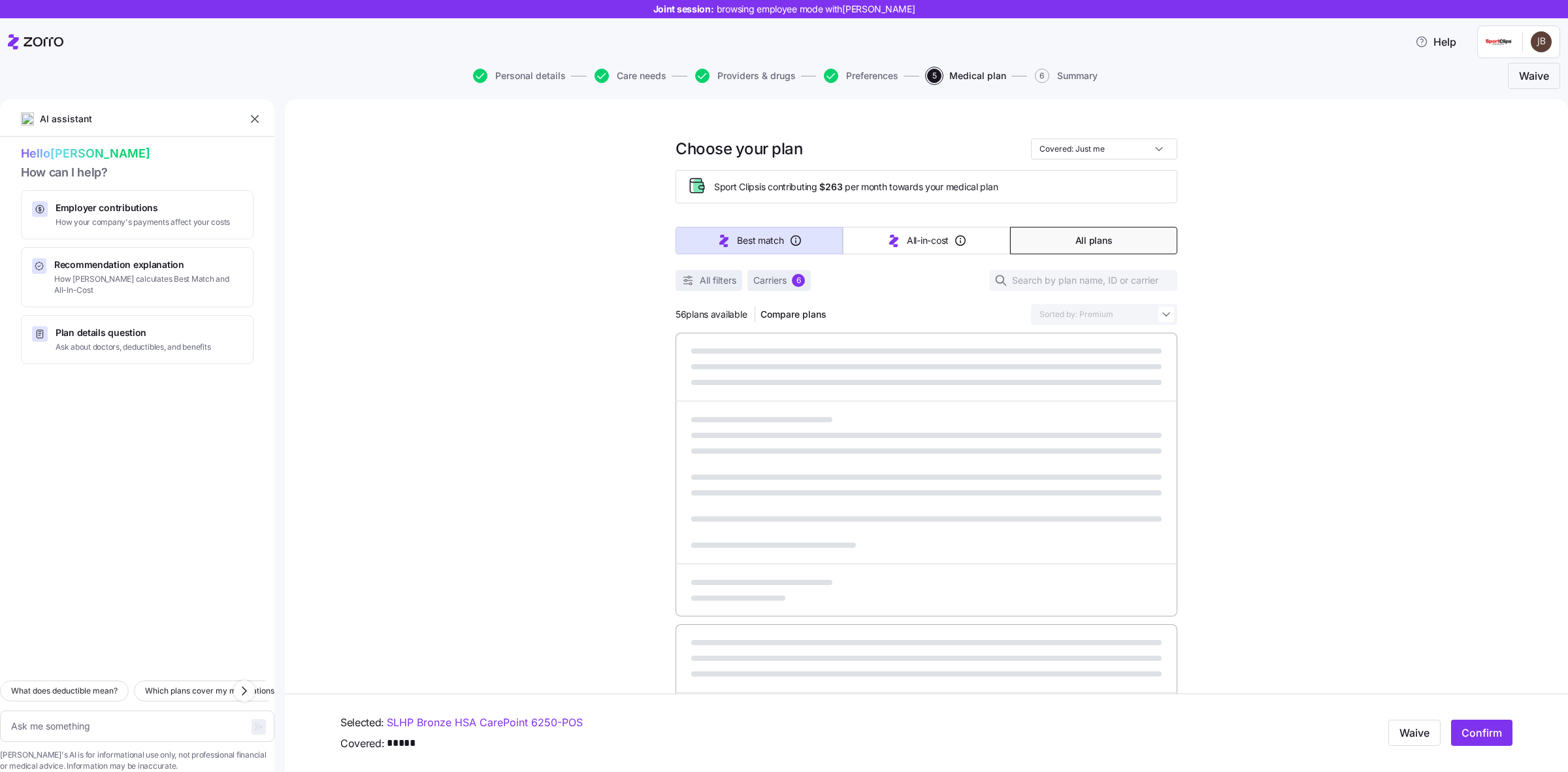
type textarea "x"
type input "Sorted by: Best match"
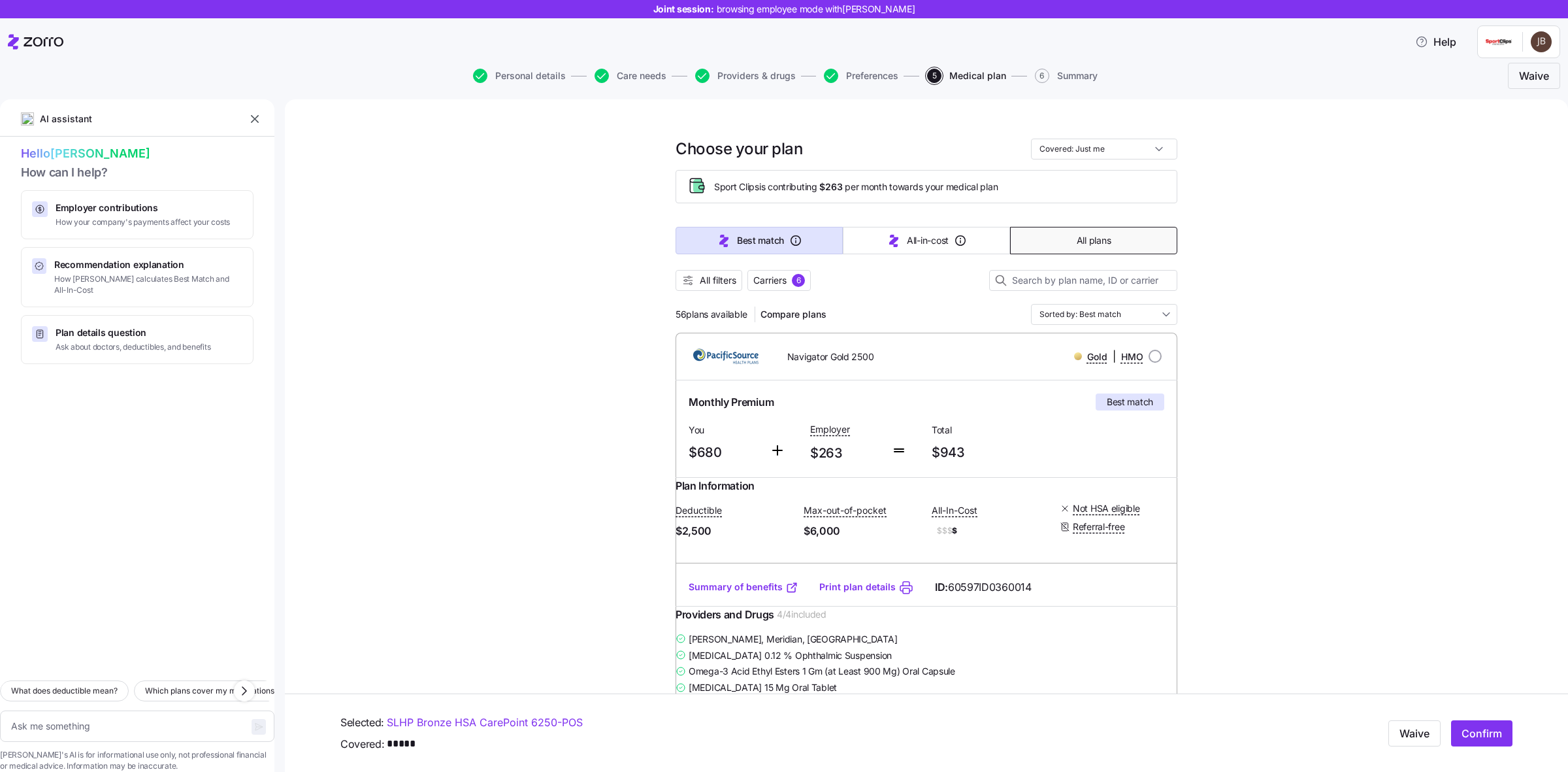
click at [1096, 239] on span "All plans" at bounding box center [1093, 241] width 34 height 13
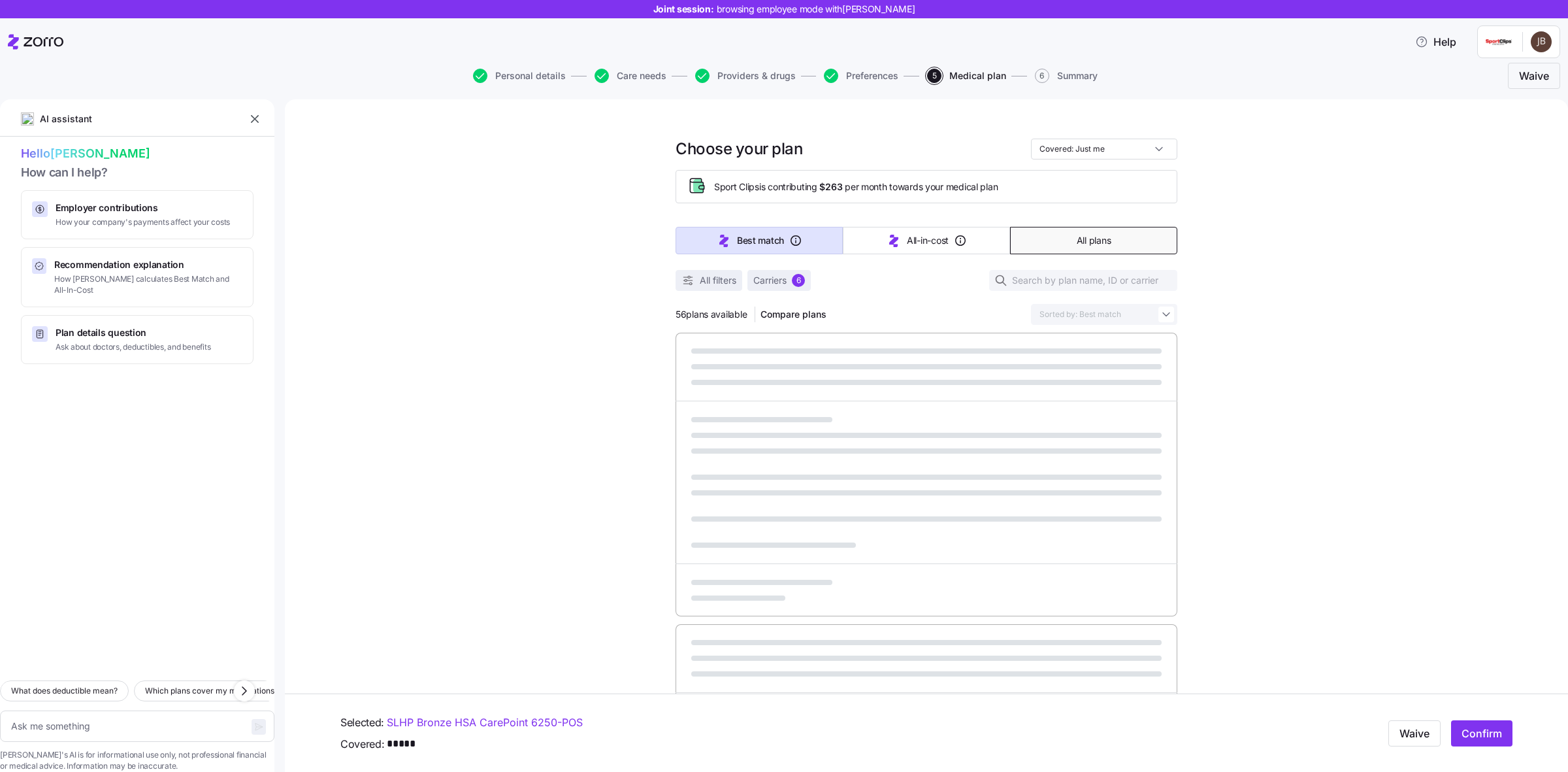
type textarea "x"
type input "Sorted by: Premium"
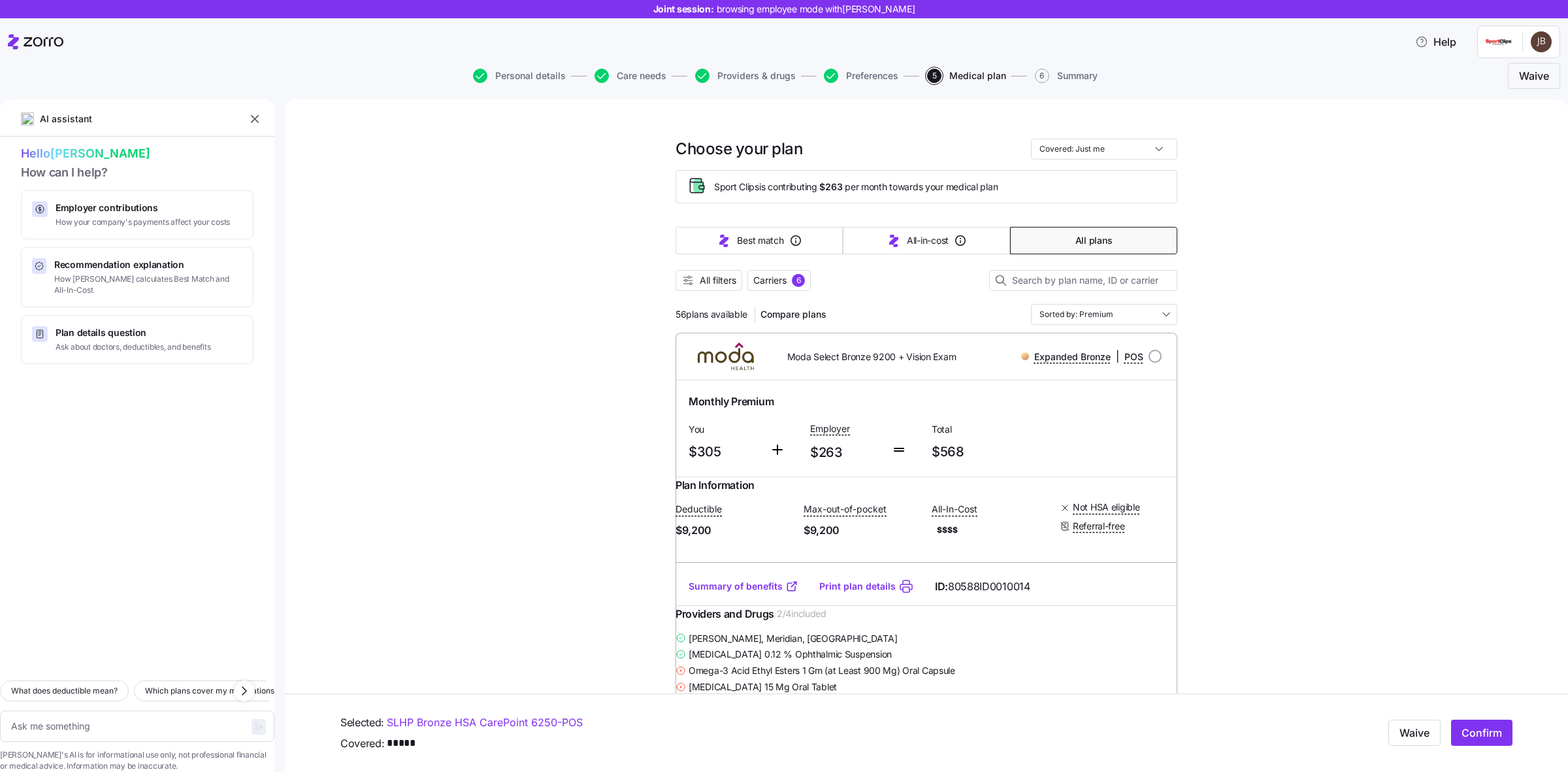
click at [1096, 238] on span "All plans" at bounding box center [1093, 241] width 37 height 13
click at [1060, 240] on button "All plans" at bounding box center [1093, 241] width 167 height 27
click at [1057, 242] on button "All plans" at bounding box center [1093, 241] width 167 height 27
click at [704, 278] on span "All filters" at bounding box center [718, 280] width 37 height 13
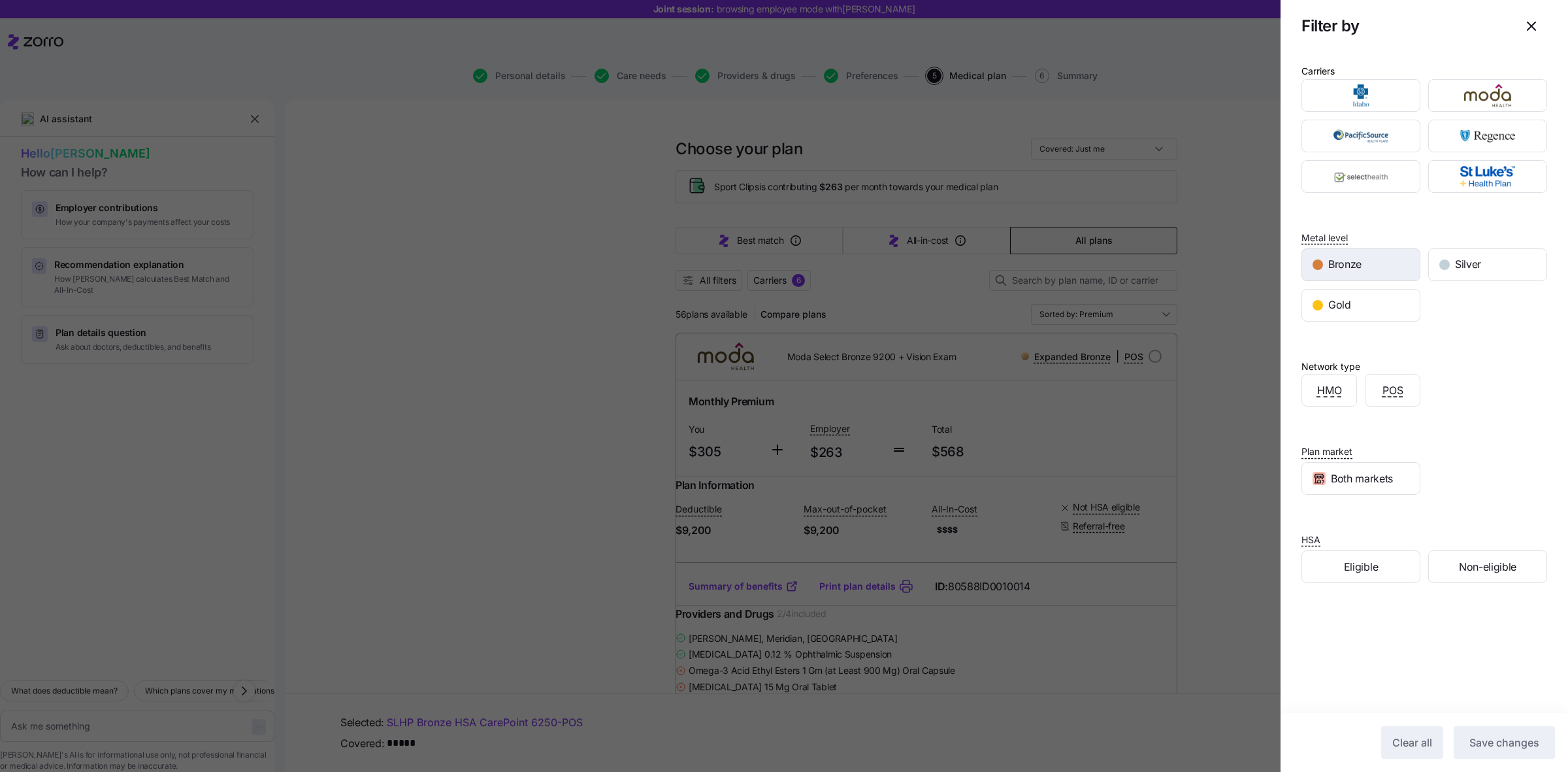
click at [1340, 266] on span "Bronze" at bounding box center [1345, 264] width 33 height 17
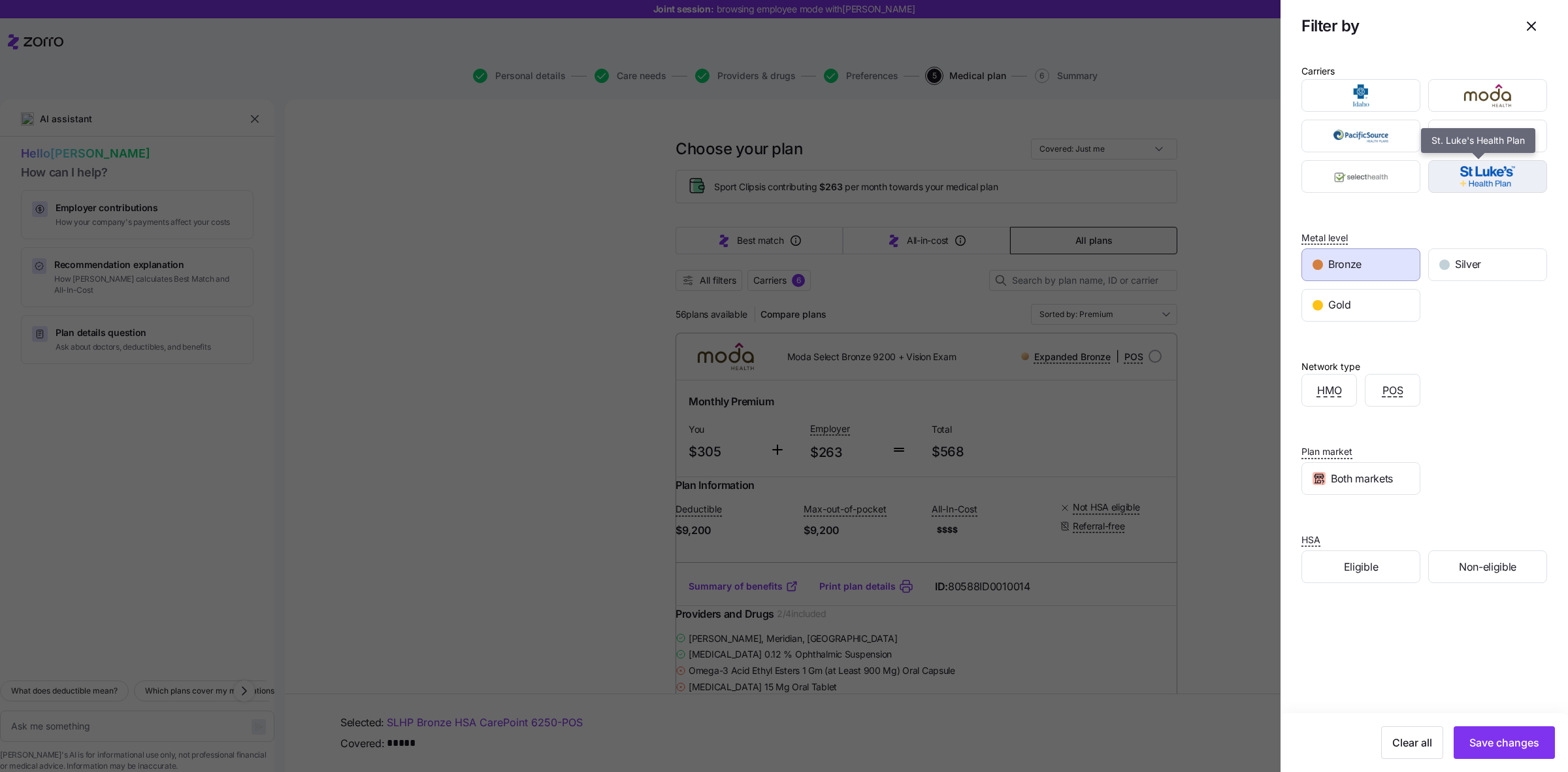
click at [1465, 191] on div "button" at bounding box center [1488, 177] width 118 height 32
click at [1506, 748] on span "Save changes" at bounding box center [1504, 743] width 70 height 16
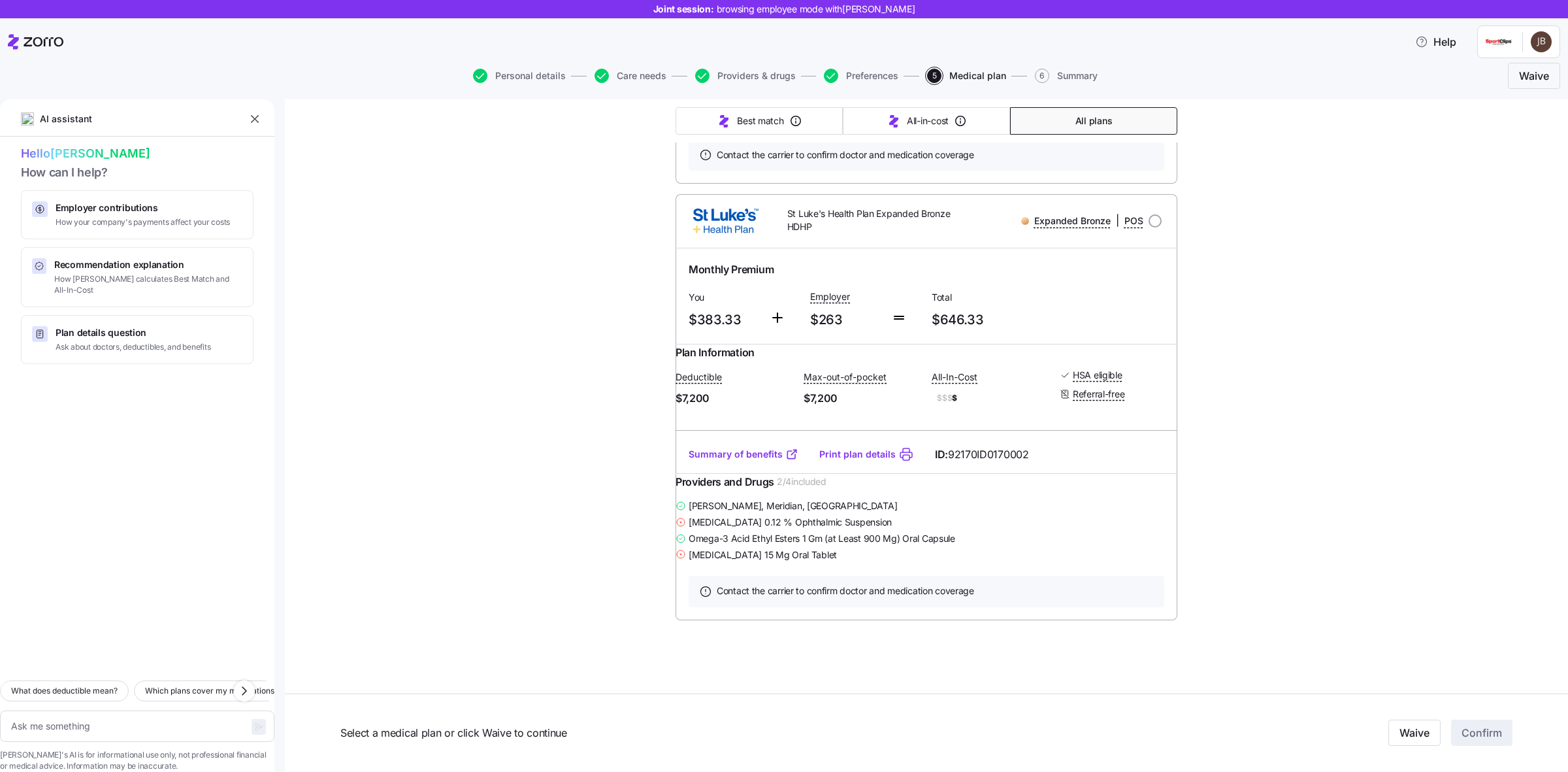
scroll to position [626, 0]
click at [750, 447] on link "Summary of benefits" at bounding box center [743, 454] width 110 height 13
click at [1380, 403] on div "Choose your plan Covered: Just me Sport Clips is contributing $263 per month to…" at bounding box center [926, 152] width 1283 height 1241
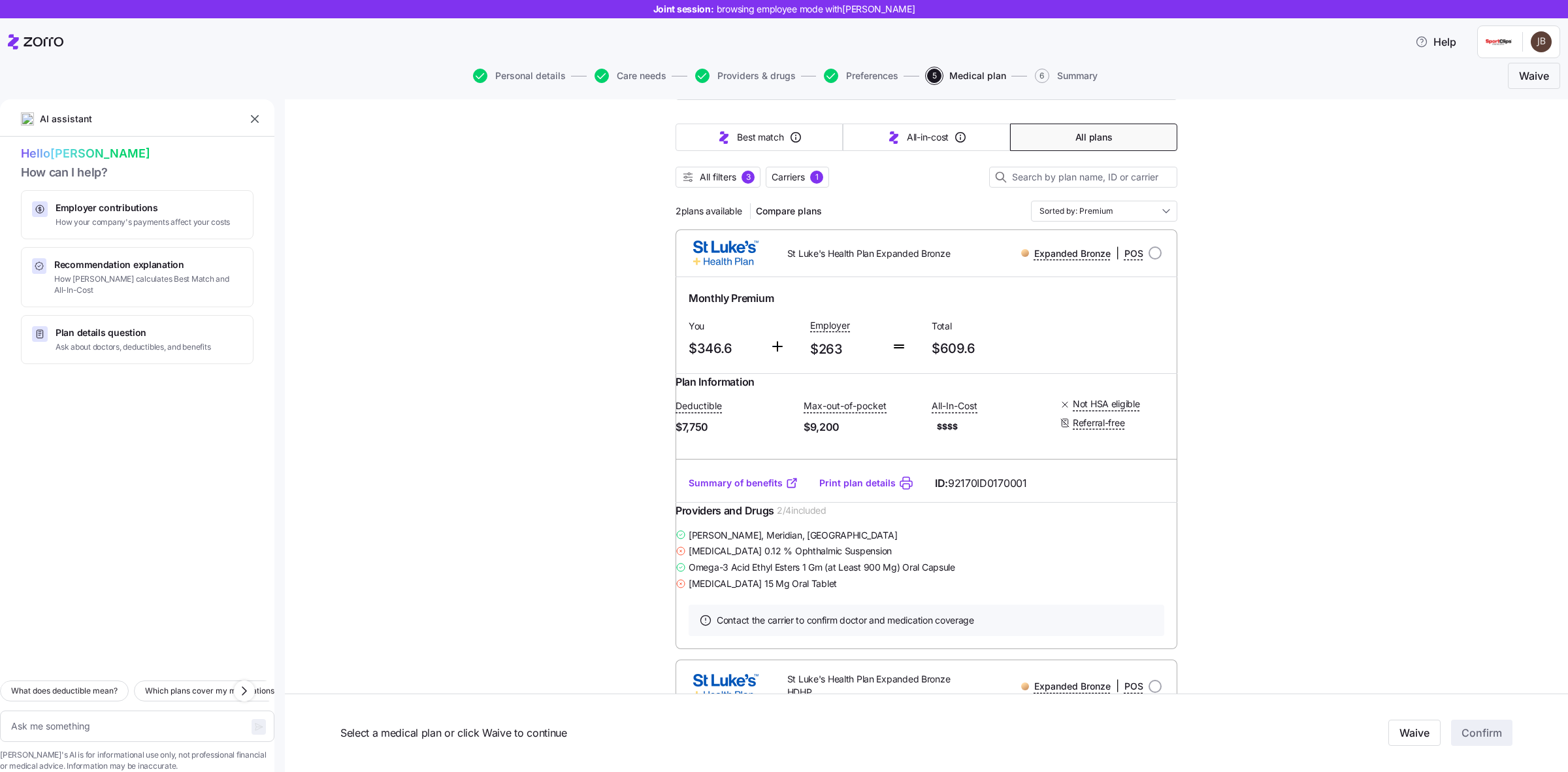
scroll to position [76, 0]
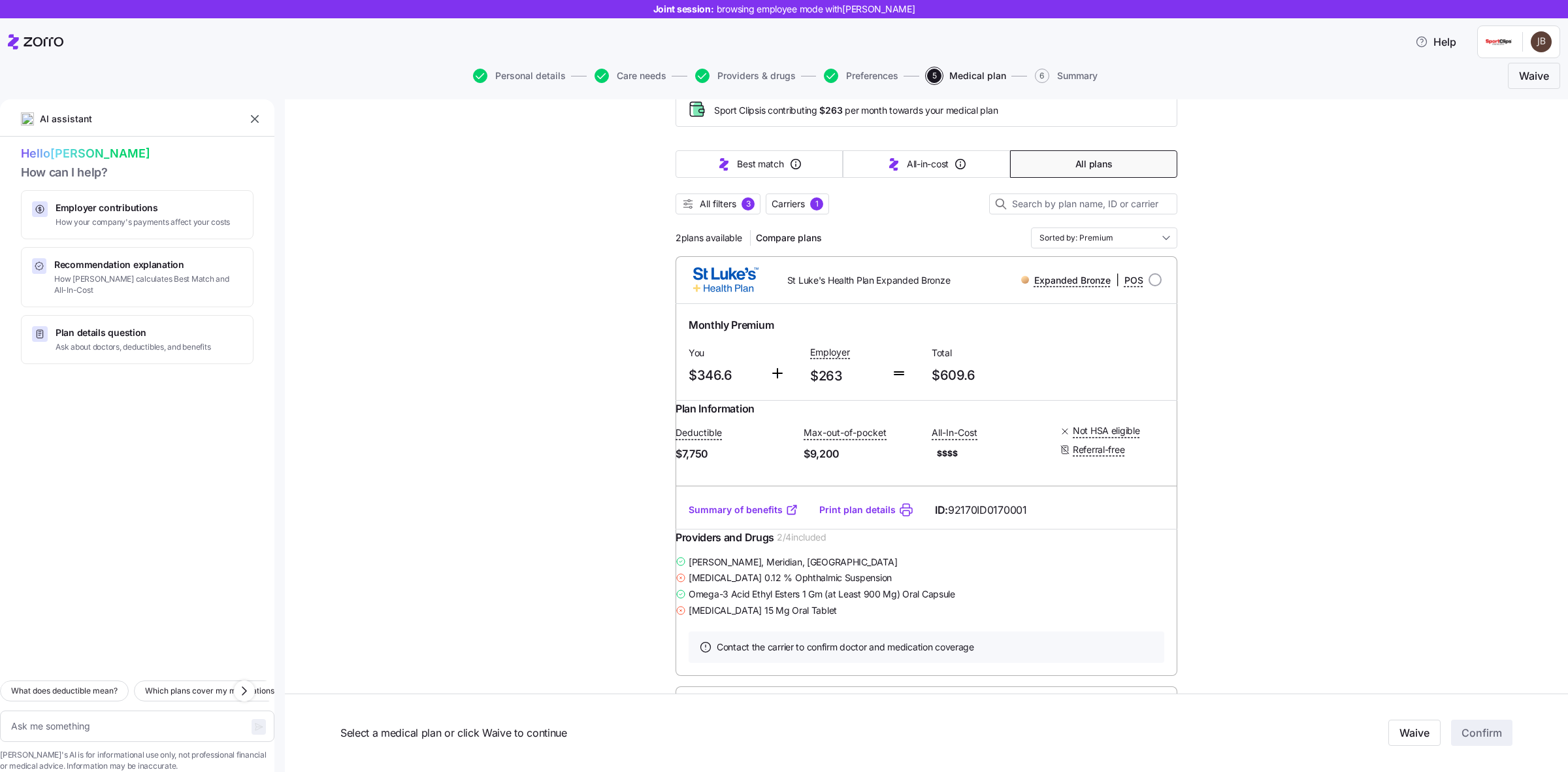
click at [729, 516] on link "Summary of benefits" at bounding box center [743, 510] width 110 height 13
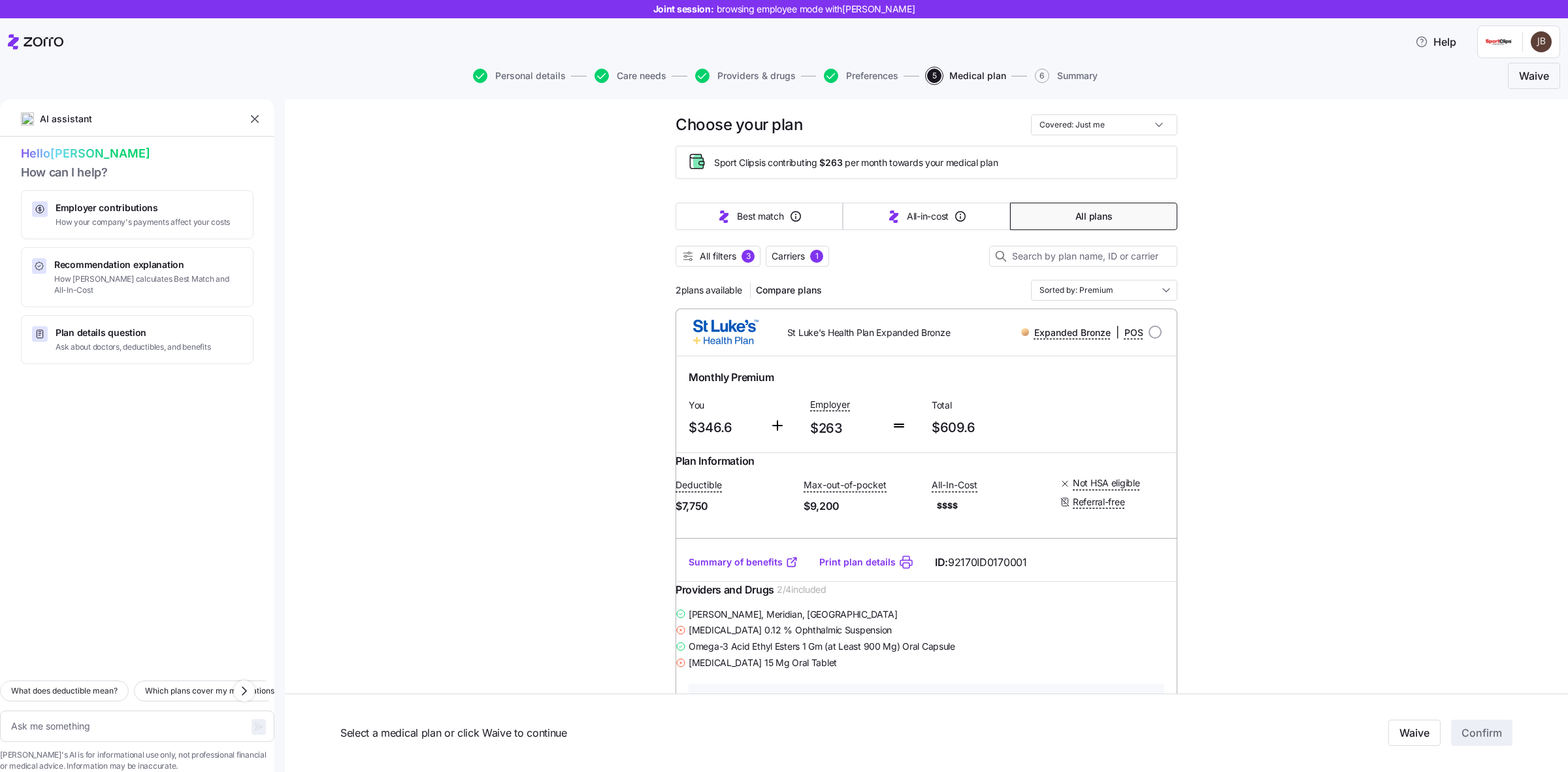
scroll to position [0, 0]
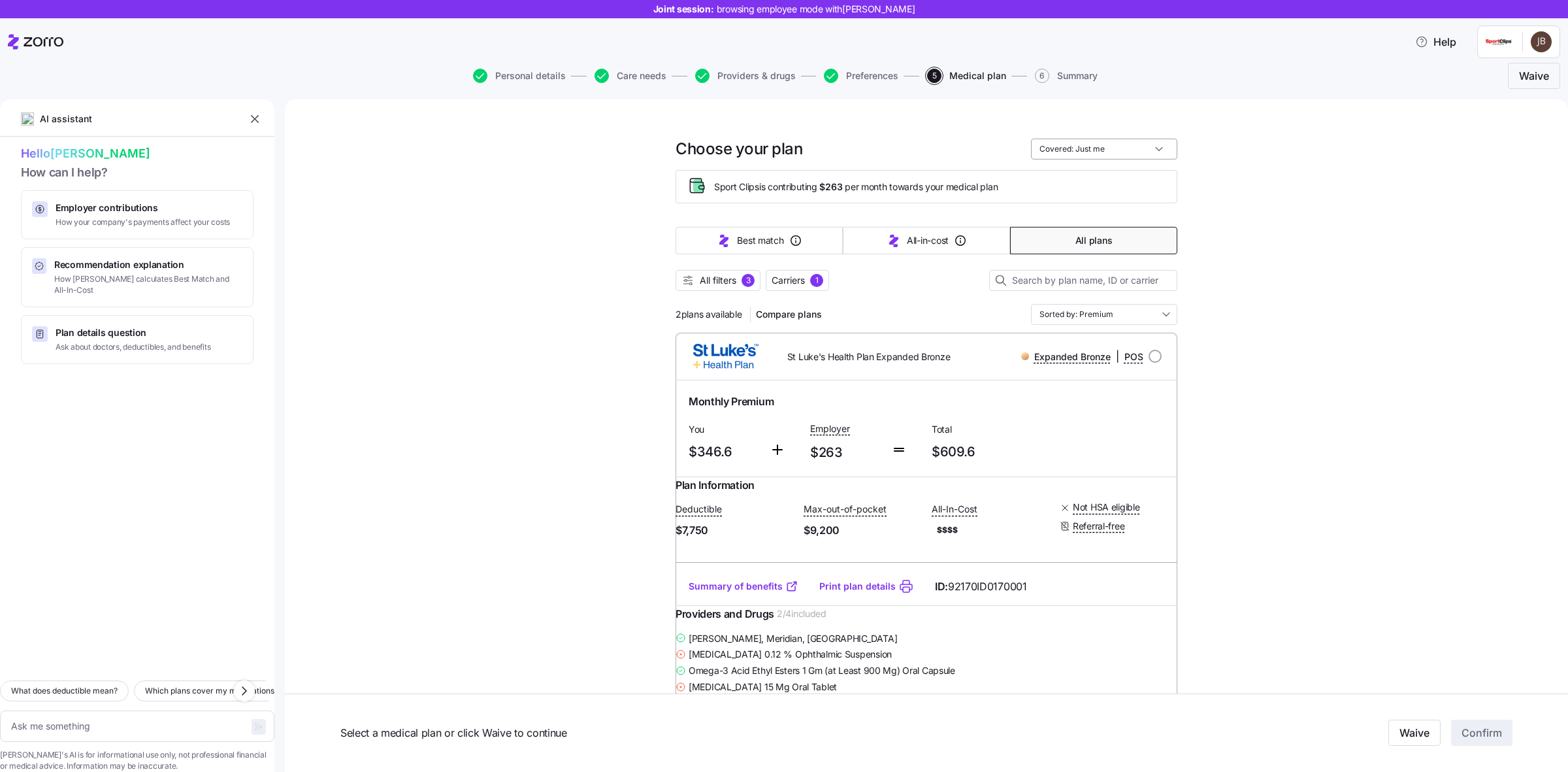
click at [1071, 148] on input "Covered: Just me" at bounding box center [1104, 149] width 146 height 21
click at [1072, 223] on div "Me + children" at bounding box center [1098, 225] width 136 height 22
type textarea "x"
type input "Covered: Me + children"
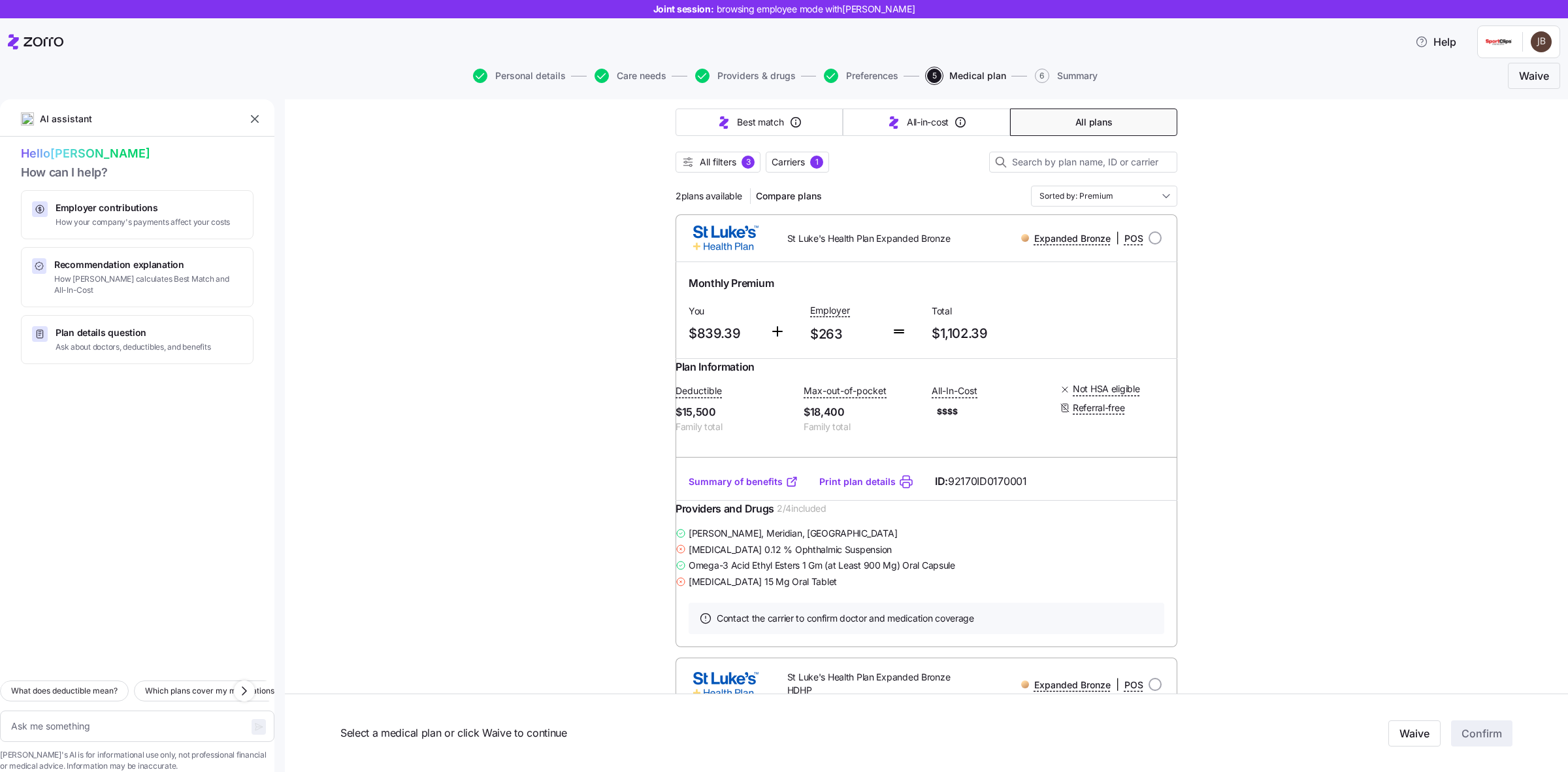
scroll to position [108, 0]
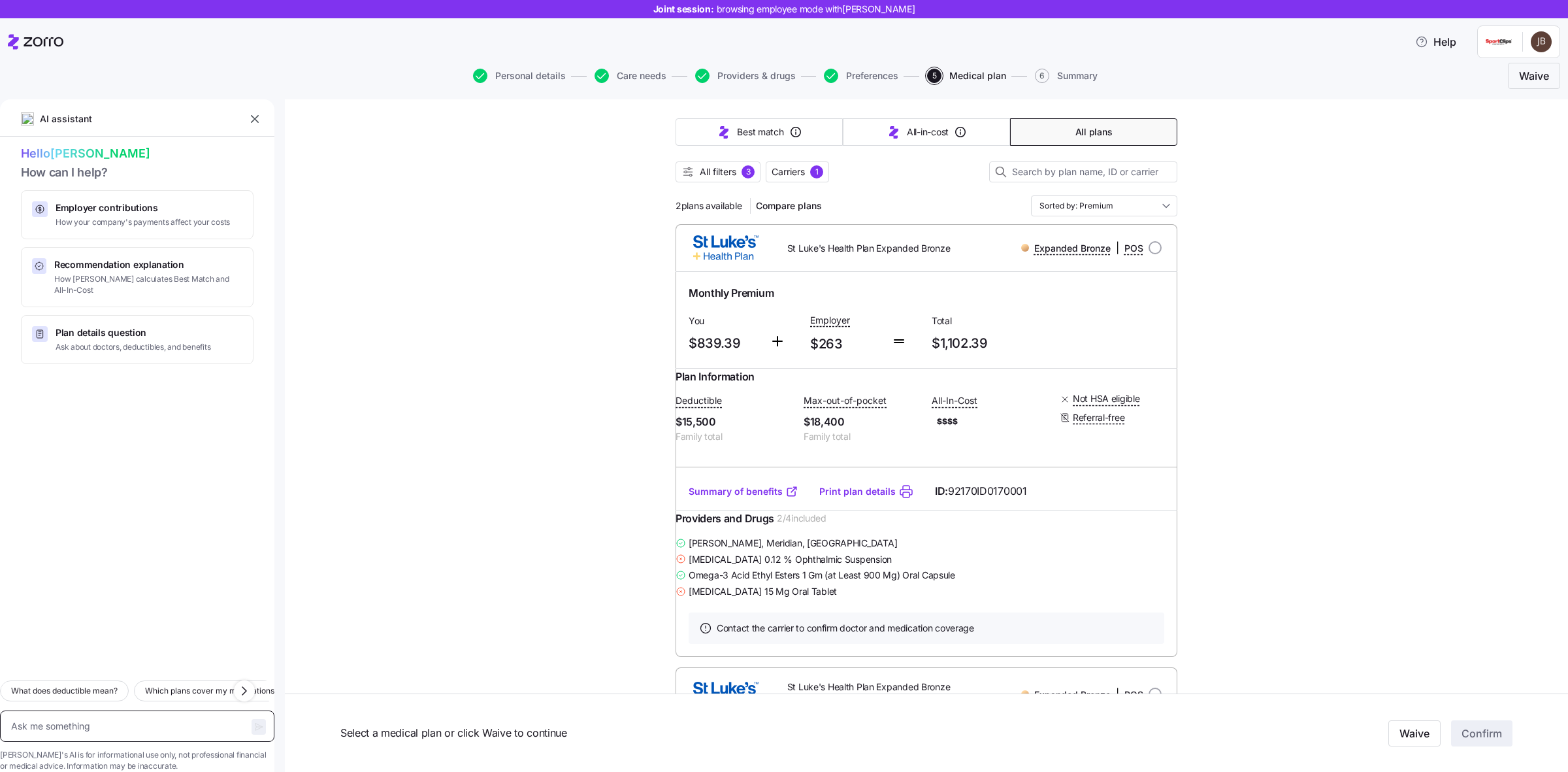
click at [138, 710] on textarea at bounding box center [137, 726] width 274 height 32
click at [243, 683] on icon "button" at bounding box center [244, 691] width 16 height 16
click at [193, 680] on button "Which plans have the lowest deductible?" at bounding box center [223, 690] width 172 height 21
type textarea "x"
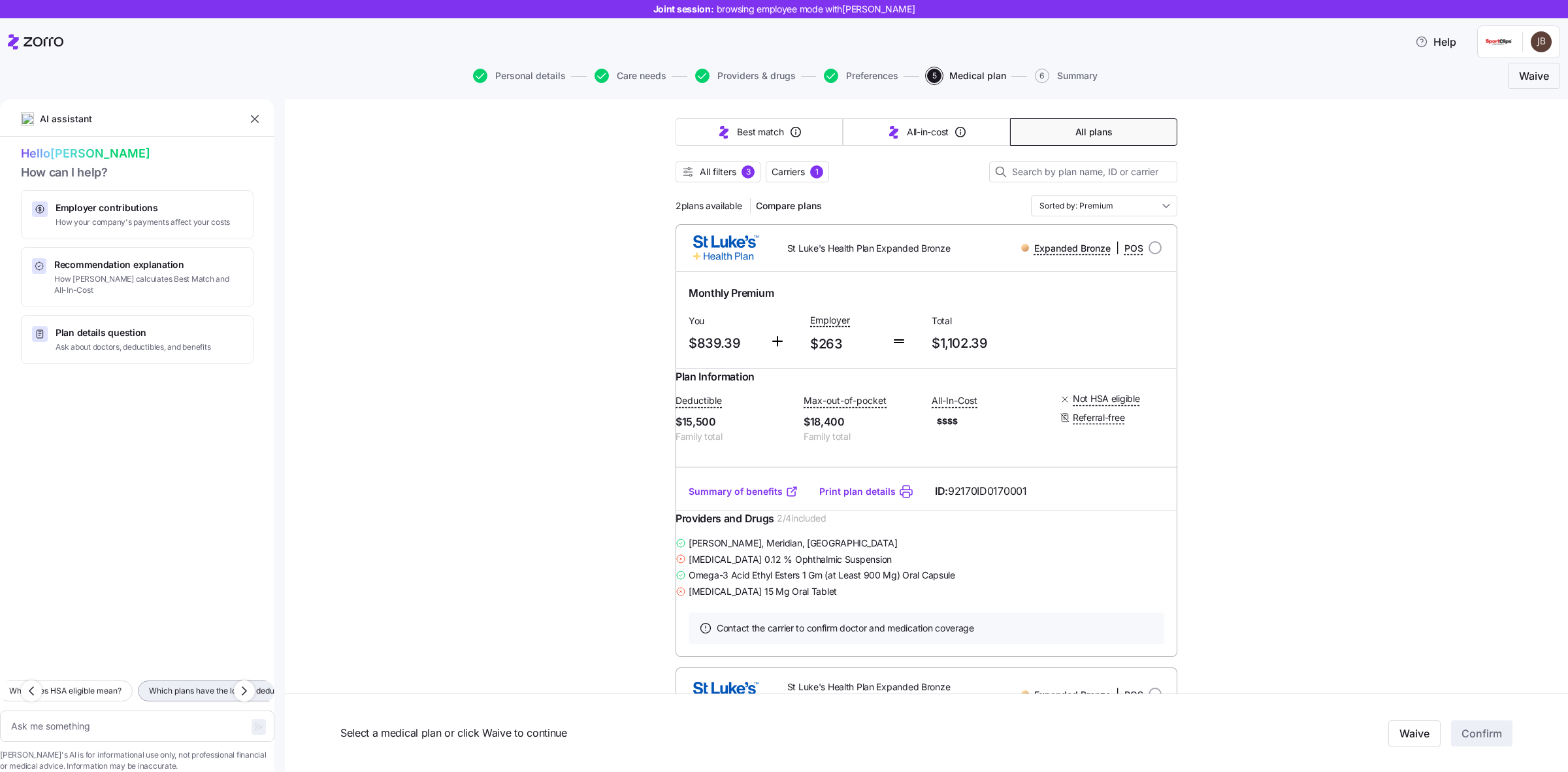
type textarea "Which plans have the lowest deductible?"
click at [253, 722] on icon "button" at bounding box center [258, 727] width 11 height 11
type textarea "x"
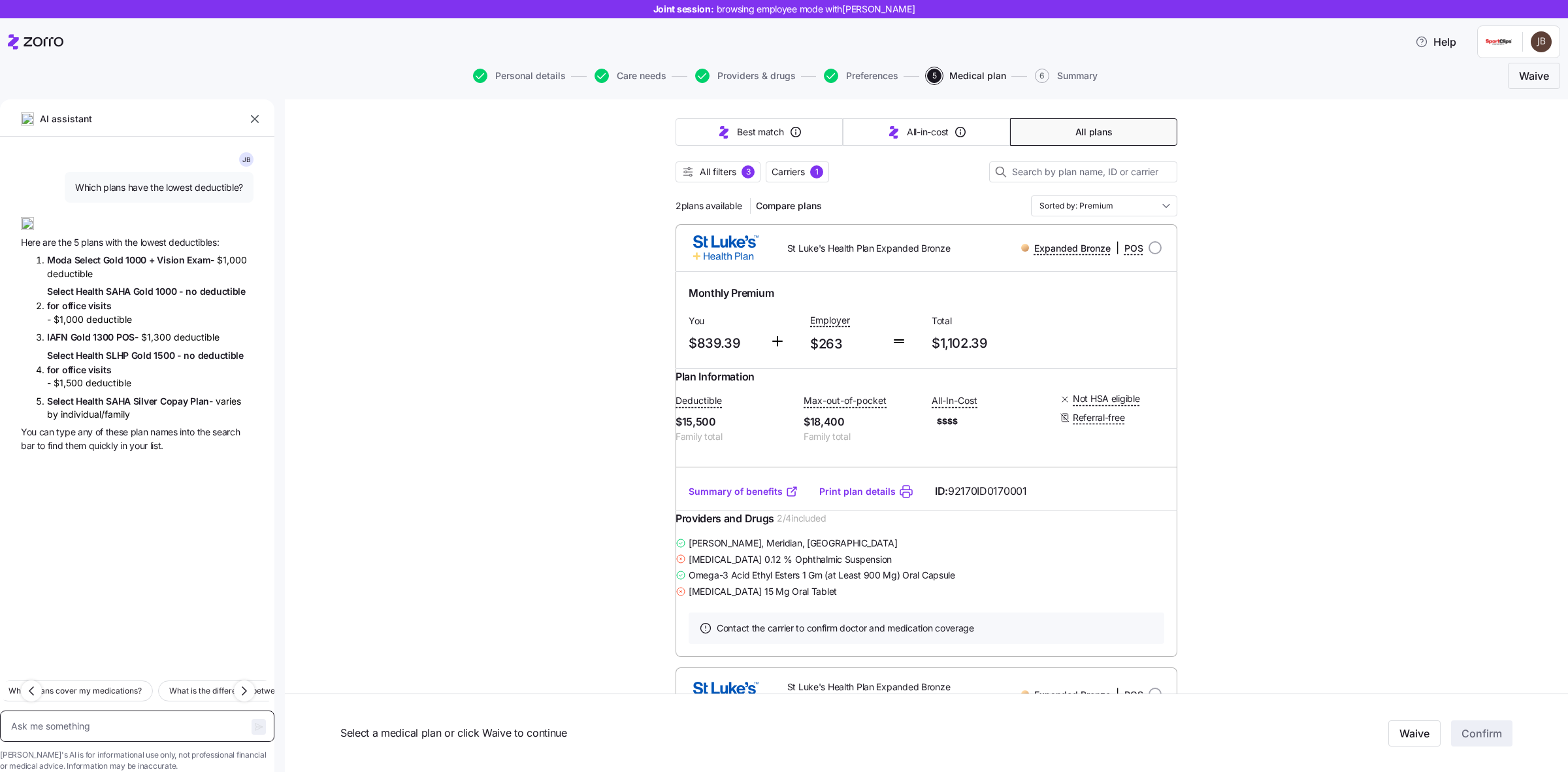
click at [92, 713] on textarea at bounding box center [137, 726] width 274 height 32
type textarea "x"
type textarea "w"
type textarea "x"
type textarea "whi"
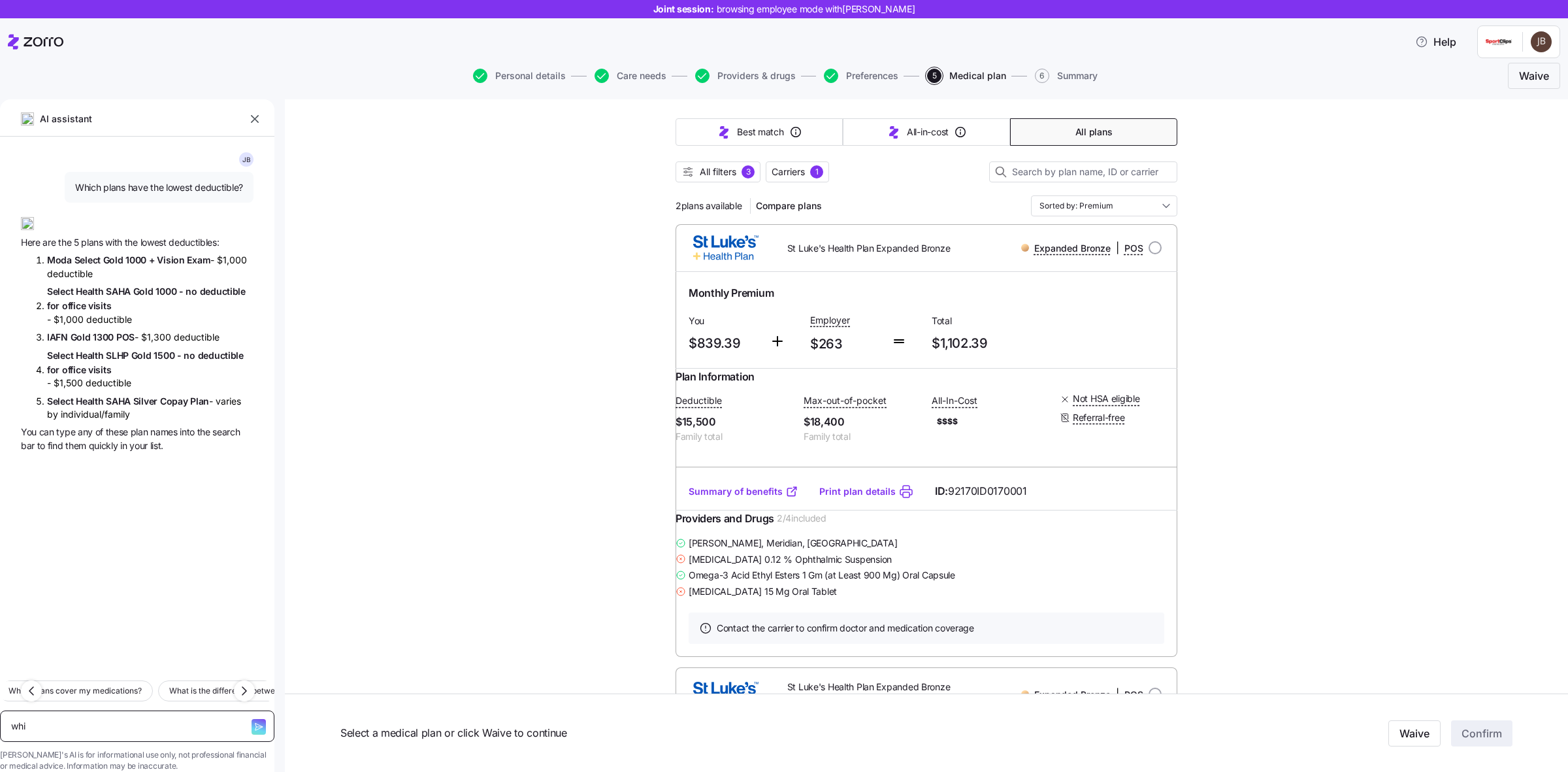
type textarea "x"
type textarea "which"
type textarea "x"
type textarea "which"
type textarea "x"
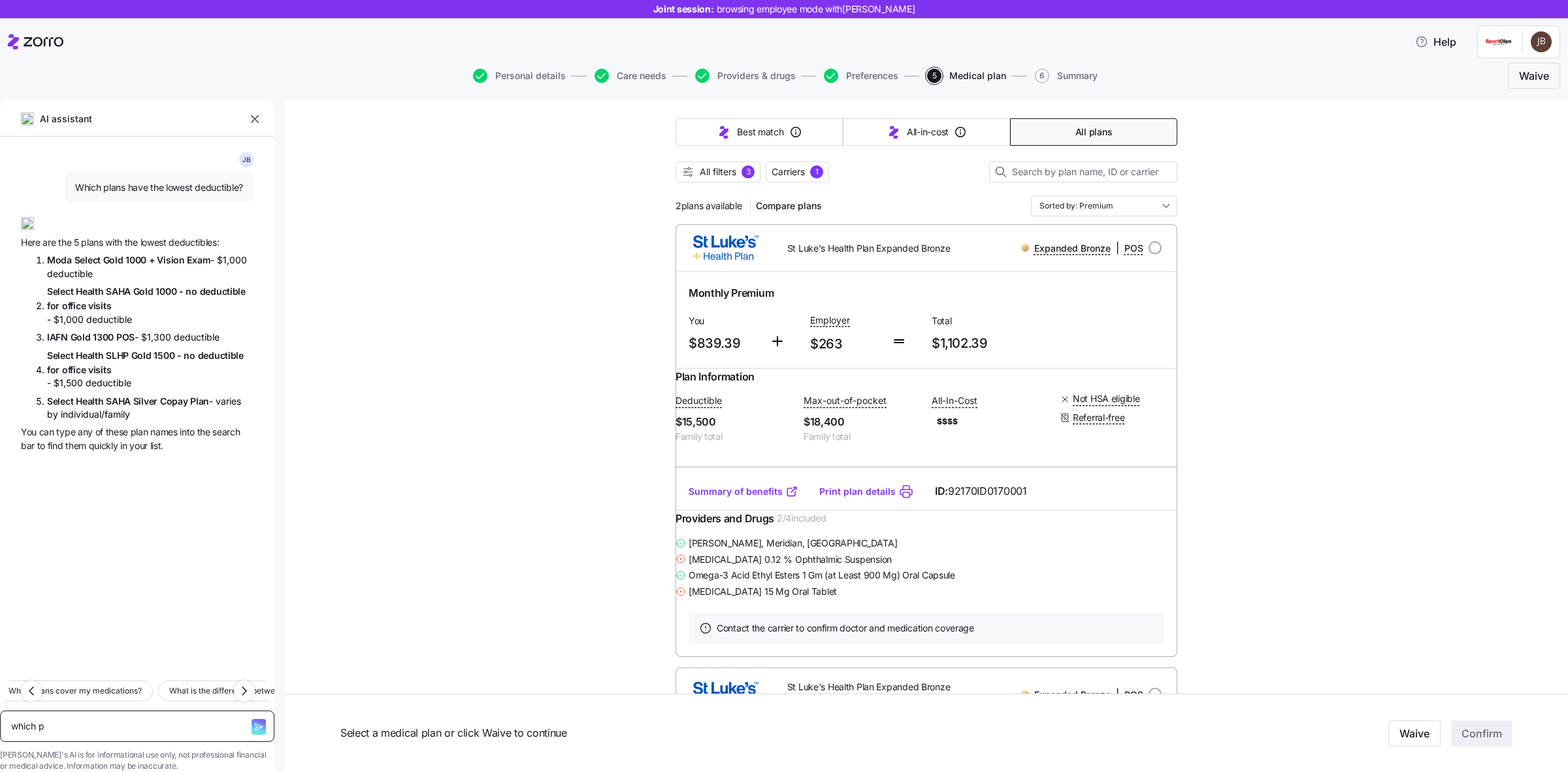
type textarea "which pl"
type textarea "x"
type textarea "which pla"
type textarea "x"
type textarea "which plan"
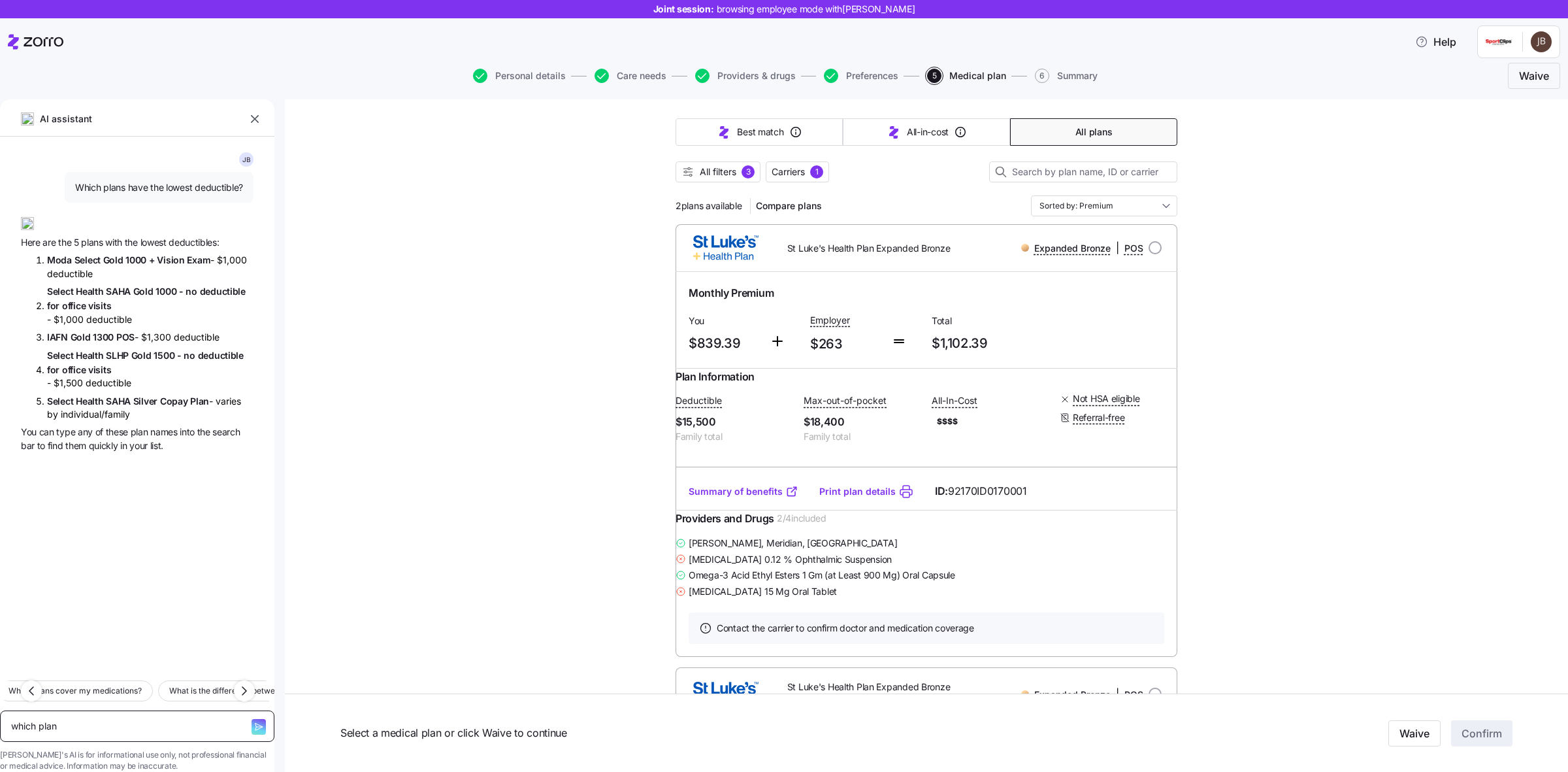
type textarea "x"
type textarea "which plans"
type textarea "x"
type textarea "which plans"
type textarea "x"
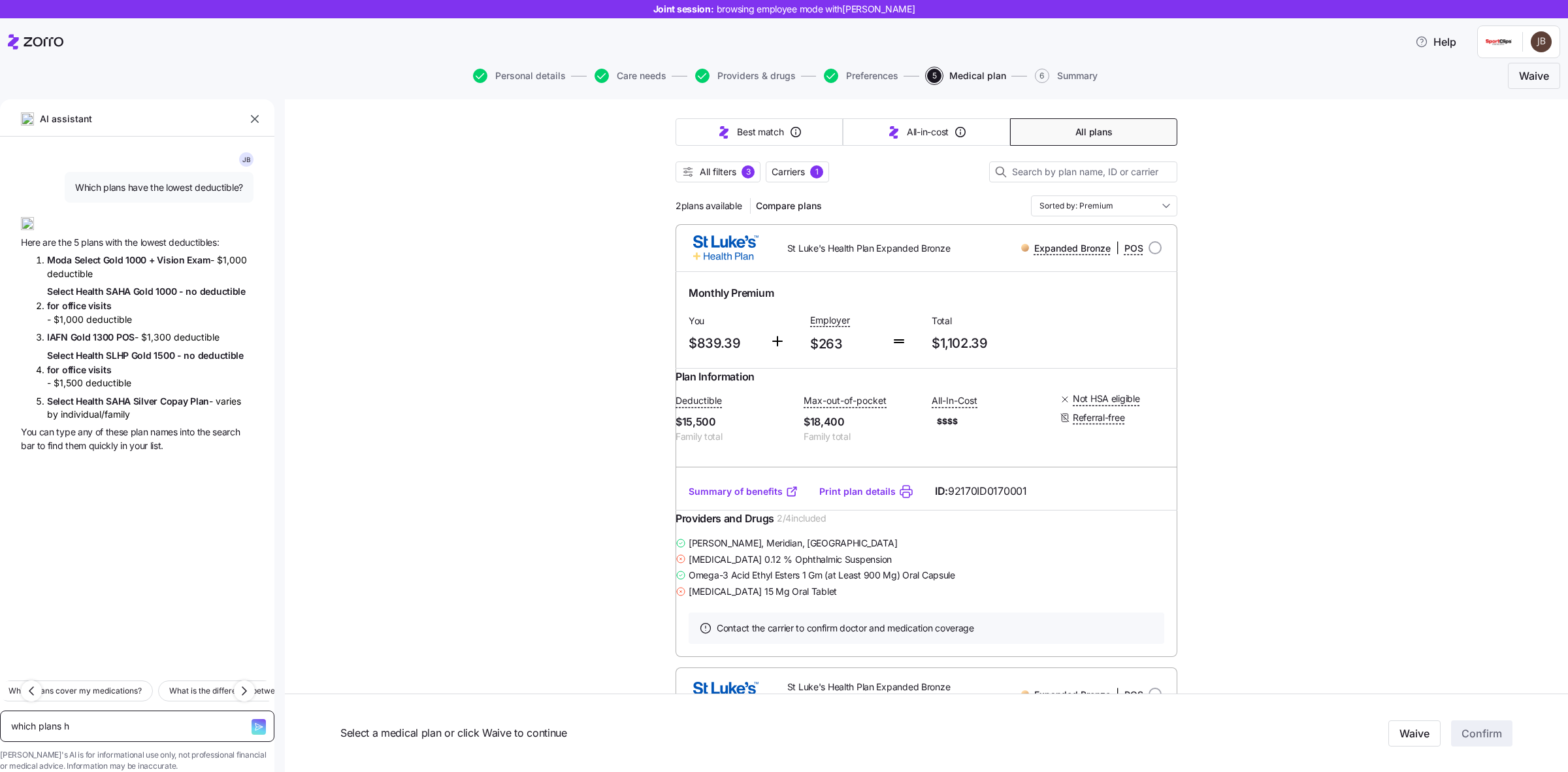
type textarea "which plans ha"
type textarea "x"
type textarea "which plans h"
type textarea "x"
type textarea "which plans hV"
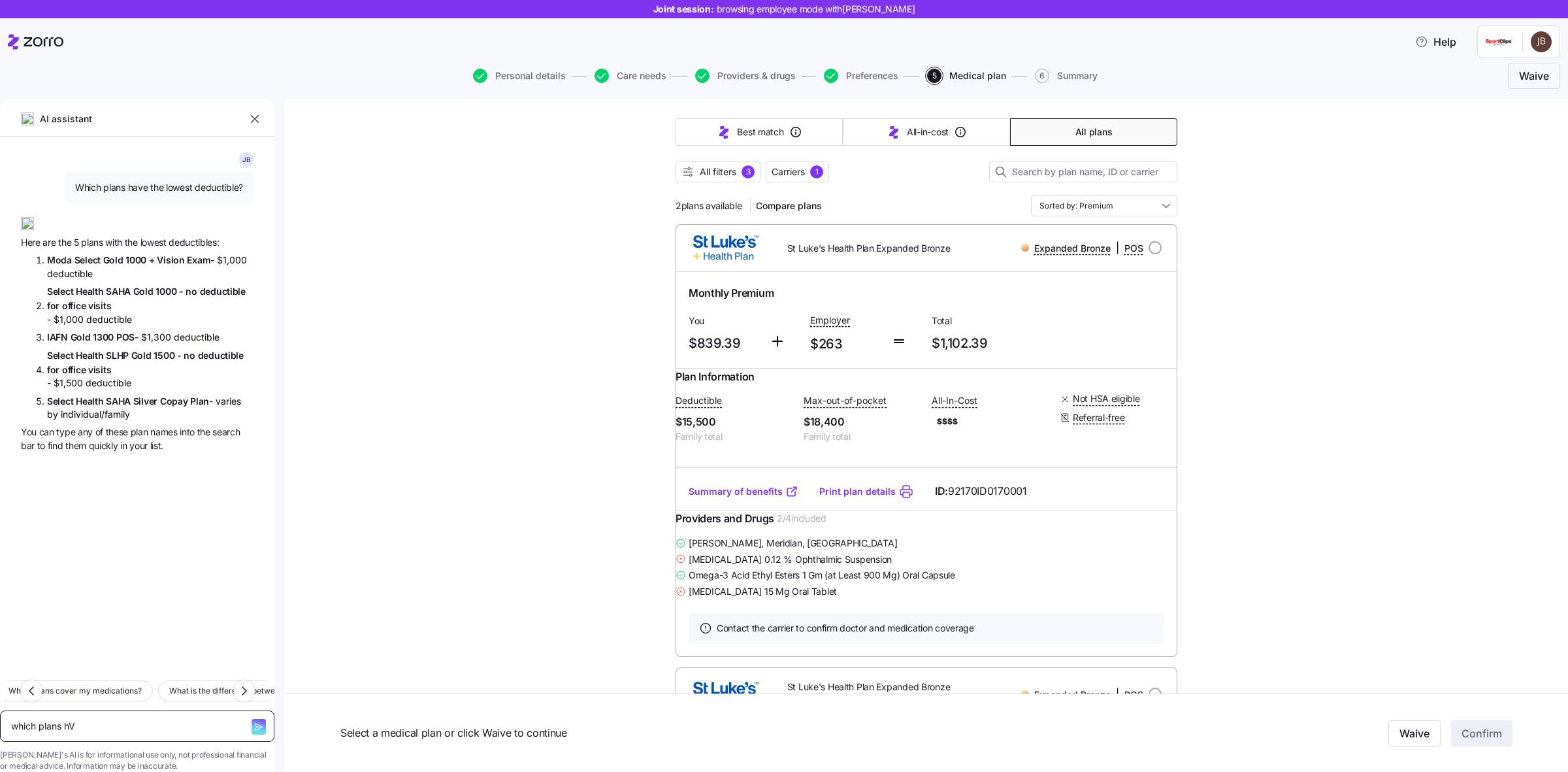
type textarea "x"
type textarea "which plans h"
type textarea "x"
type textarea "which plans hA"
type textarea "x"
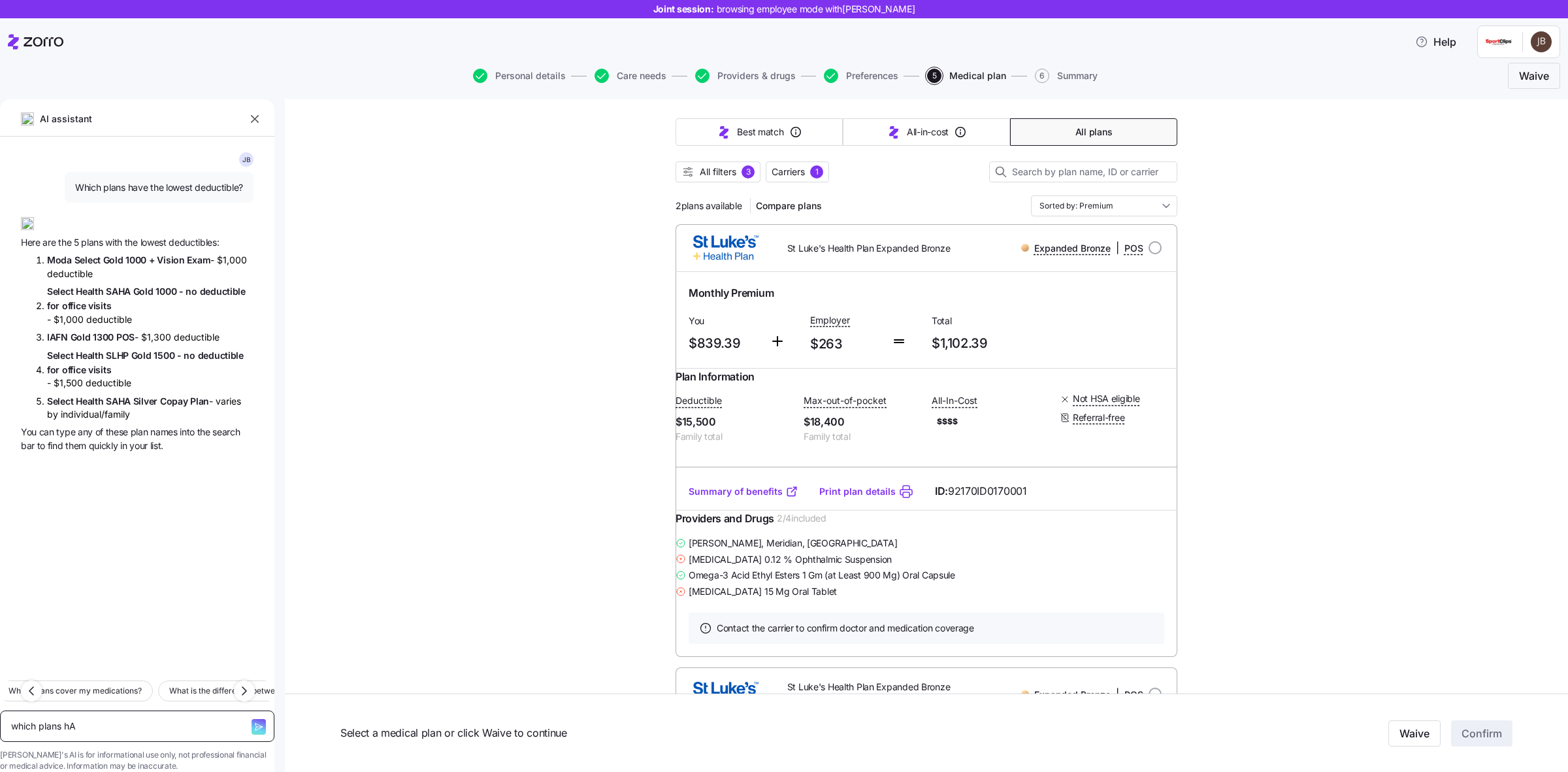
type textarea "which plans hAV"
type textarea "x"
type textarea "which plans hAVE"
type textarea "x"
type textarea "which plans hAVE"
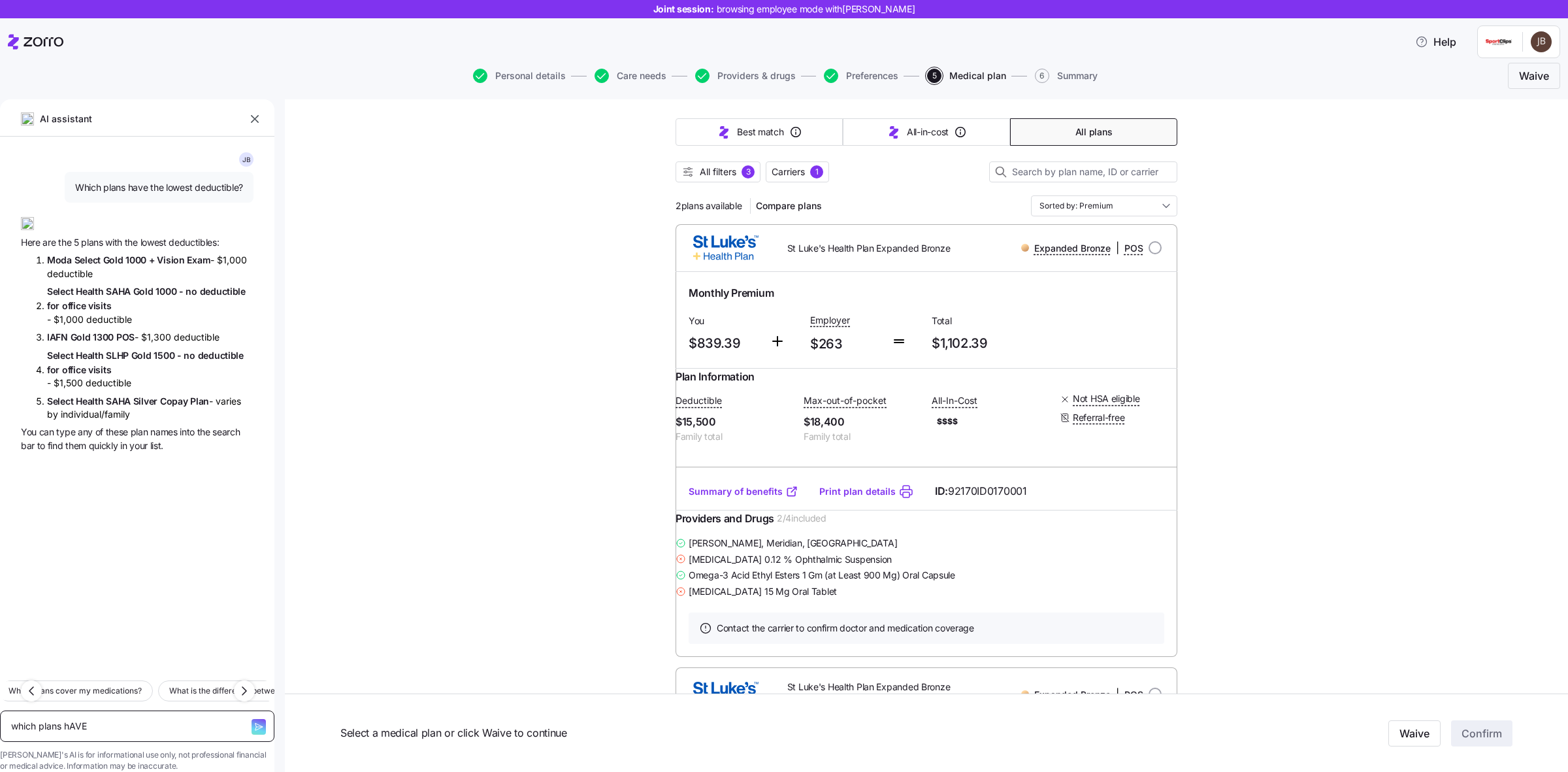
type textarea "x"
type textarea "which plans hAVE t"
type textarea "x"
type textarea "which plans hAVE the"
type textarea "x"
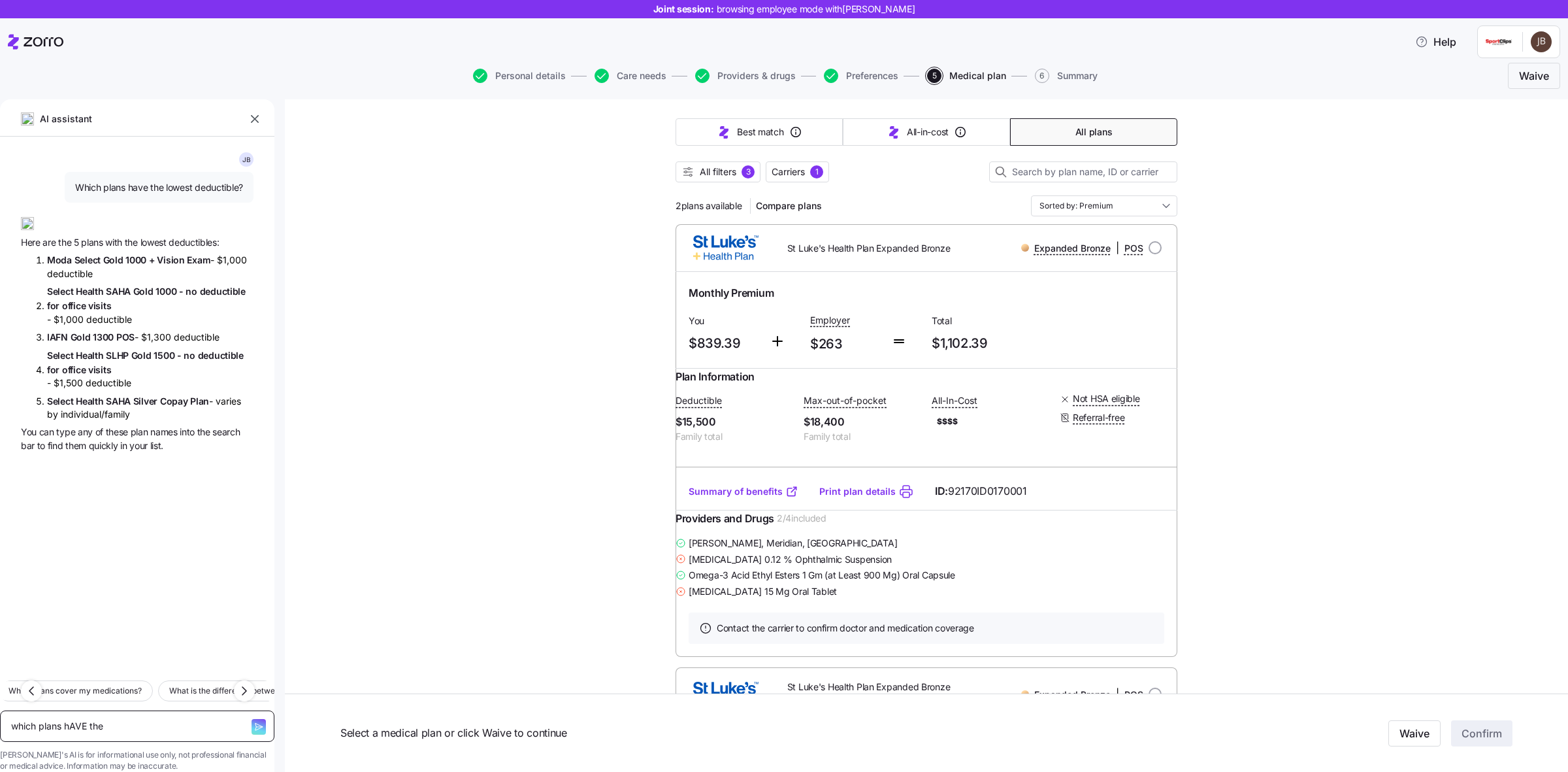
type textarea "which plans hAVE the"
type textarea "x"
type textarea "which plans hAVE the l"
type textarea "x"
type textarea "which plans hAVE the lo"
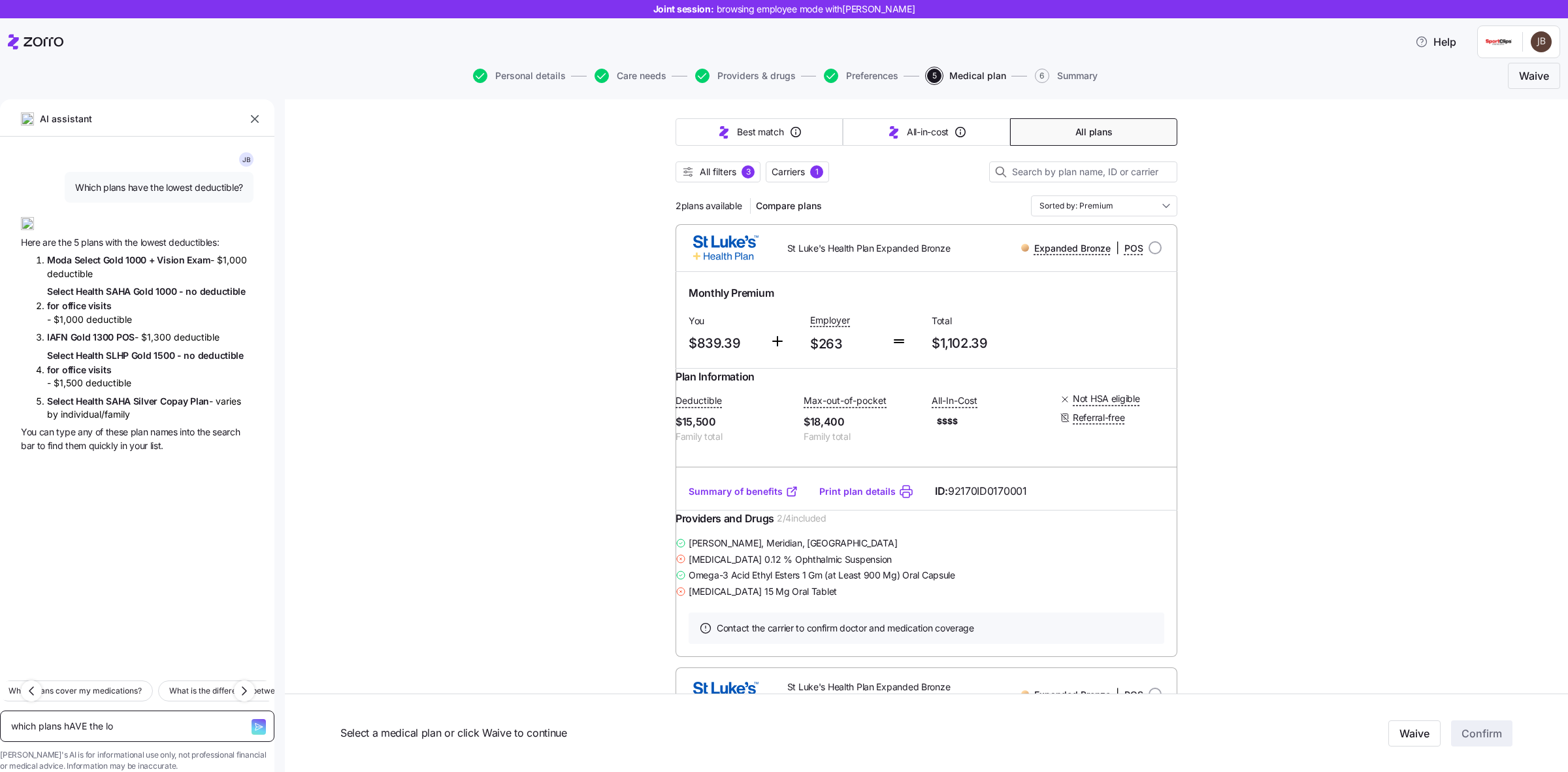
type textarea "x"
type textarea "which plans hAVE the low"
type textarea "x"
type textarea "which plans hAVE the lowe"
type textarea "x"
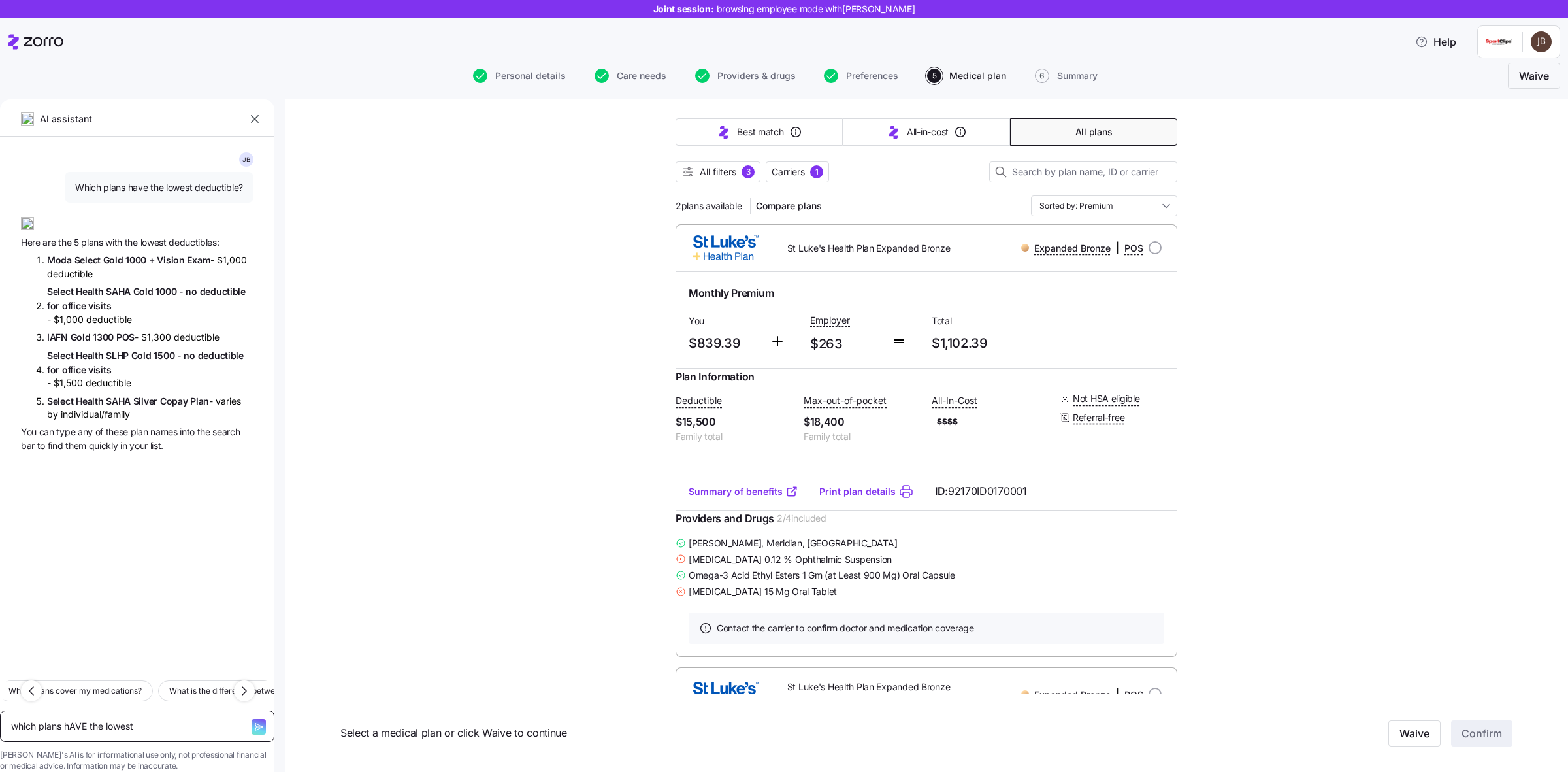
type textarea "which plans hAVE the lowesty"
type textarea "x"
type textarea "which plans hAVE the lowesty"
type textarea "x"
type textarea "which plans hAVE the lowesty"
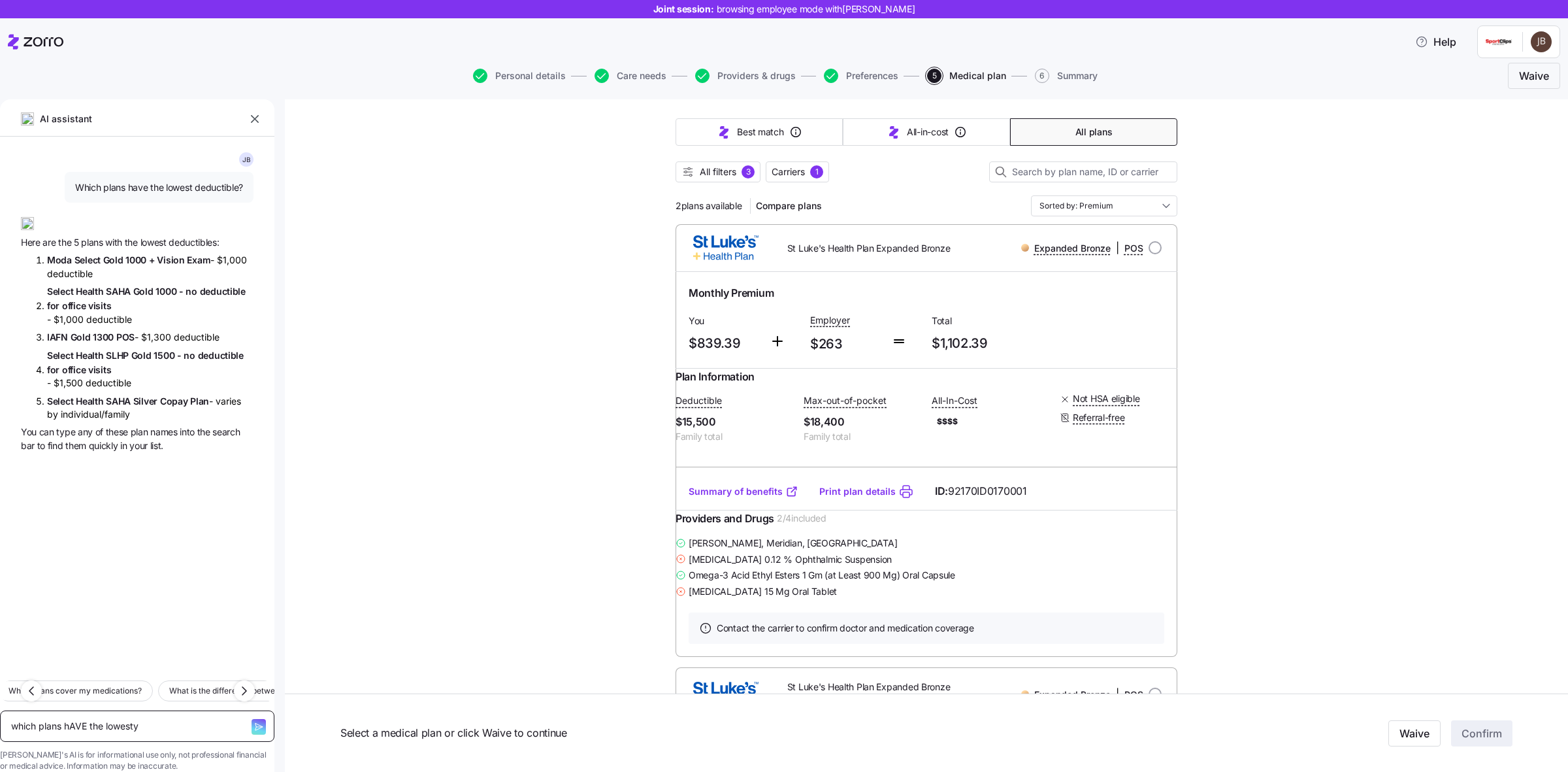
type textarea "x"
type textarea "which plans hAVE the lowest"
type textarea "x"
type textarea "which plans hAVE the lowest"
type textarea "x"
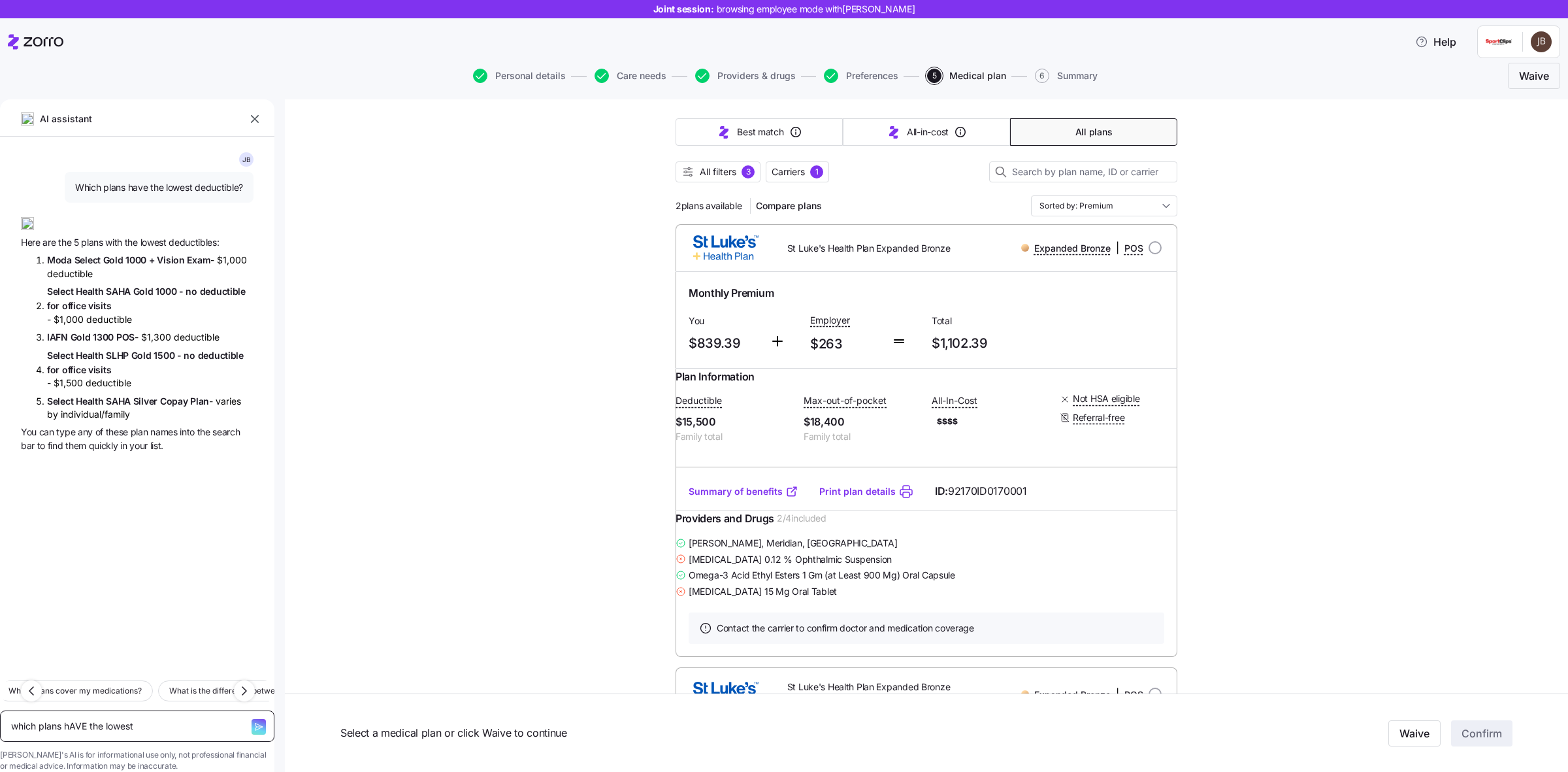
type textarea "which plans hAVE the lowest o"
type textarea "x"
type textarea "which plans hAVE the lowest out"
type textarea "x"
type textarea "which plans hAVE the lowest outy"
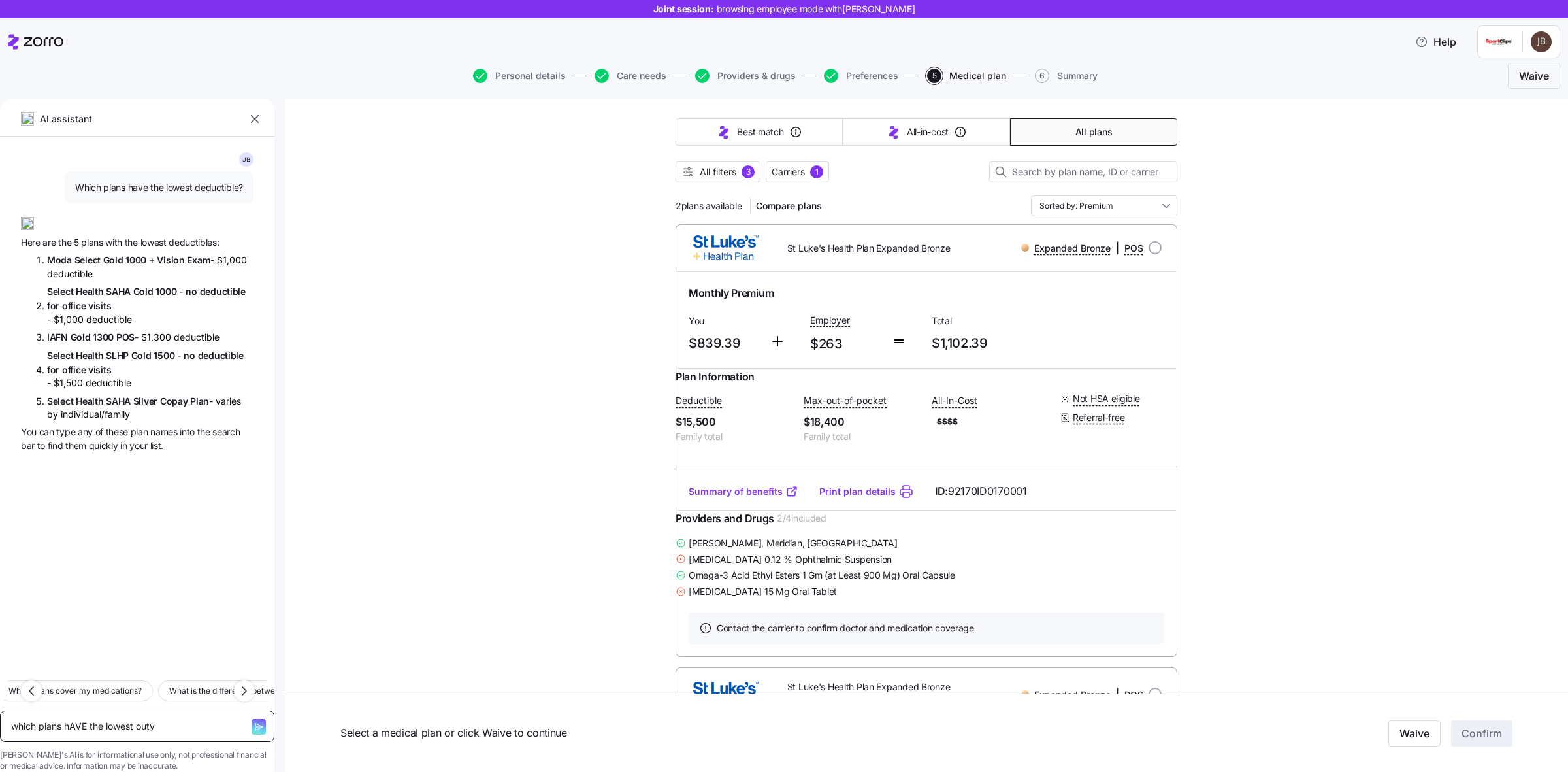
type textarea "x"
type textarea "which plans hAVE the lowest outy"
type textarea "x"
type textarea "which plans hAVE the lowest outy"
type textarea "x"
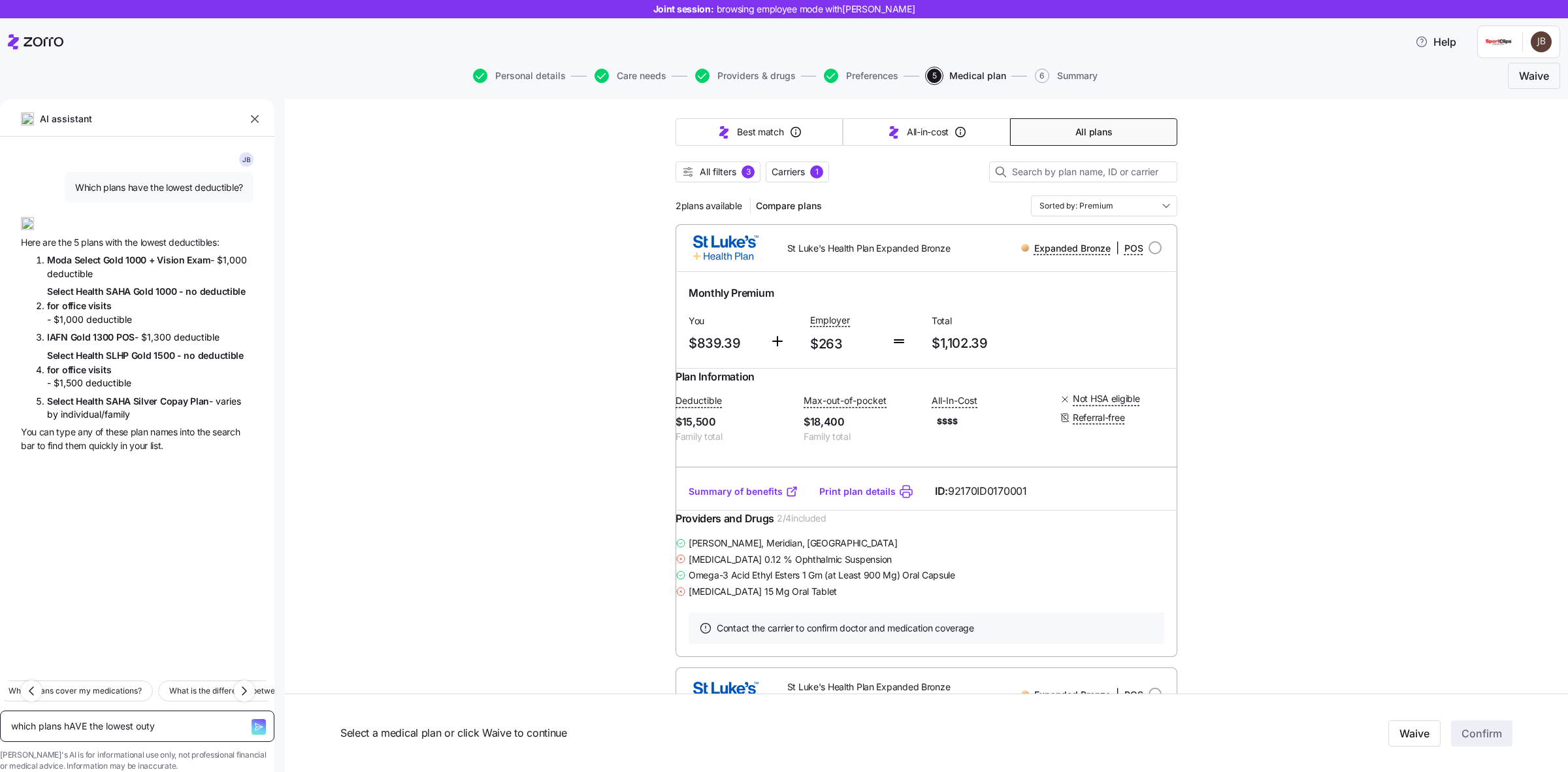
type textarea "which plans hAVE the lowest out"
type textarea "x"
type textarea "which plans hAVE the lowest out o"
type textarea "x"
type textarea "which plans hAVE the lowest out of"
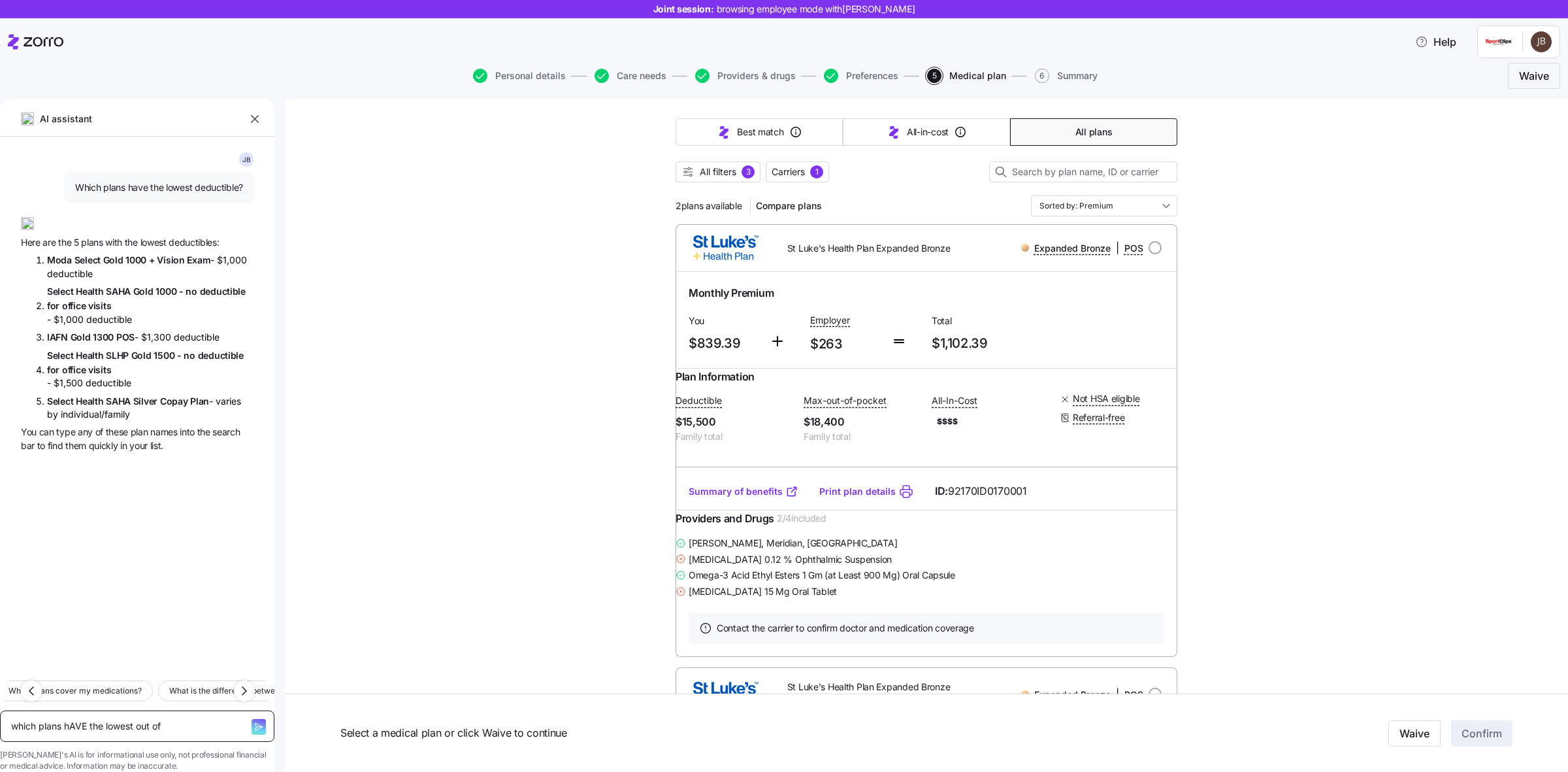
type textarea "x"
type textarea "which plans hAVE the lowest out of p"
type textarea "x"
type textarea "which plans hAVE the lowest out of po"
type textarea "x"
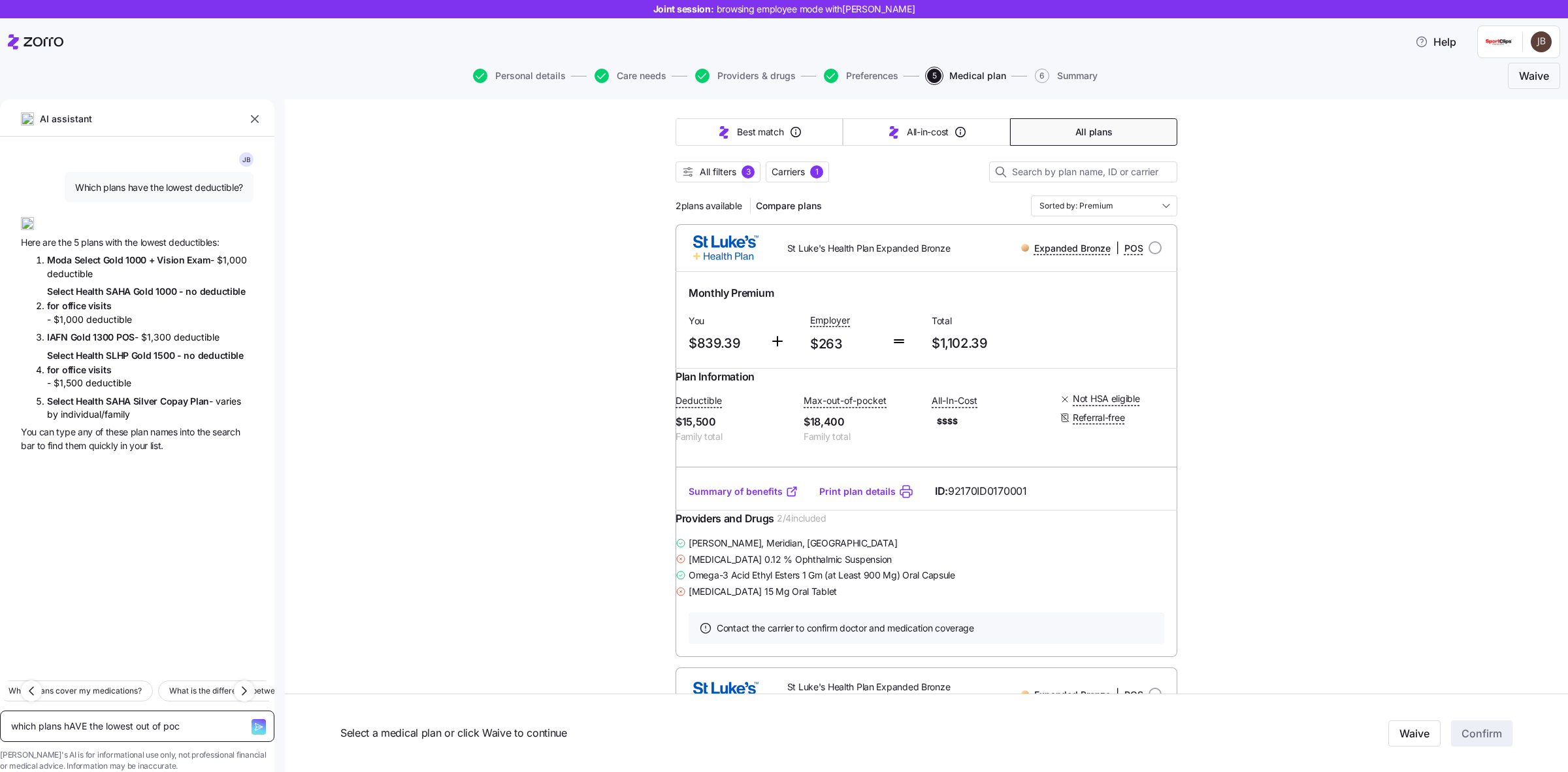
type textarea "which plans hAVE the lowest out of pock"
type textarea "x"
type textarea "which plans hAVE the lowest out of pocke"
type textarea "x"
type textarea "which plans hAVE the lowest out of pocket"
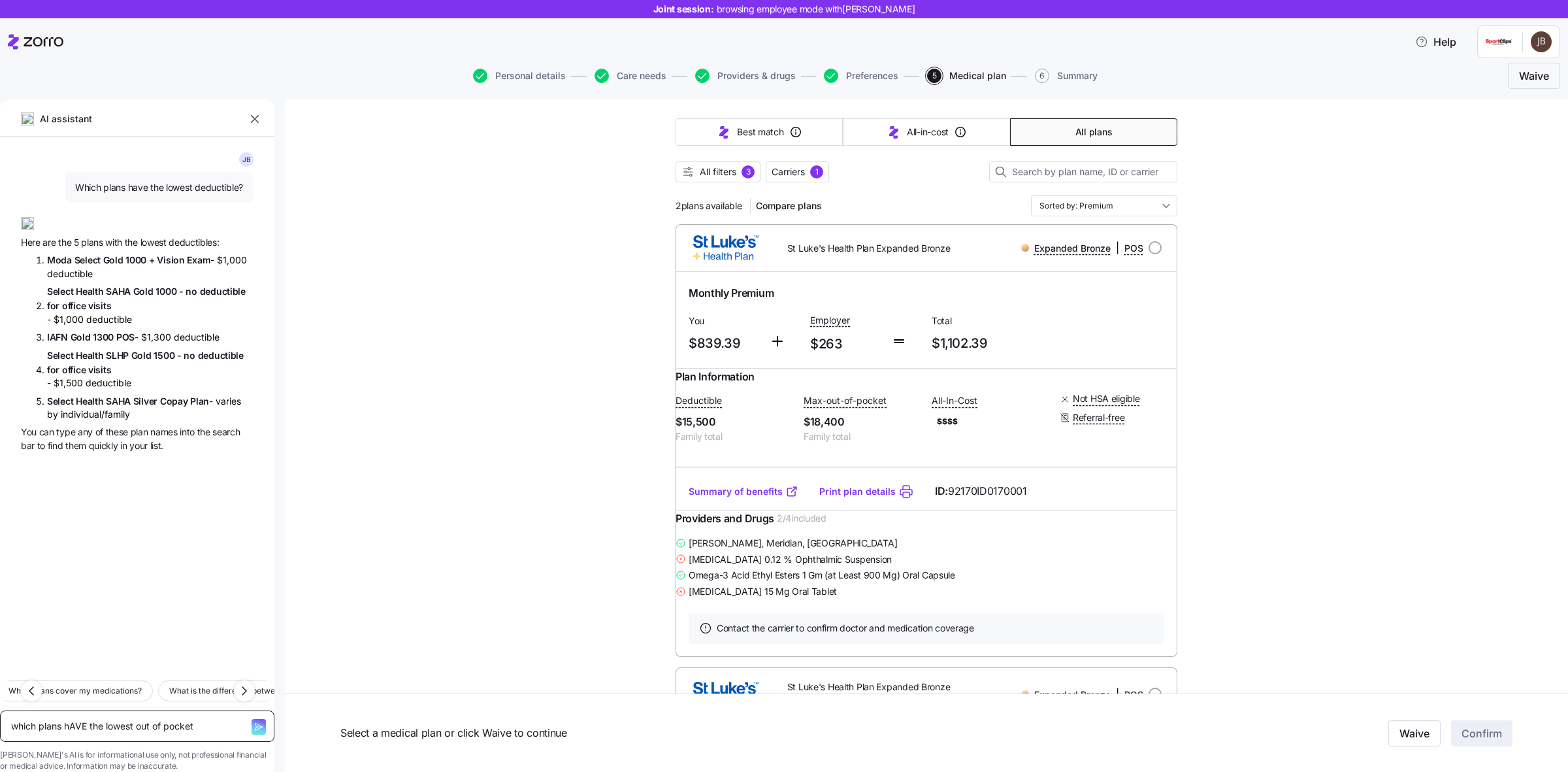
type textarea "x"
type textarea "which plans hAVE the lowest out of pocket"
type textarea "x"
type textarea "which plans hAVE the lowest out of pocket m"
type textarea "x"
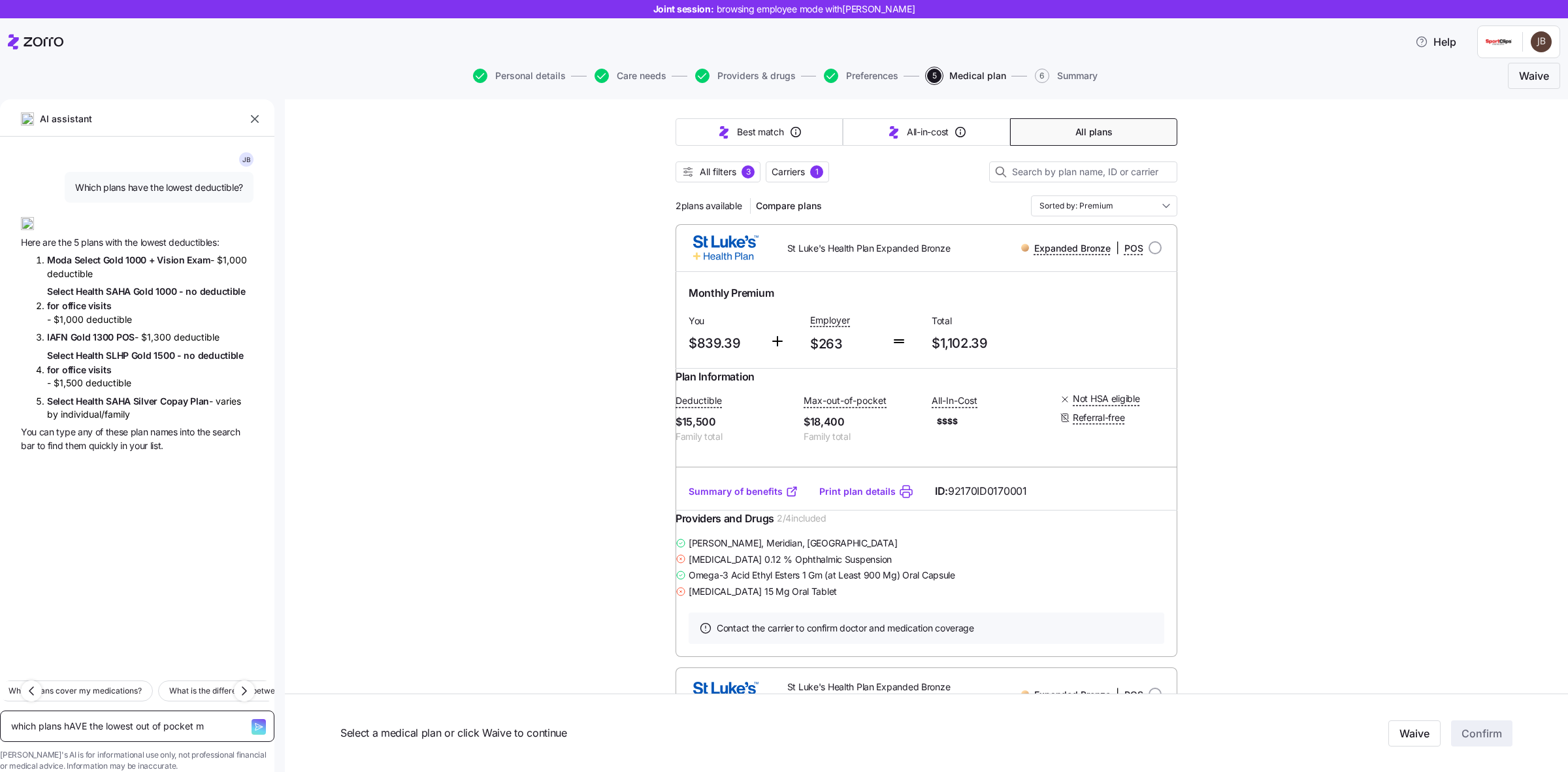
type textarea "which plans hAVE the lowest out of pocket ma"
type textarea "x"
type textarea "which plans hAVE the lowest out of pocket max"
type textarea "x"
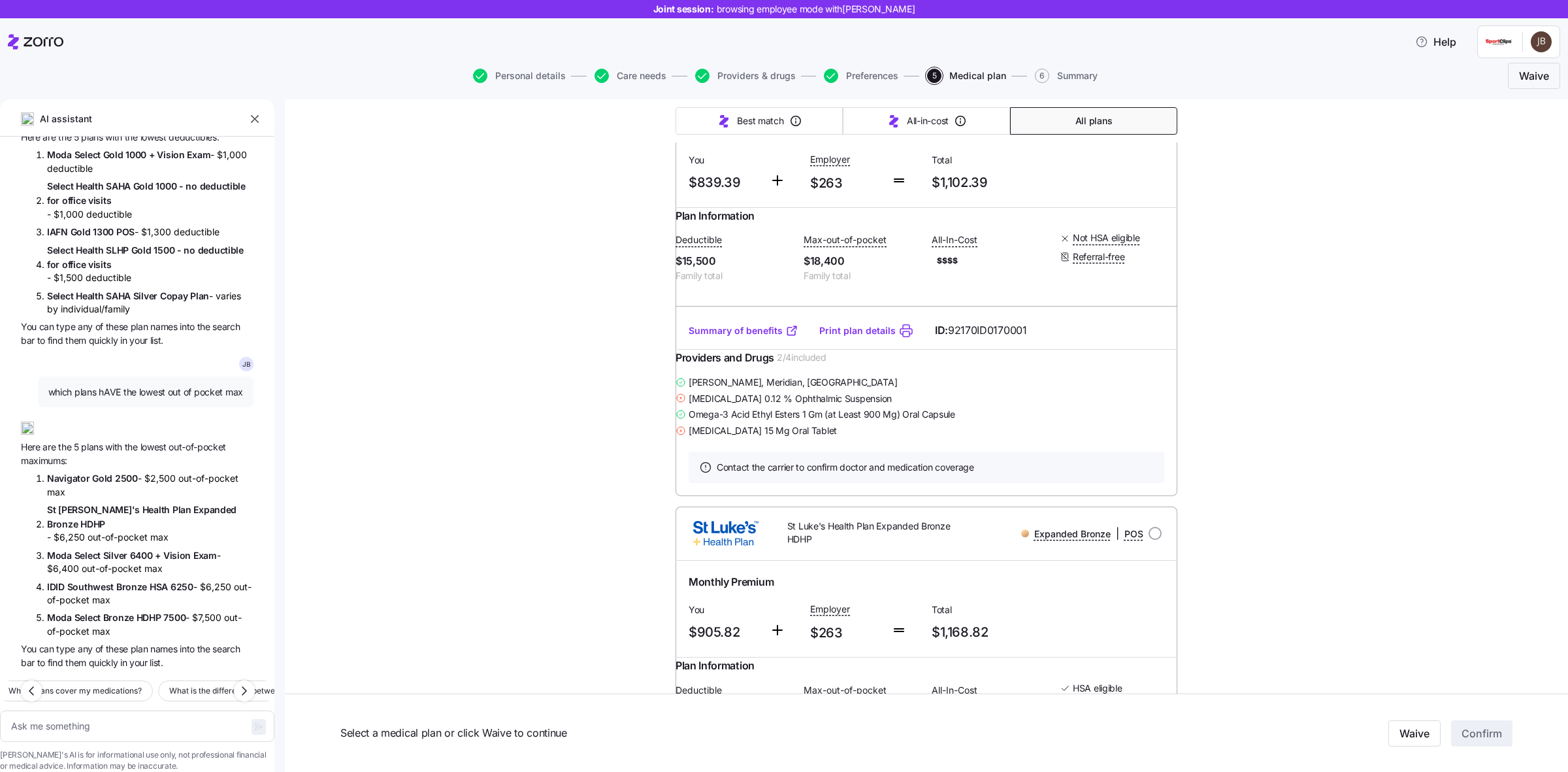
scroll to position [272, 0]
click at [105, 711] on textarea at bounding box center [137, 726] width 274 height 32
type textarea "x"
type textarea "i"
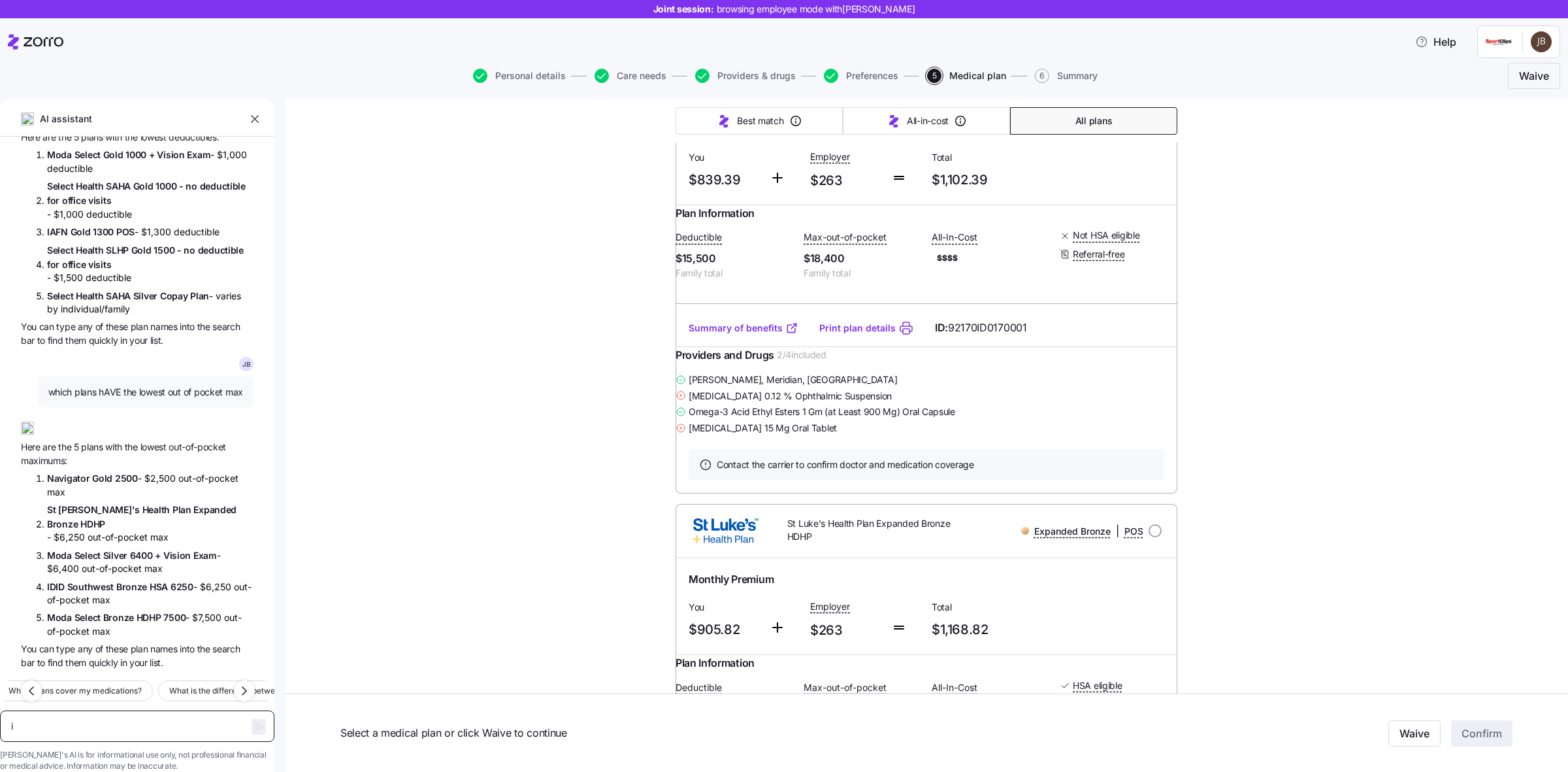
type textarea "x"
type textarea "i"
type textarea "x"
type textarea "i gi"
type textarea "x"
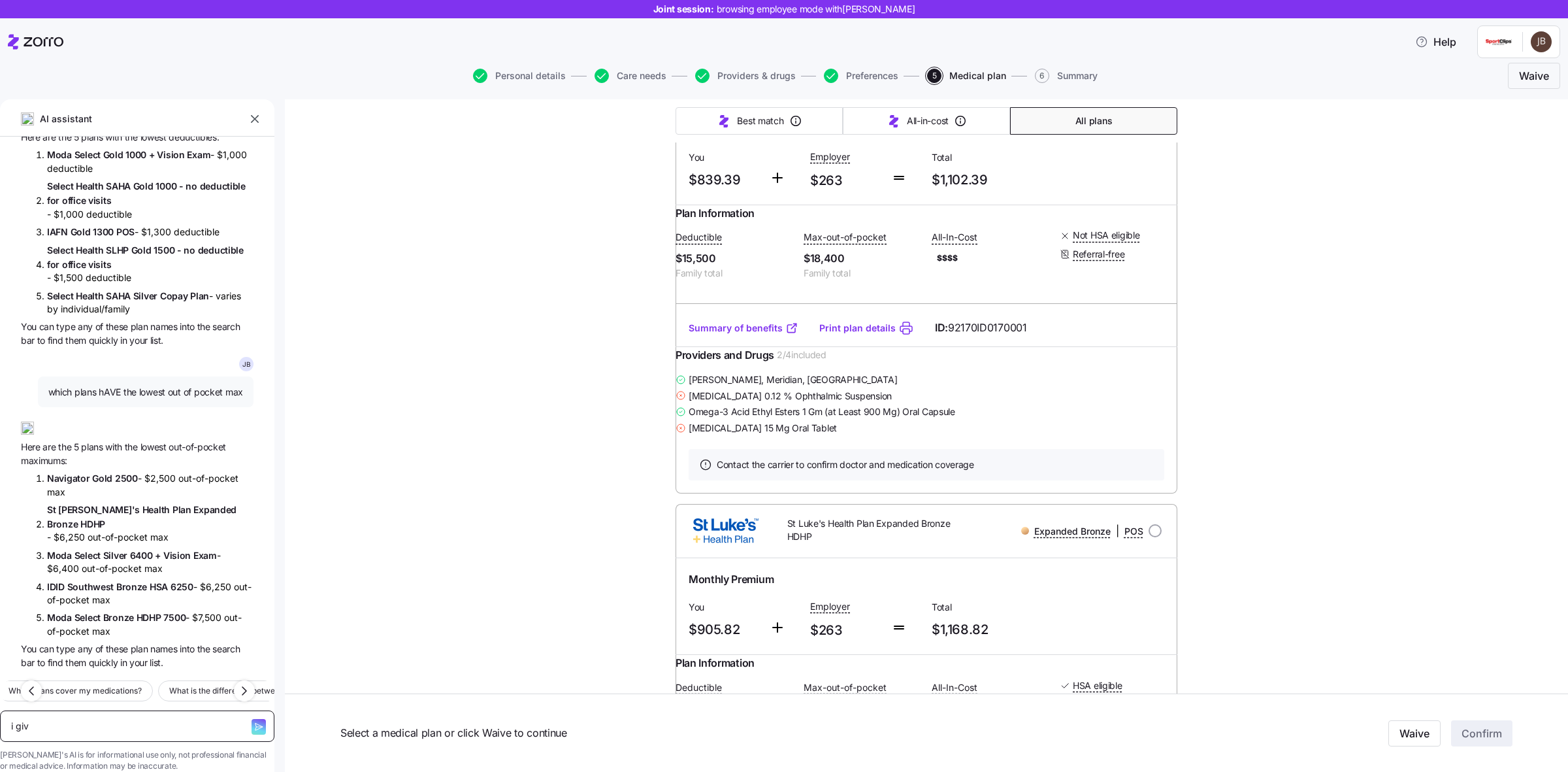
type textarea "i give"
type textarea "x"
type textarea "i give"
type textarea "x"
type textarea "i give u"
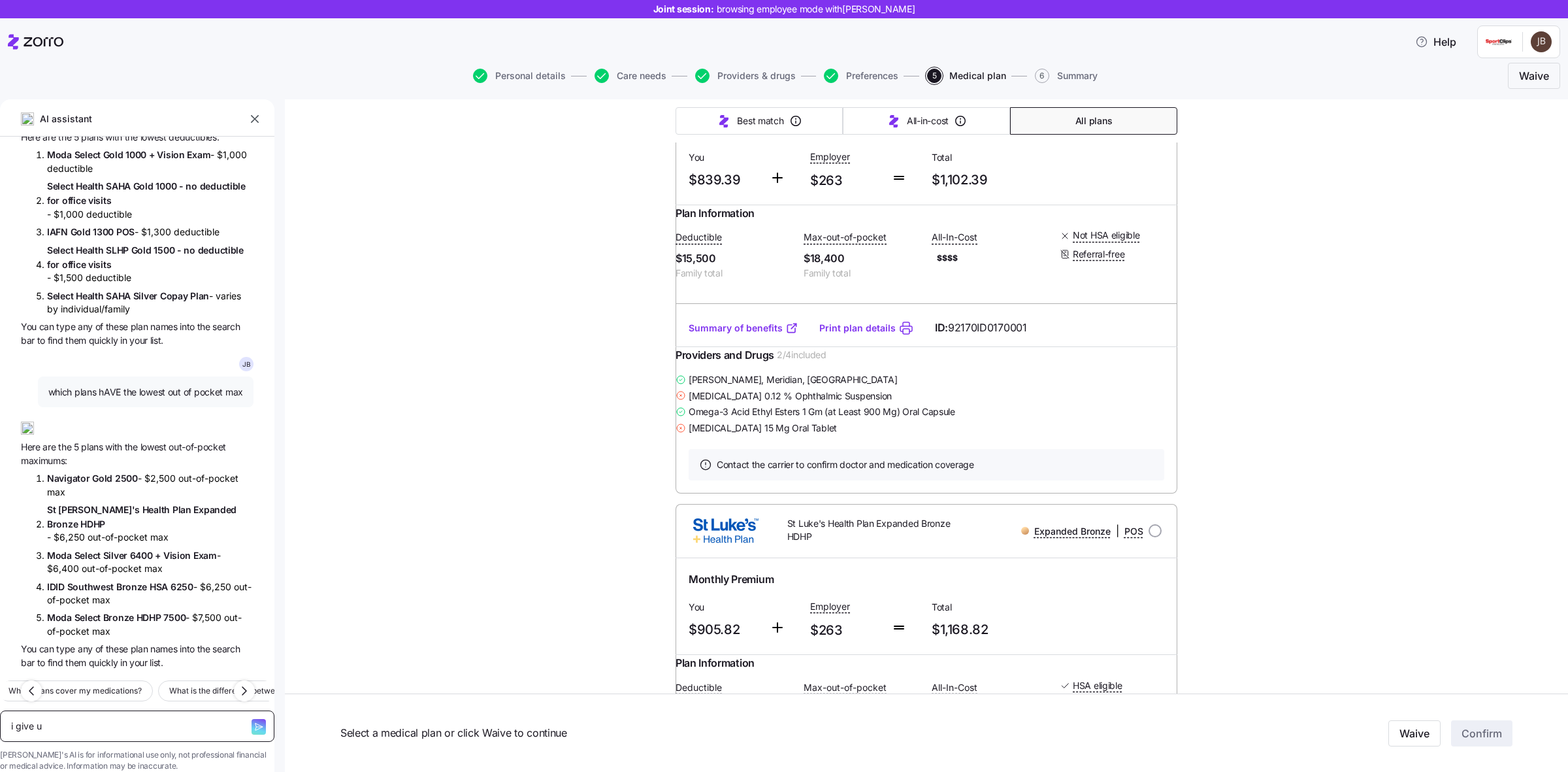
type textarea "x"
type textarea "i give up"
type textarea "x"
type textarea "i give up"
type textarea "x"
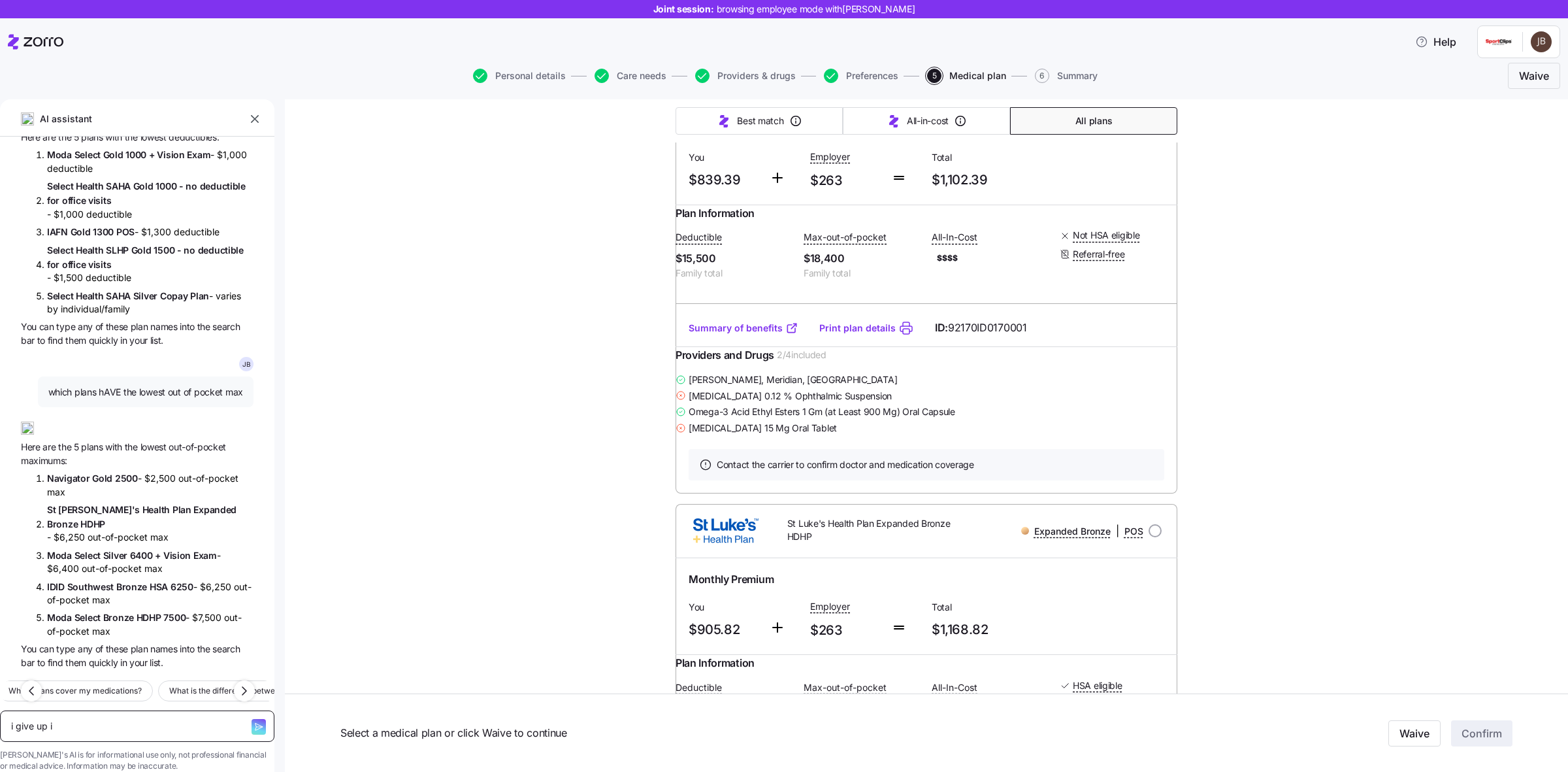
type textarea "i give up i"
type textarea "x"
type textarea "i give up i ne"
type textarea "x"
type textarea "i give up i nee"
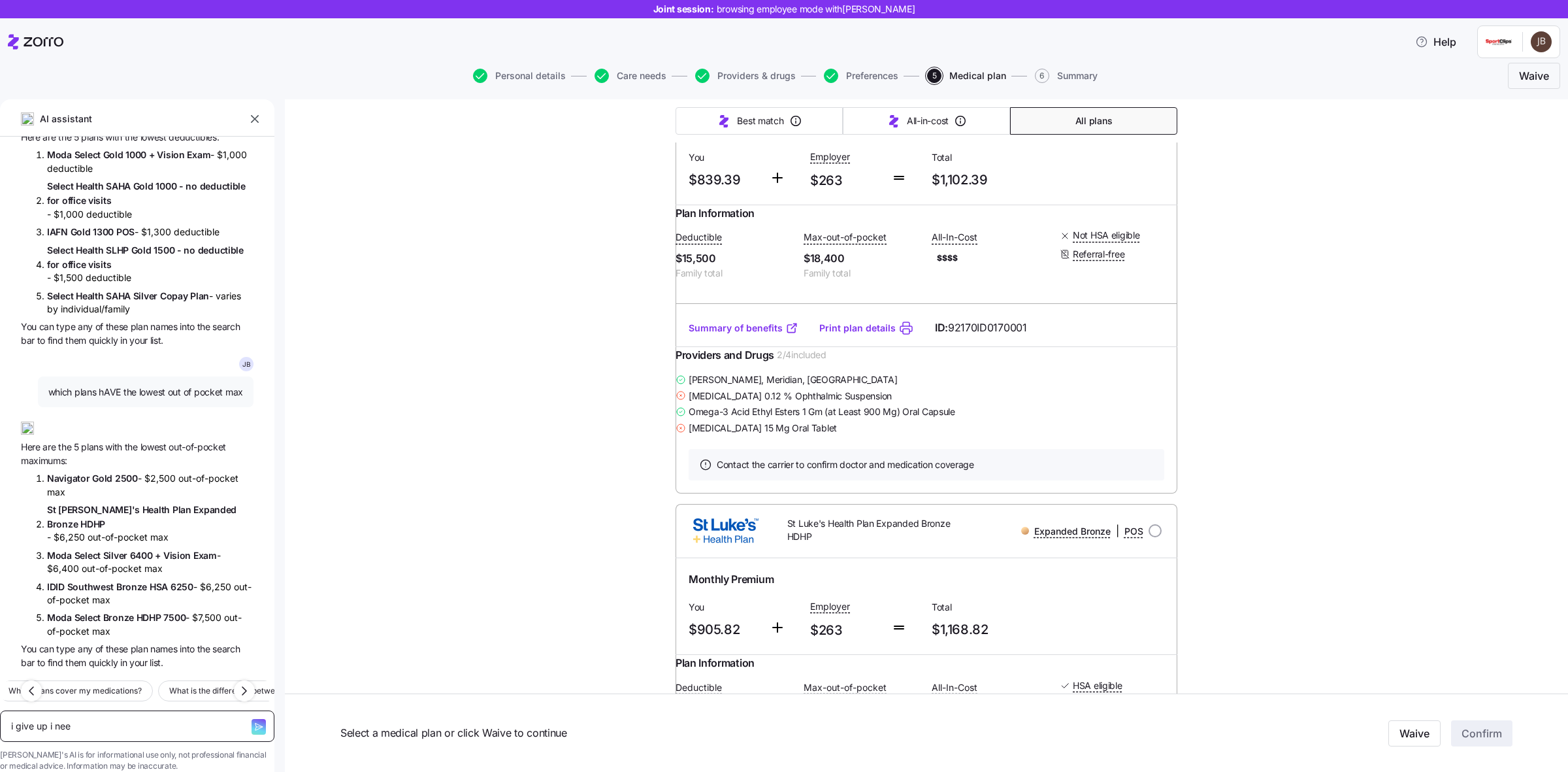
type textarea "x"
type textarea "i give up i need"
type textarea "x"
type textarea "i give up i need"
type textarea "x"
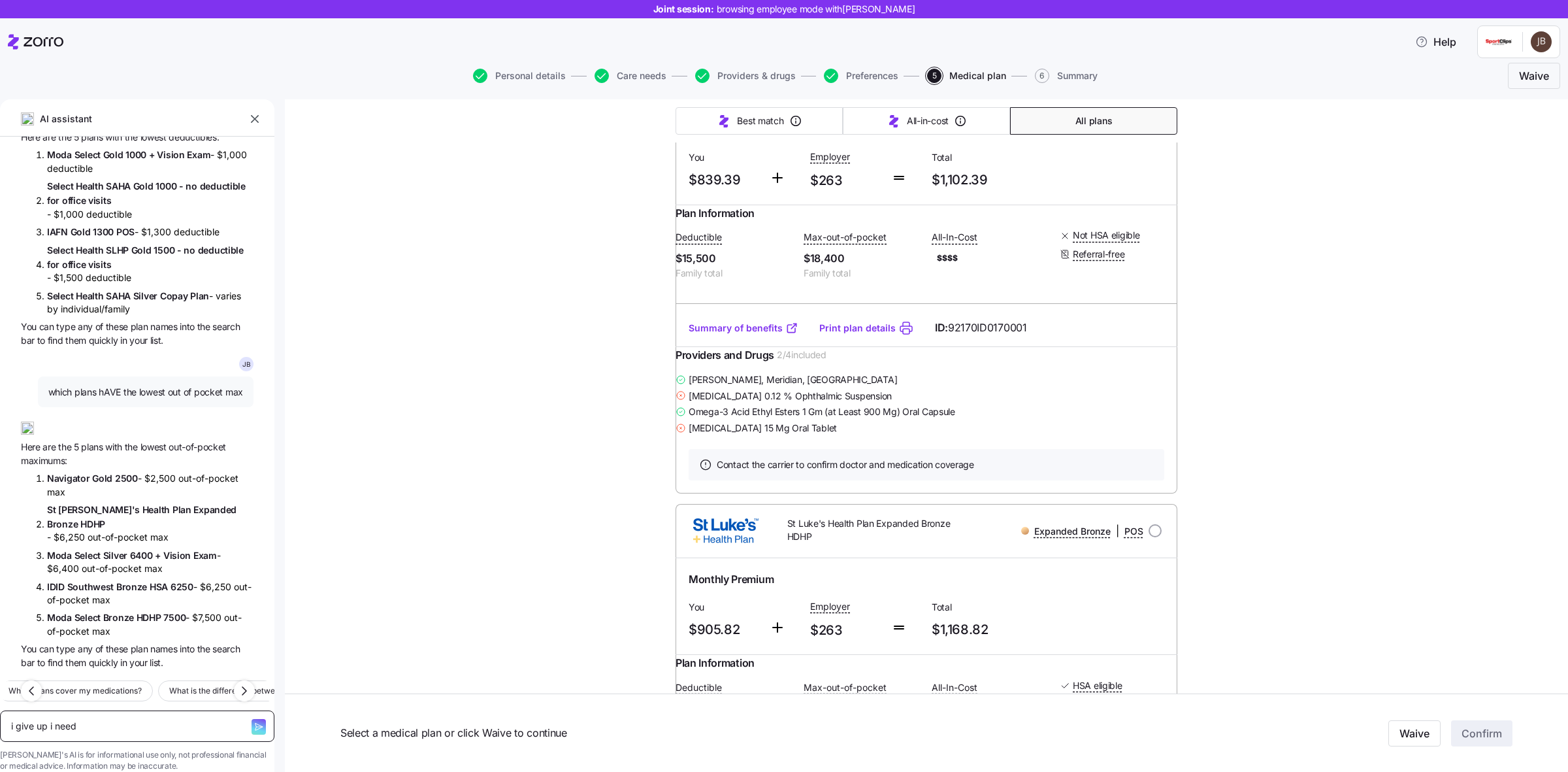
type textarea "i give up i need h"
type textarea "x"
type textarea "i give up i need he"
type textarea "x"
type textarea "i give up i need hel"
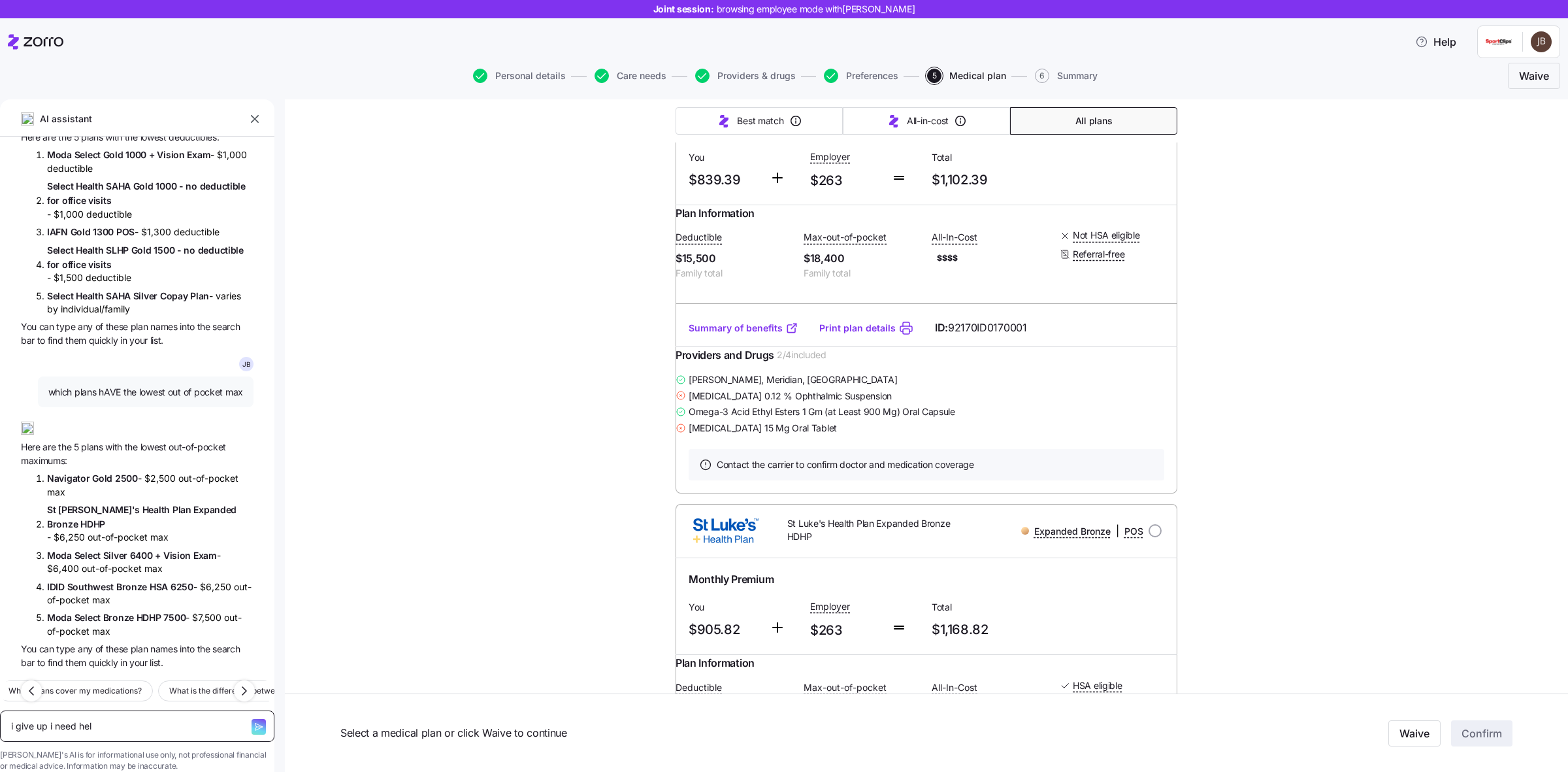
type textarea "x"
type textarea "i give up i need help"
type textarea "x"
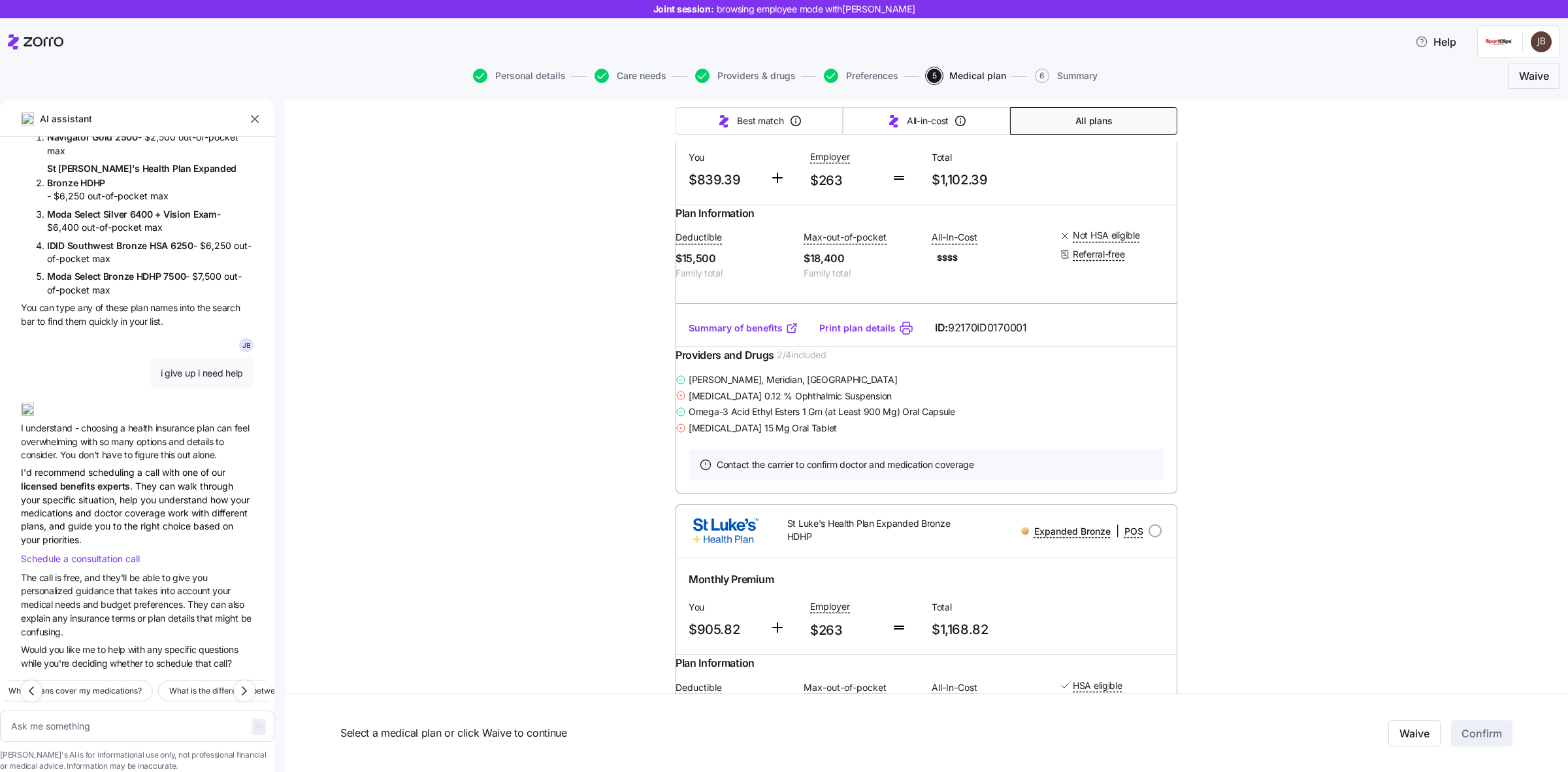
scroll to position [450, 0]
click at [76, 553] on span "consultation" at bounding box center [98, 558] width 55 height 11
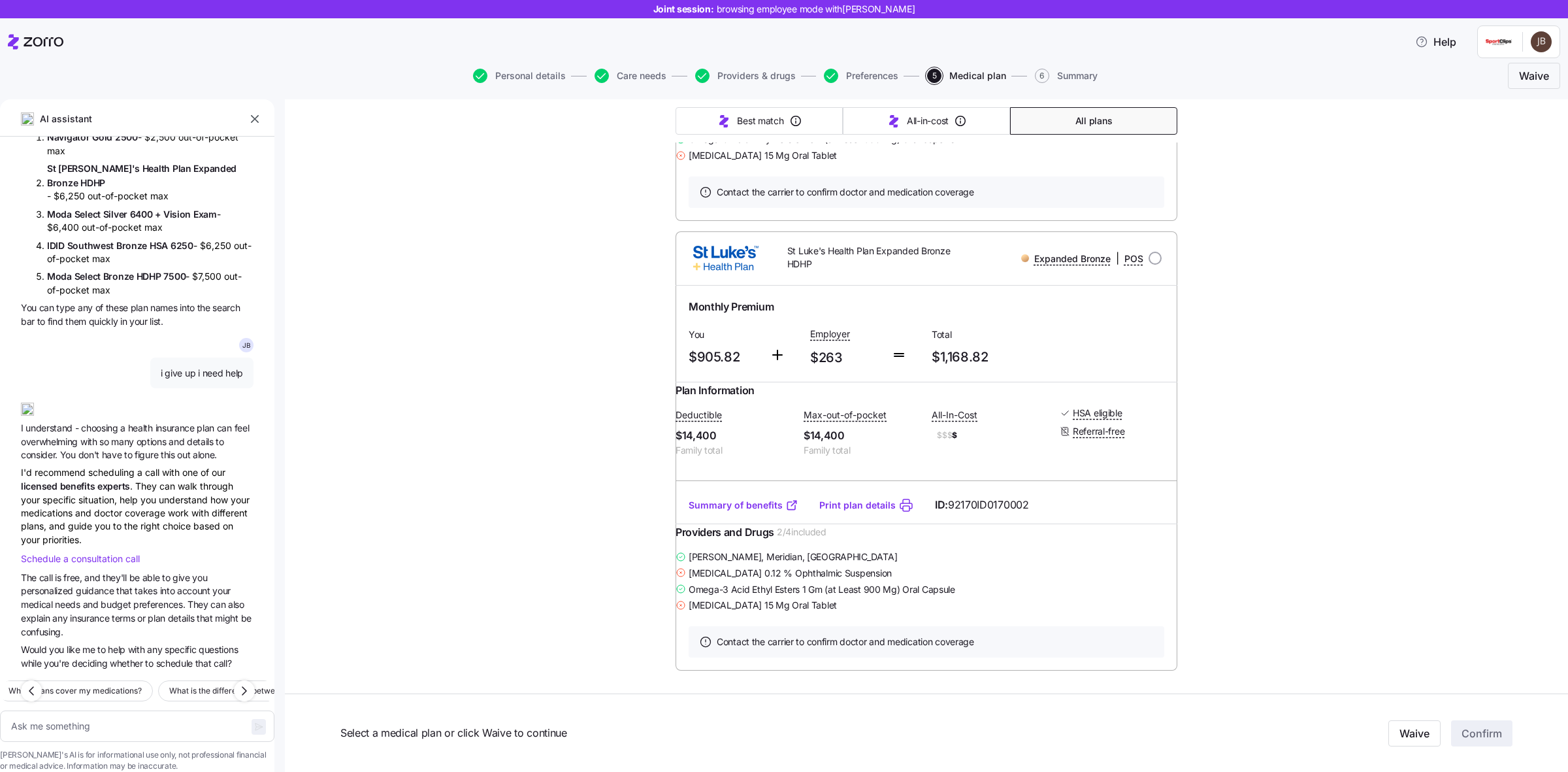
click at [137, 613] on span "terms" at bounding box center [124, 618] width 25 height 11
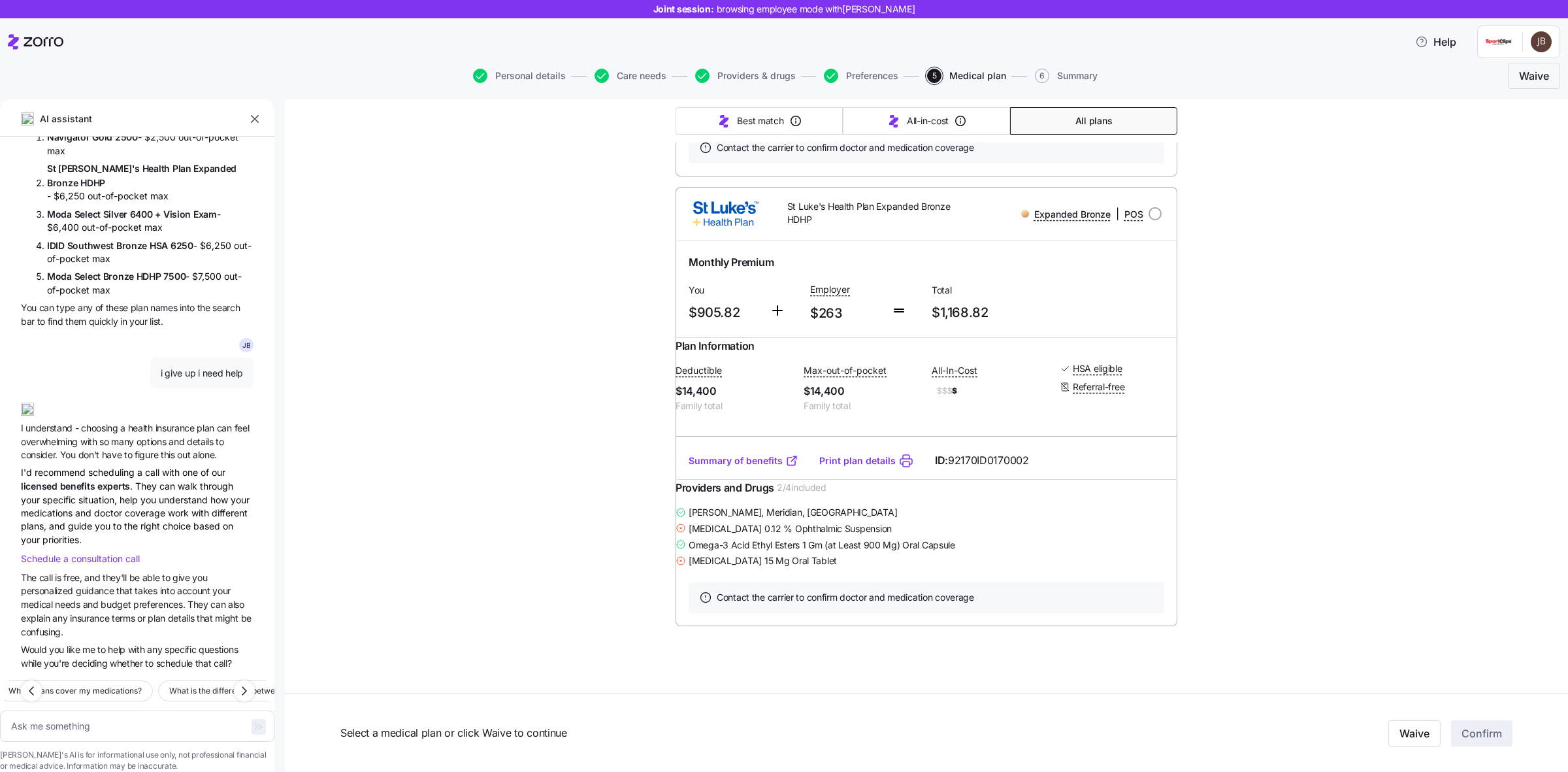
scroll to position [674, 0]
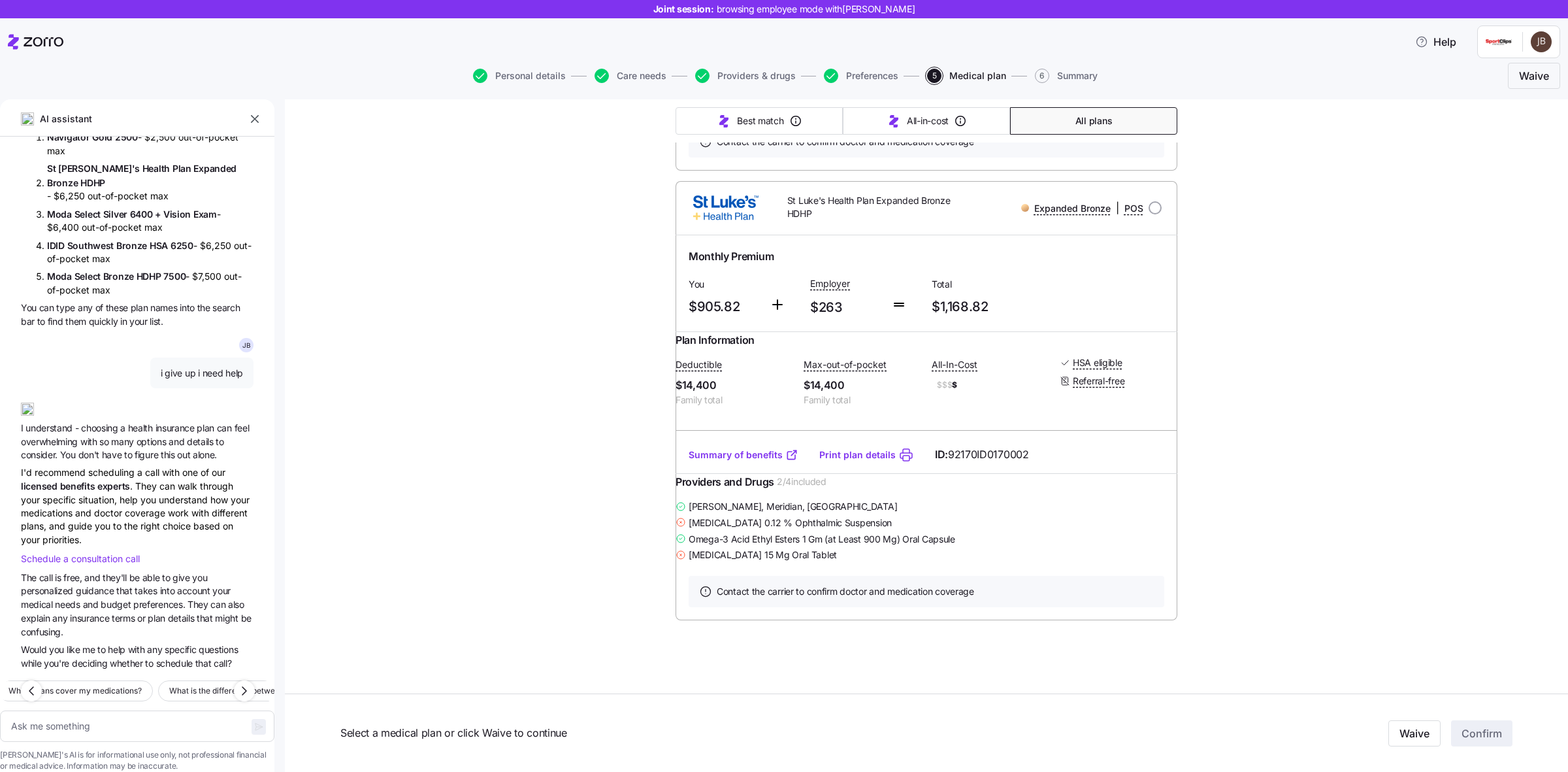
type textarea "x"
click at [102, 553] on span "consultation" at bounding box center [98, 558] width 55 height 11
